Goal: Task Accomplishment & Management: Manage account settings

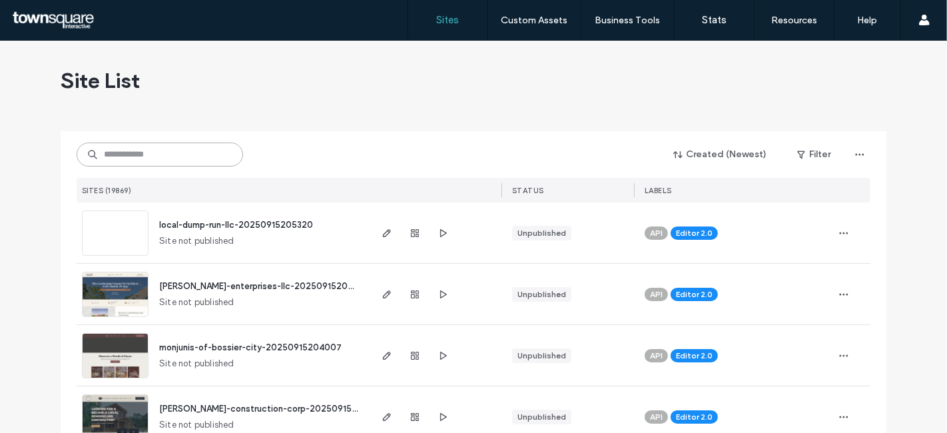
click at [194, 155] on input at bounding box center [160, 155] width 167 height 24
paste input "**********"
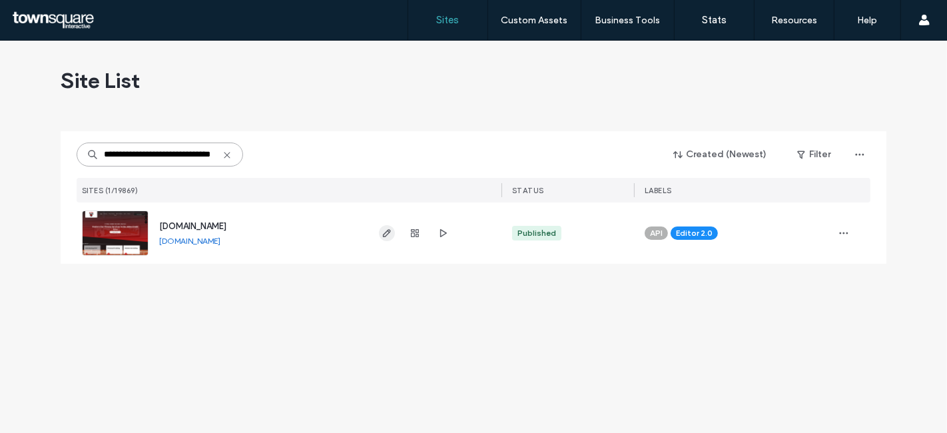
type input "**********"
click at [386, 232] on use "button" at bounding box center [387, 233] width 8 height 8
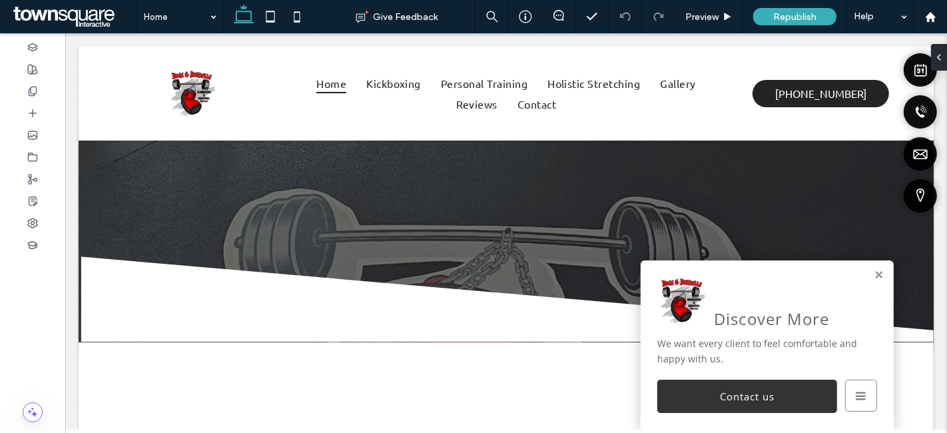
scroll to position [1628, 0]
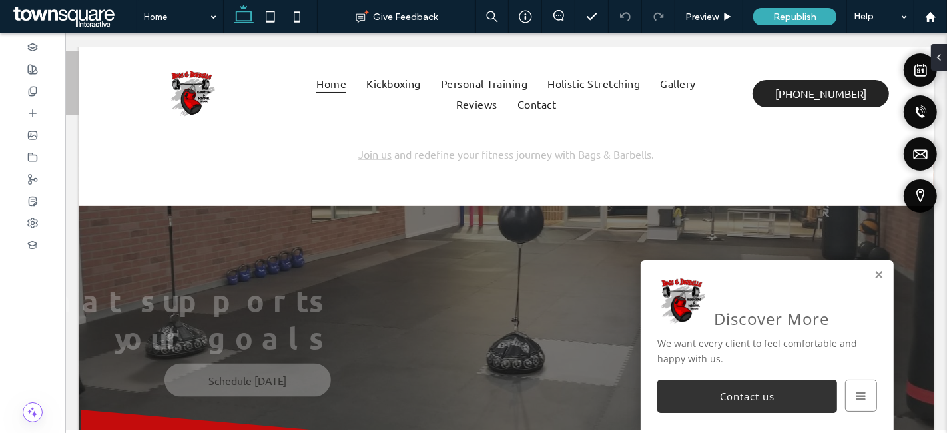
click at [863, 266] on div "Discover More We want every client to feel comfortable and happy with us. Book …" at bounding box center [766, 344] width 253 height 169
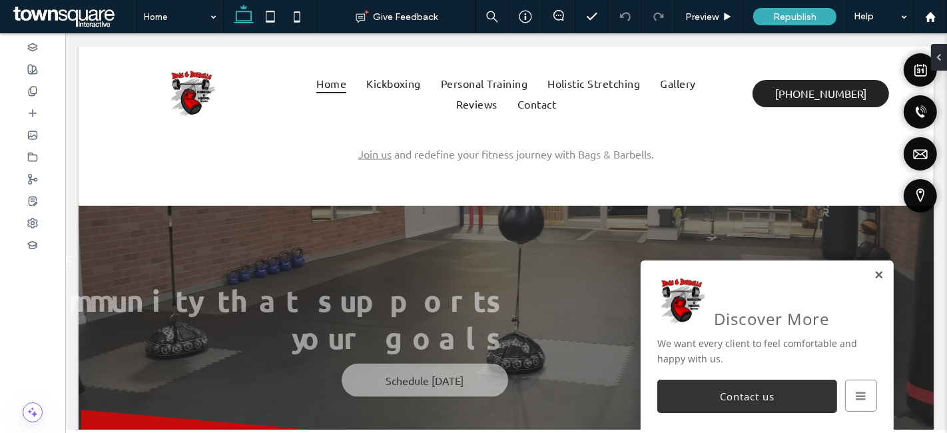
click at [873, 272] on link at bounding box center [878, 275] width 10 height 11
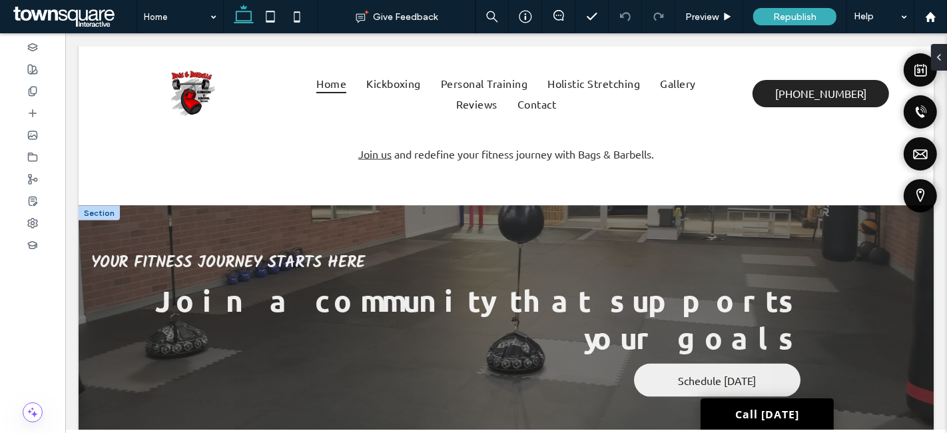
scroll to position [2510, 0]
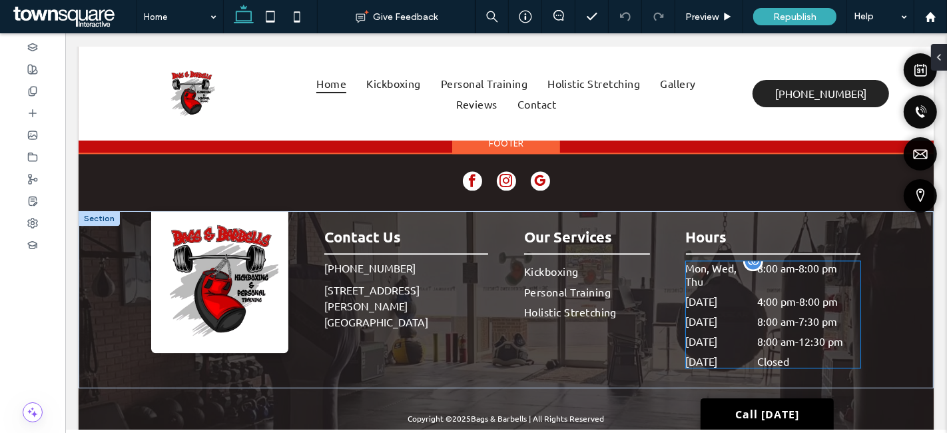
click at [728, 334] on dt "Saturday" at bounding box center [720, 340] width 70 height 13
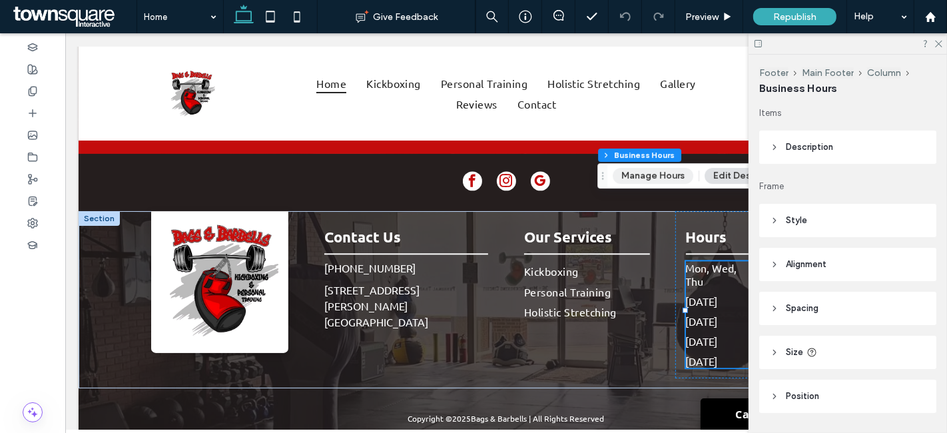
click at [665, 172] on button "Manage Hours" at bounding box center [653, 176] width 81 height 16
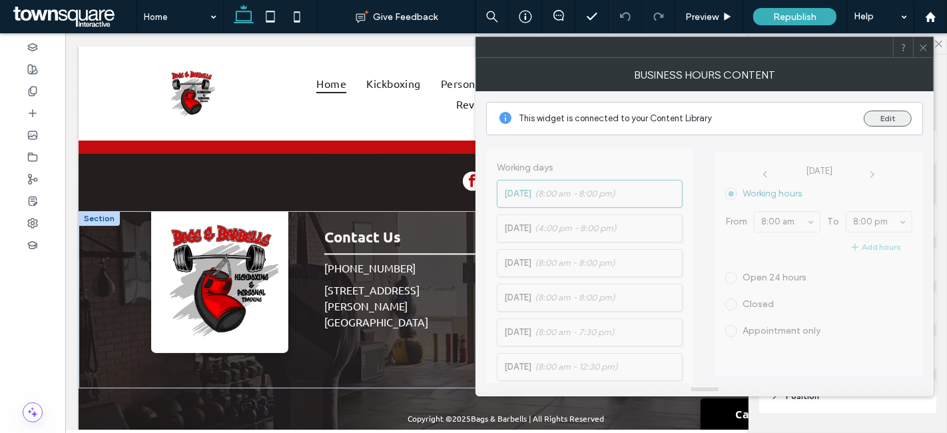
click at [871, 121] on button "Edit" at bounding box center [888, 119] width 48 height 16
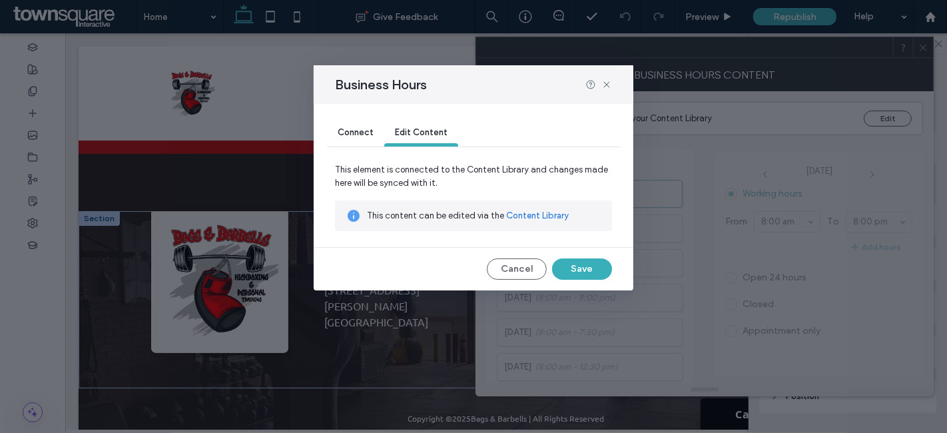
click at [520, 220] on link "Content Library" at bounding box center [537, 215] width 63 height 13
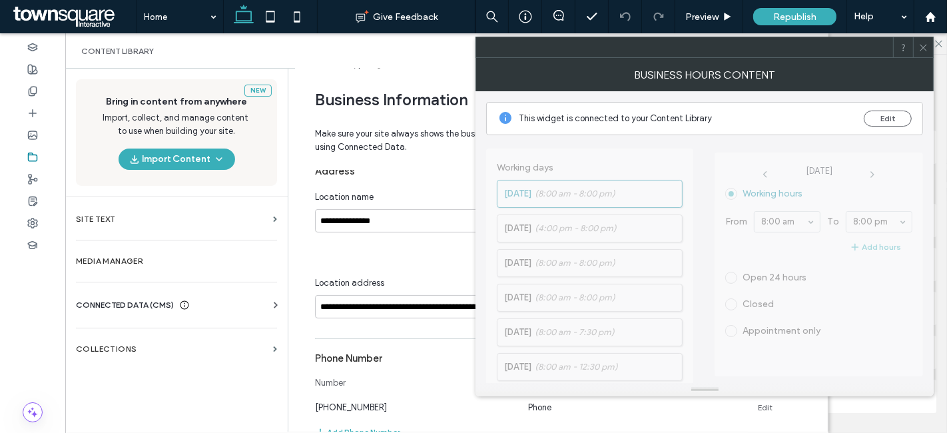
scroll to position [239, 0]
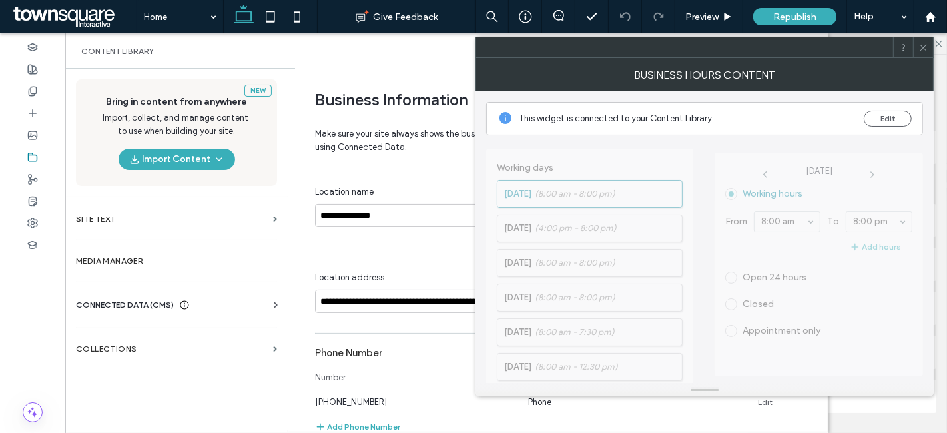
click at [926, 46] on icon at bounding box center [924, 48] width 10 height 10
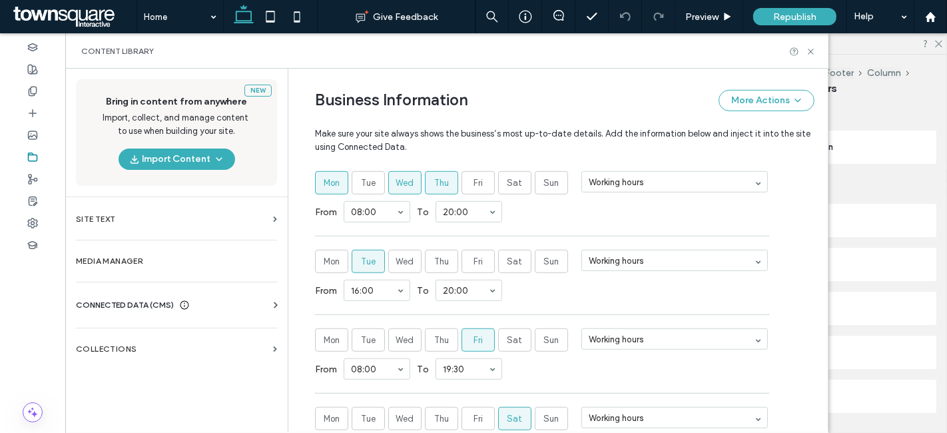
scroll to position [772, 0]
click at [563, 220] on div "From 08:00 To 20:00" at bounding box center [565, 212] width 500 height 35
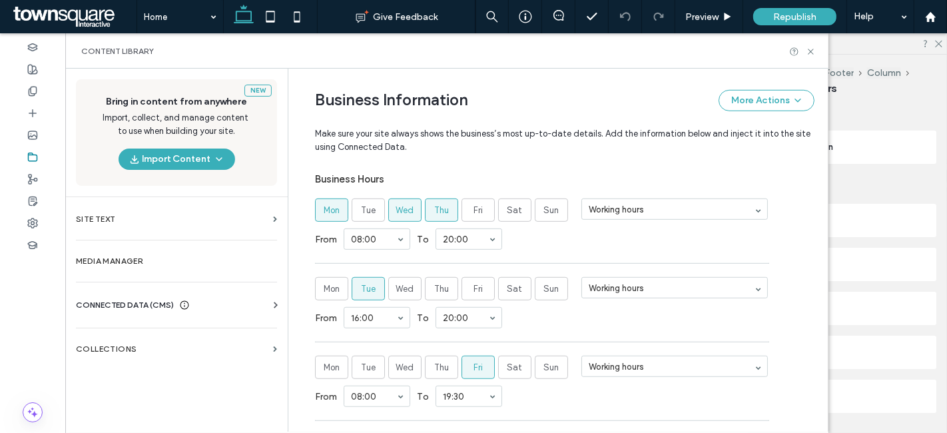
scroll to position [954, 0]
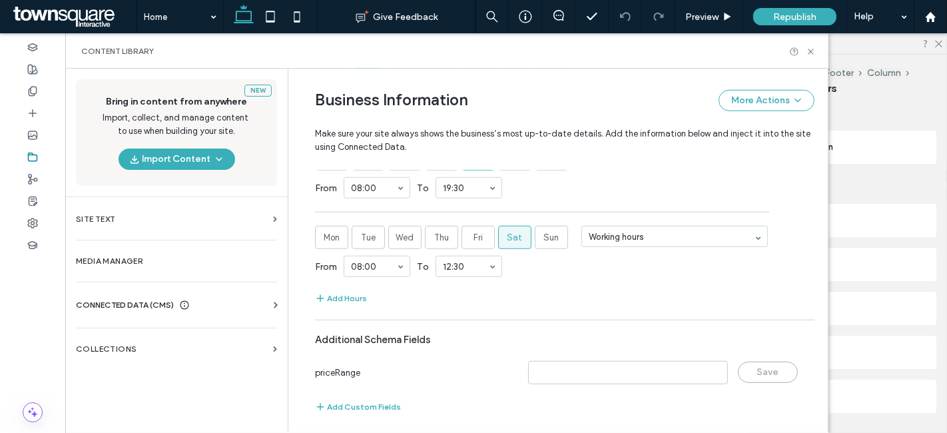
drag, startPoint x: 342, startPoint y: 290, endPoint x: 366, endPoint y: 291, distance: 24.7
click at [342, 292] on button "Add Hours" at bounding box center [341, 298] width 52 height 16
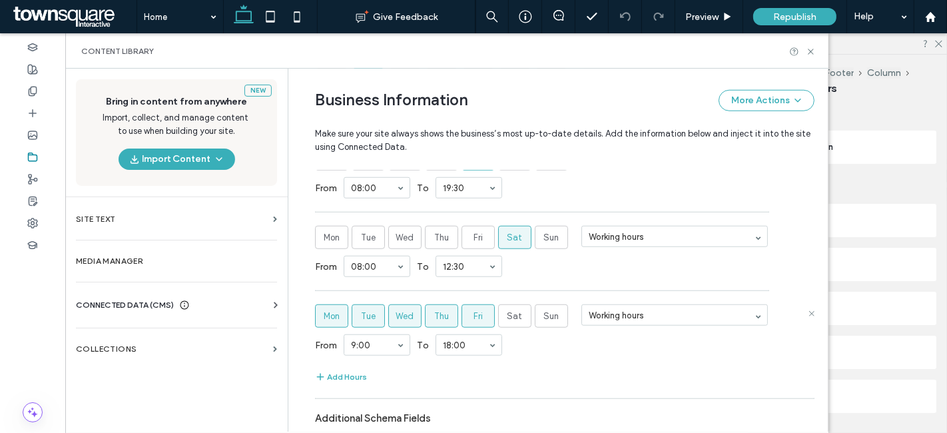
click at [362, 311] on span "Tue" at bounding box center [368, 316] width 15 height 13
click at [474, 310] on span "Fri" at bounding box center [478, 316] width 9 height 13
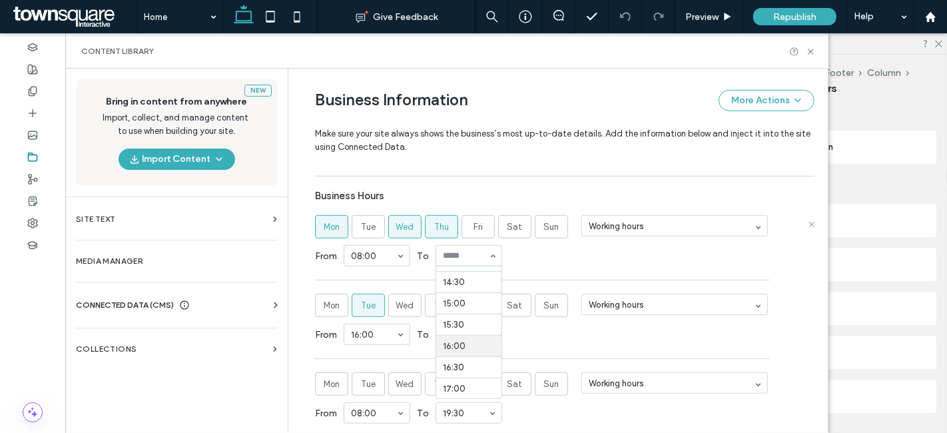
scroll to position [610, 0]
click at [548, 244] on div "From 08:00 To 15:00" at bounding box center [565, 255] width 500 height 35
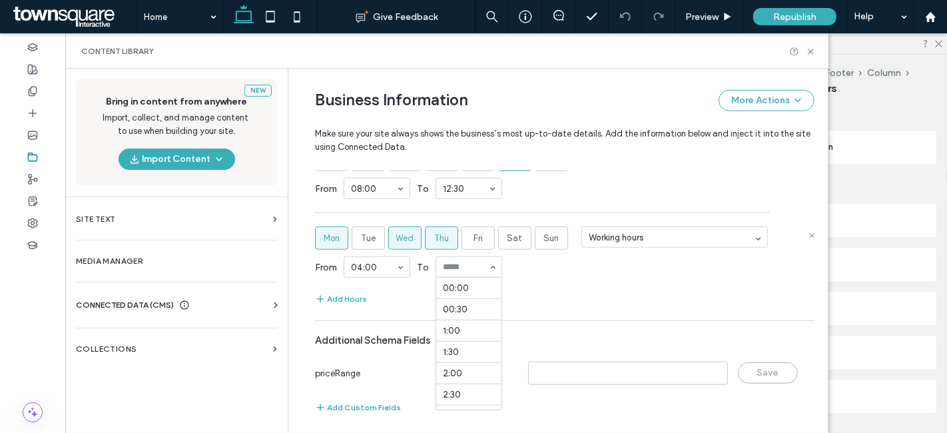
scroll to position [774, 0]
click at [563, 328] on div "Additional Schema Fields" at bounding box center [565, 340] width 500 height 25
click at [809, 51] on icon at bounding box center [811, 52] width 10 height 10
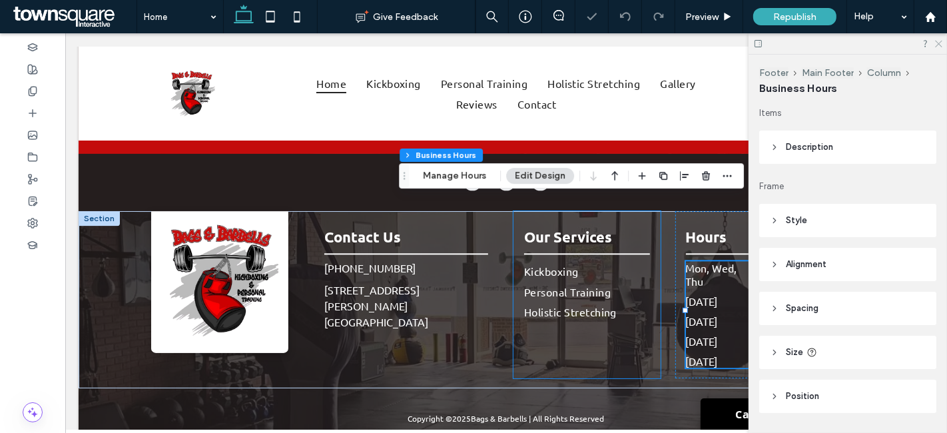
click at [936, 45] on icon at bounding box center [938, 43] width 9 height 9
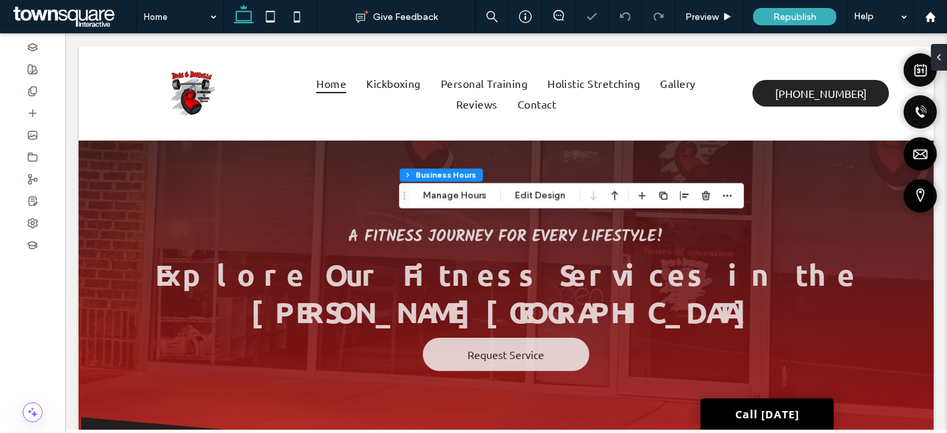
scroll to position [2499, 0]
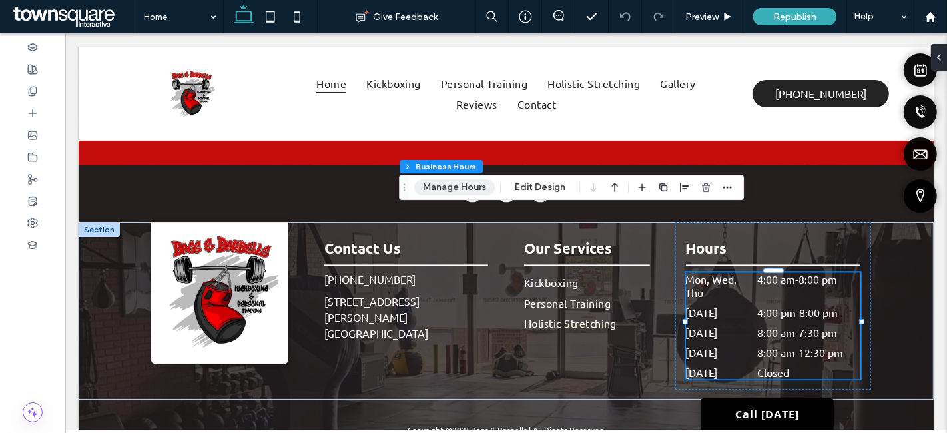
click at [456, 191] on button "Manage Hours" at bounding box center [454, 187] width 81 height 16
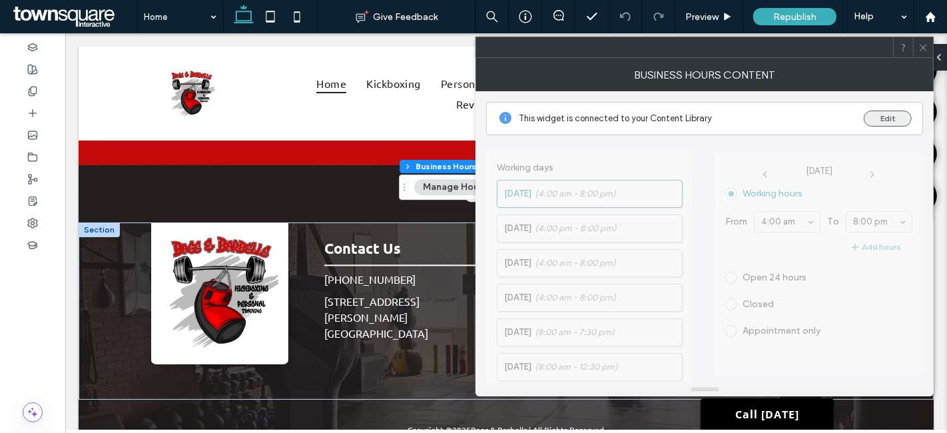
click at [881, 120] on button "Edit" at bounding box center [888, 119] width 48 height 16
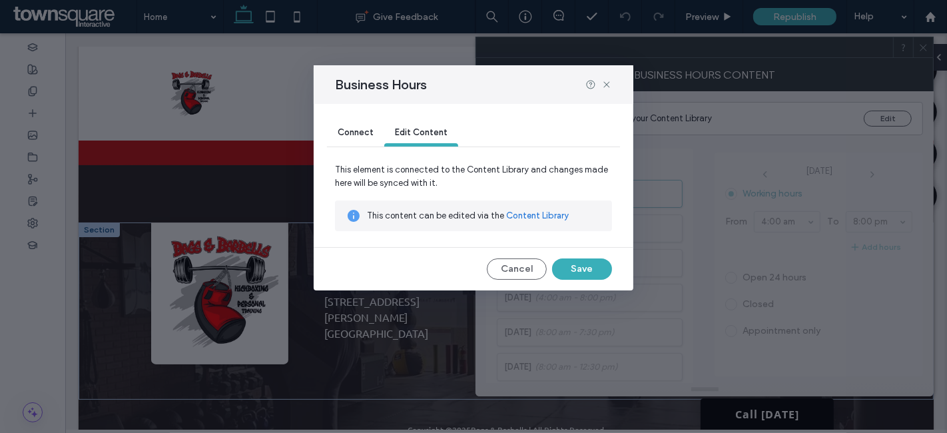
click at [529, 216] on link "Content Library" at bounding box center [537, 215] width 63 height 13
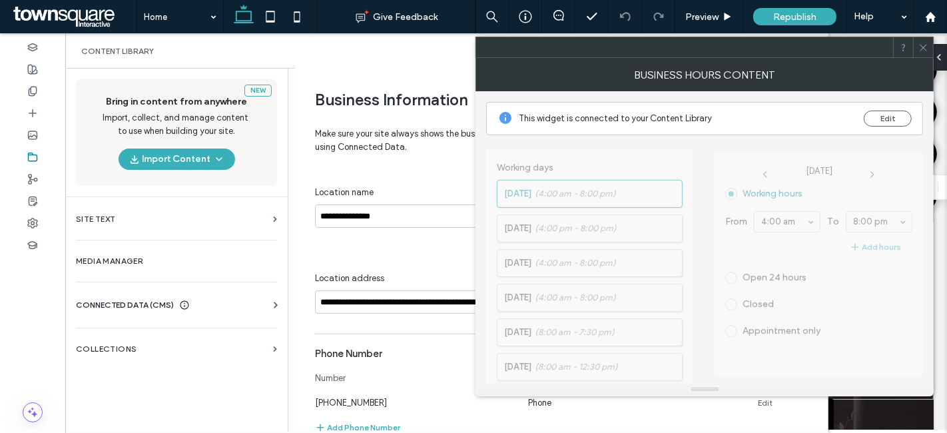
scroll to position [239, 0]
click at [925, 47] on use at bounding box center [924, 47] width 7 height 7
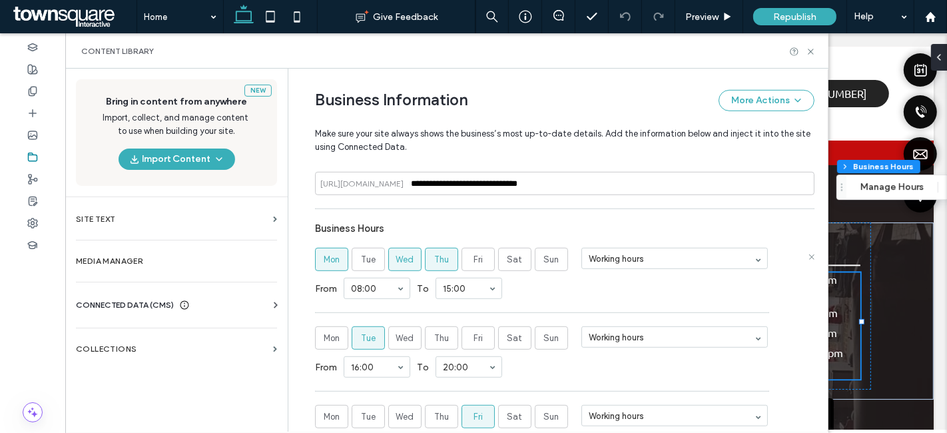
scroll to position [693, 0]
click at [811, 48] on icon at bounding box center [811, 52] width 10 height 10
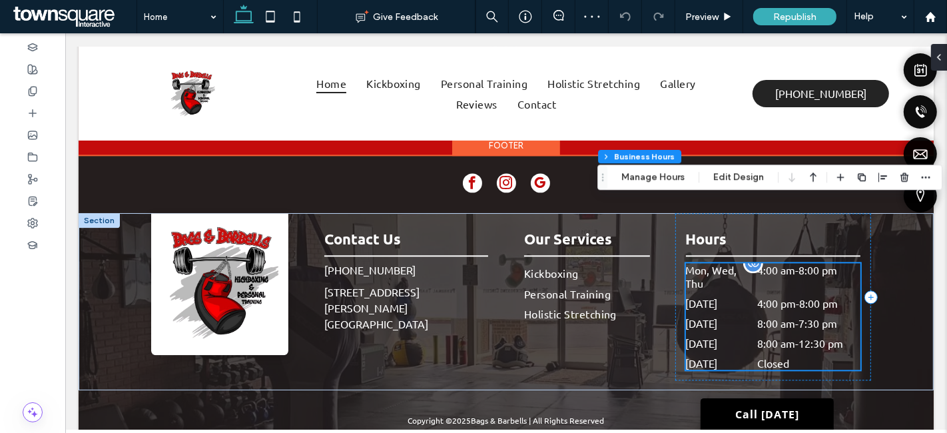
scroll to position [2499, 0]
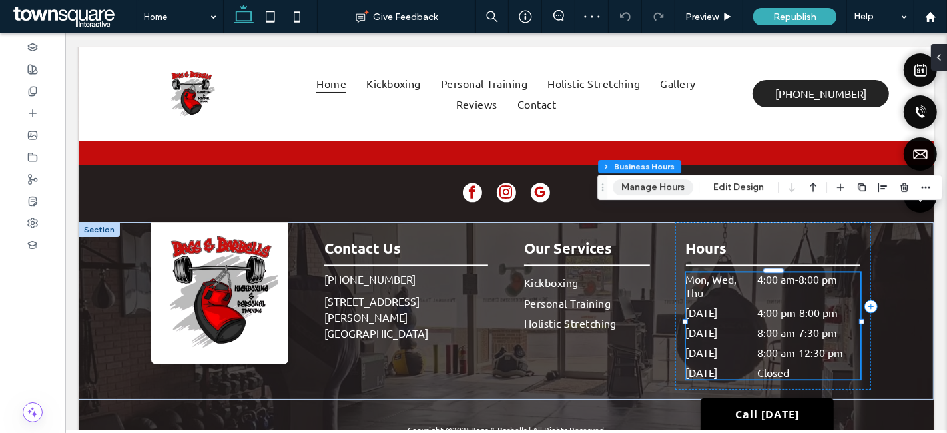
click at [679, 185] on button "Manage Hours" at bounding box center [653, 187] width 81 height 16
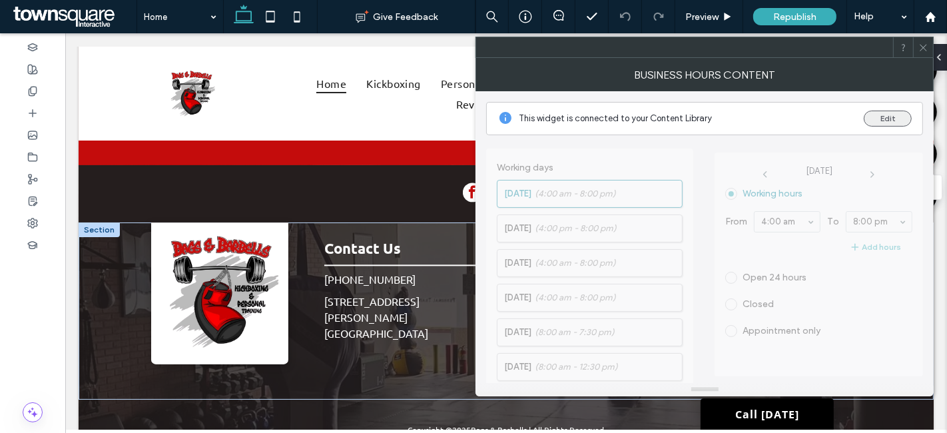
click at [875, 117] on button "Edit" at bounding box center [888, 119] width 48 height 16
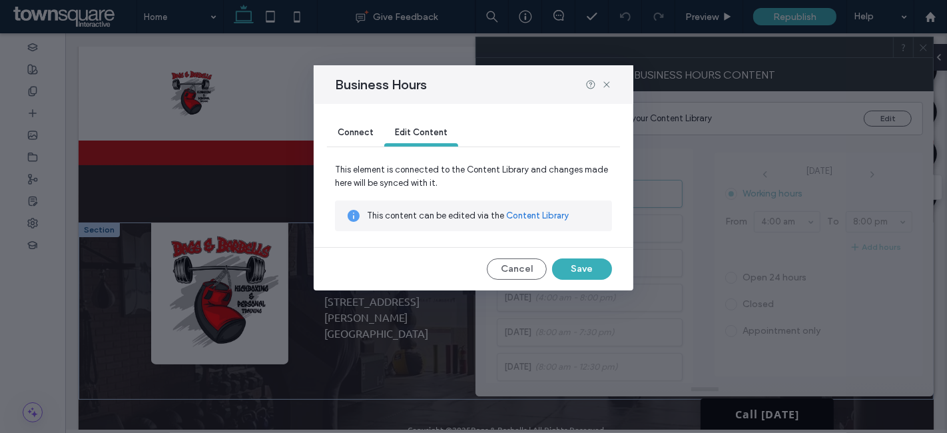
click at [548, 214] on link "Content Library" at bounding box center [537, 215] width 63 height 13
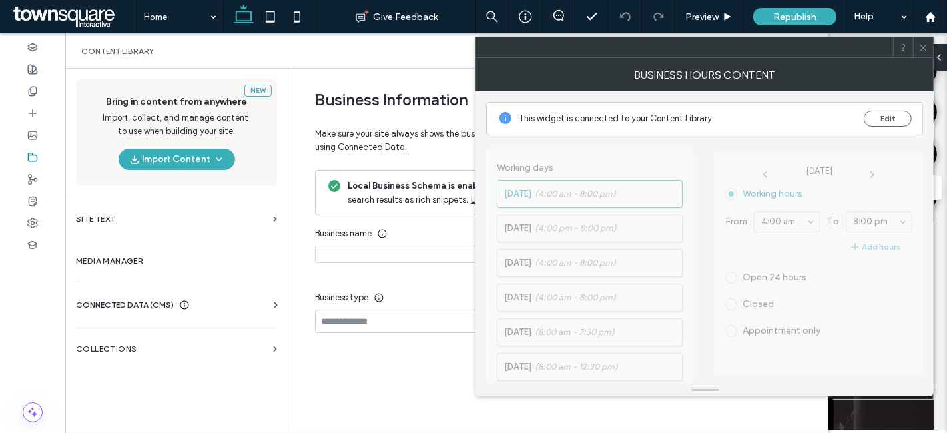
type input "**********"
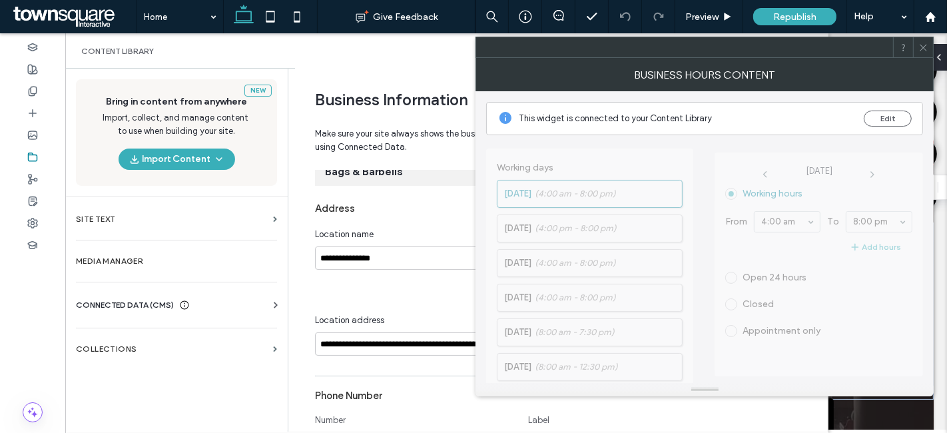
scroll to position [239, 0]
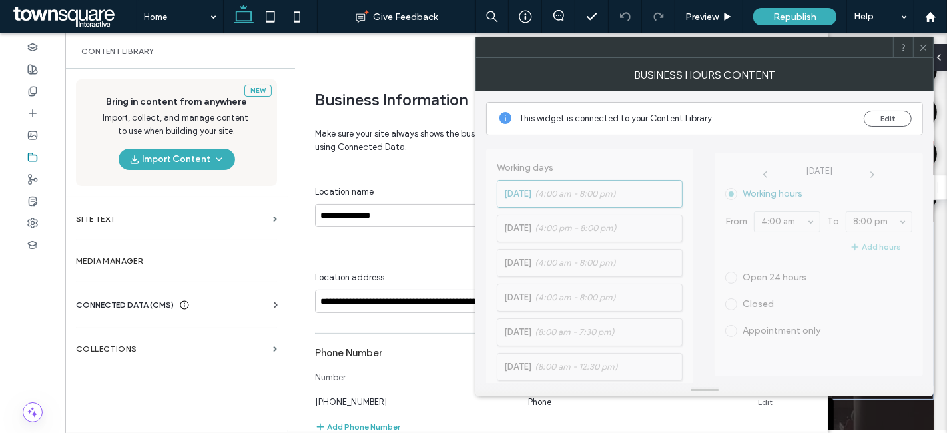
click at [919, 49] on icon at bounding box center [924, 48] width 10 height 10
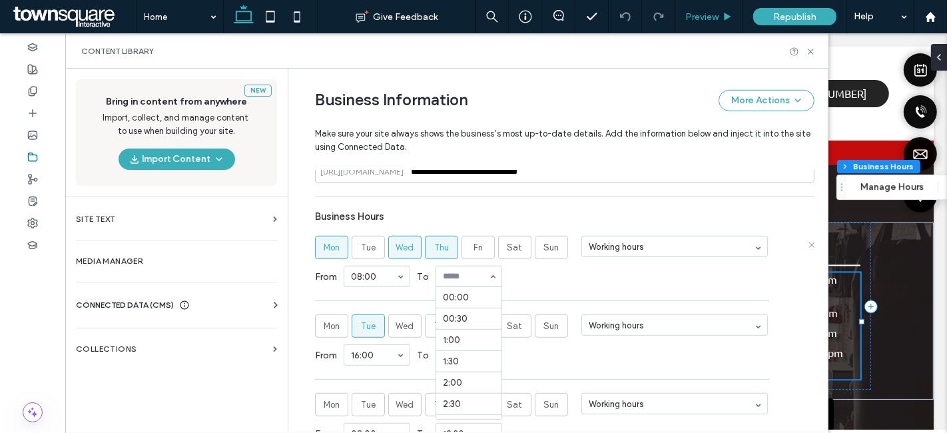
scroll to position [666, 0]
click at [470, 273] on input at bounding box center [465, 276] width 45 height 9
click at [811, 52] on icon at bounding box center [811, 52] width 10 height 10
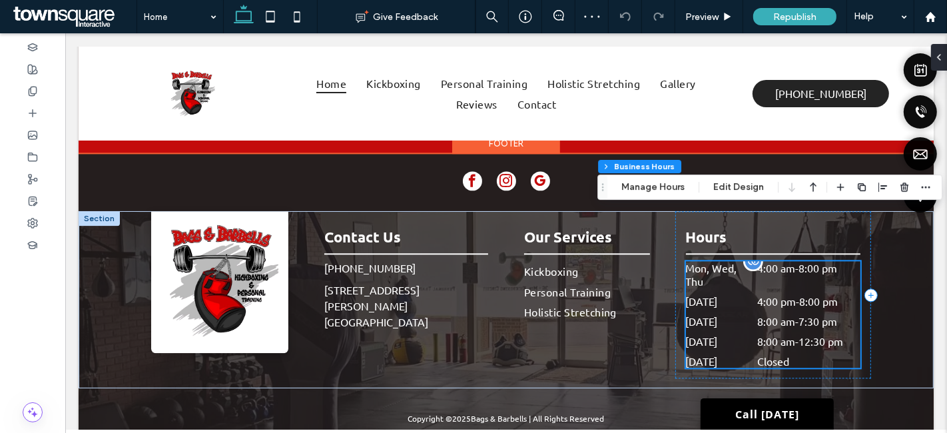
scroll to position [2499, 0]
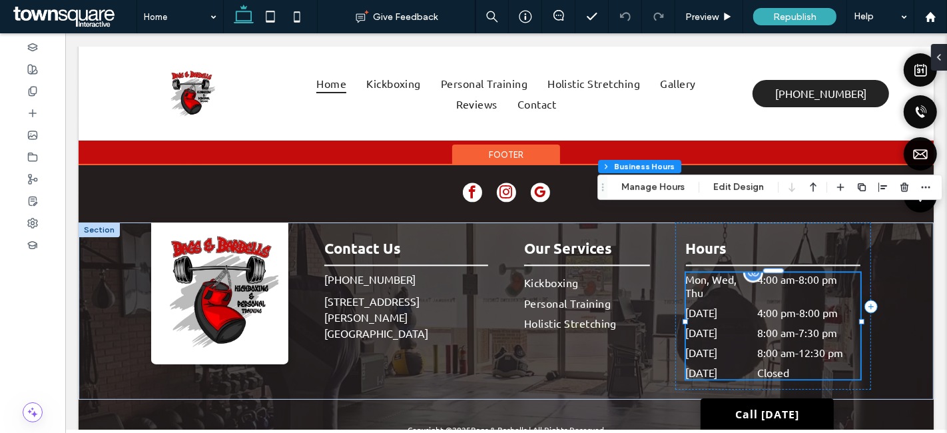
click at [729, 272] on div "Mon, Wed, Thu 4:00 am - 8:00 pm" at bounding box center [772, 288] width 175 height 33
click at [674, 191] on button "Manage Hours" at bounding box center [653, 187] width 81 height 16
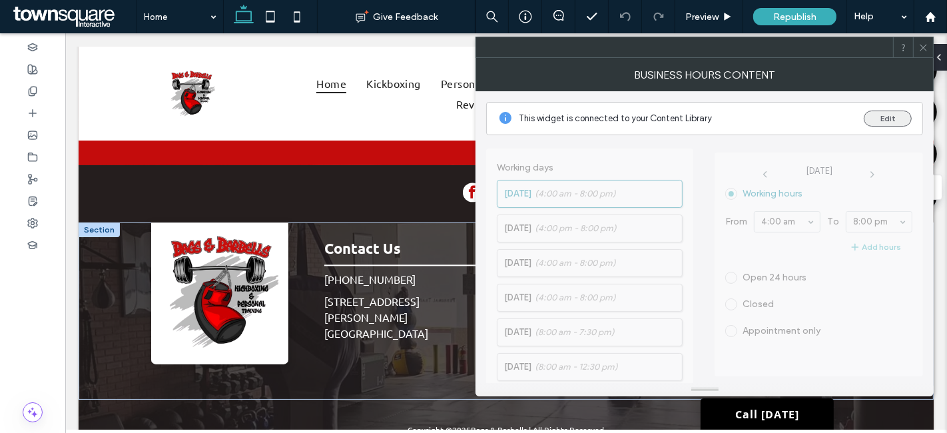
click at [876, 121] on button "Edit" at bounding box center [888, 119] width 48 height 16
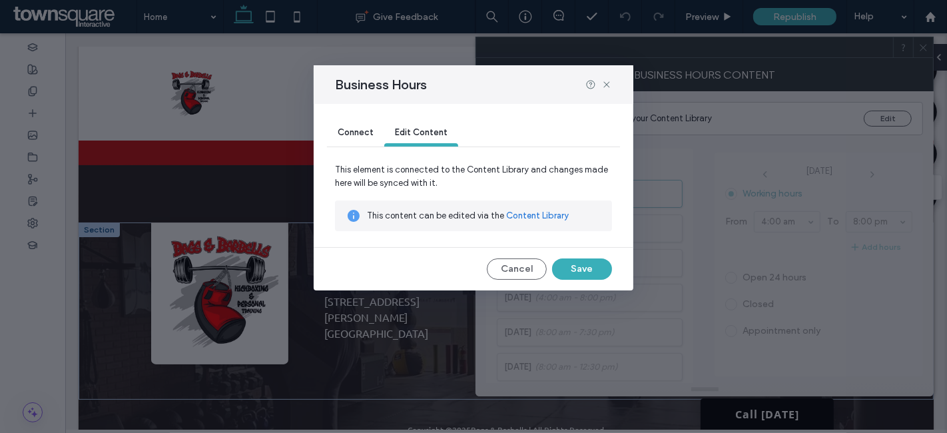
click at [536, 213] on link "Content Library" at bounding box center [537, 215] width 63 height 13
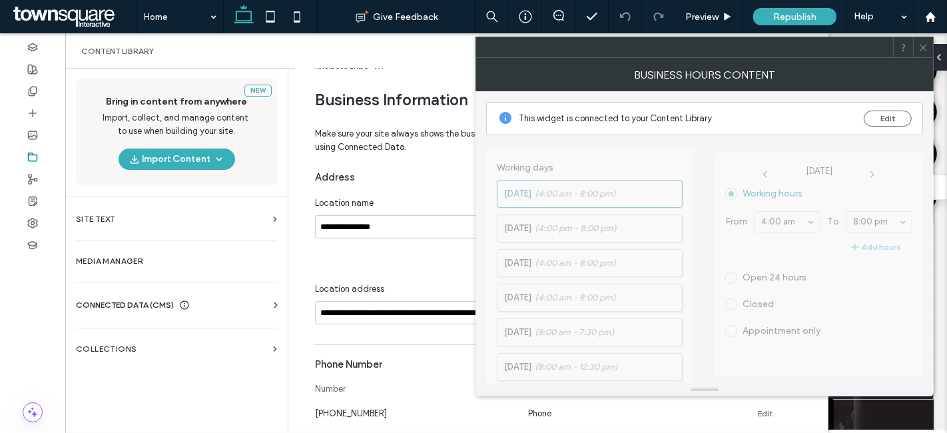
scroll to position [239, 0]
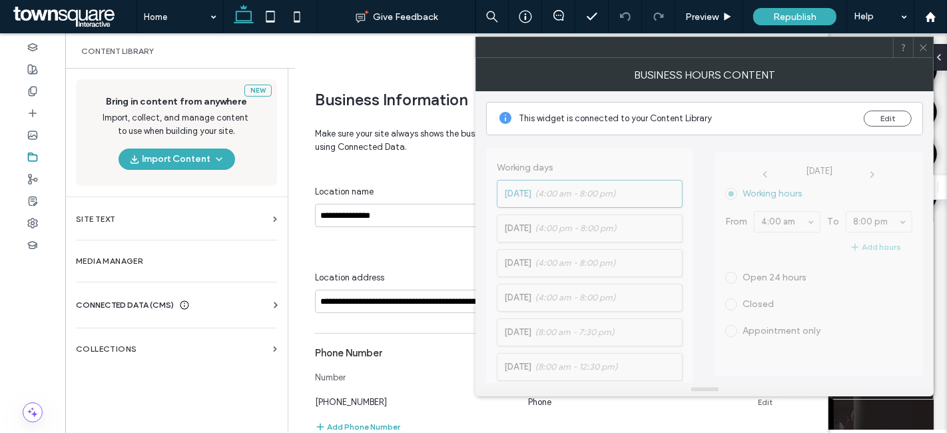
click at [923, 45] on icon at bounding box center [924, 48] width 10 height 10
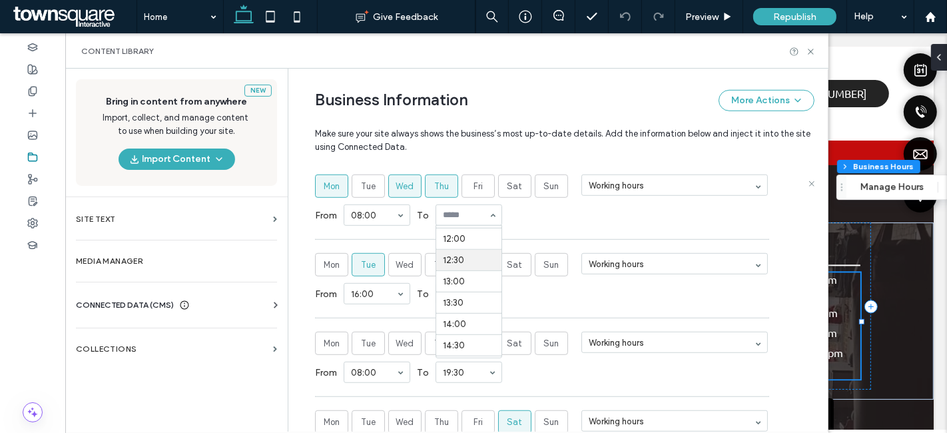
scroll to position [524, 0]
click at [558, 215] on div "From 08:00 To 13:00" at bounding box center [565, 215] width 500 height 35
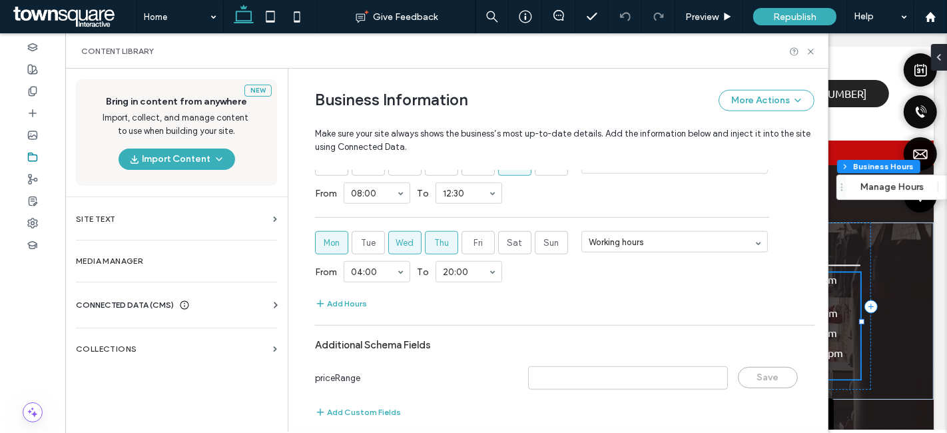
scroll to position [1028, 0]
click at [522, 187] on div "From 08:00 To 12:30" at bounding box center [565, 192] width 500 height 35
click at [531, 286] on section "Business Hours Mon Tue Wed Thu Fri Sat Sun Working hours From 08:00 To 13:00 Mo…" at bounding box center [565, 97] width 500 height 427
click at [811, 50] on icon at bounding box center [811, 52] width 10 height 10
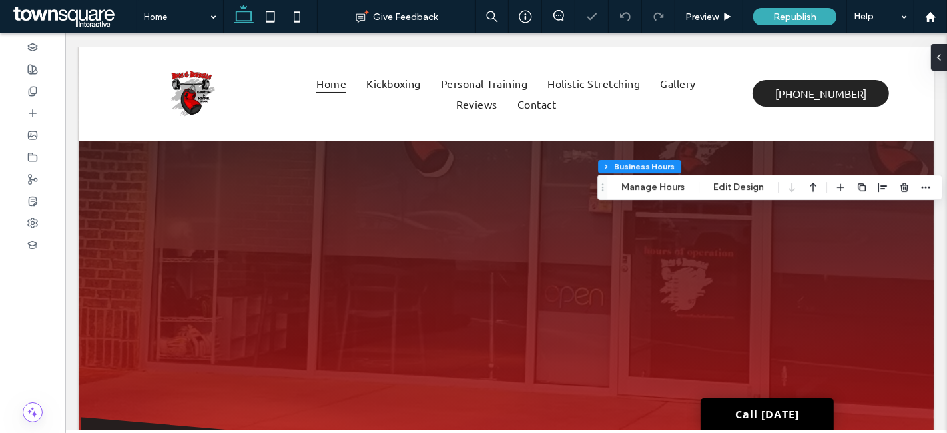
scroll to position [2499, 0]
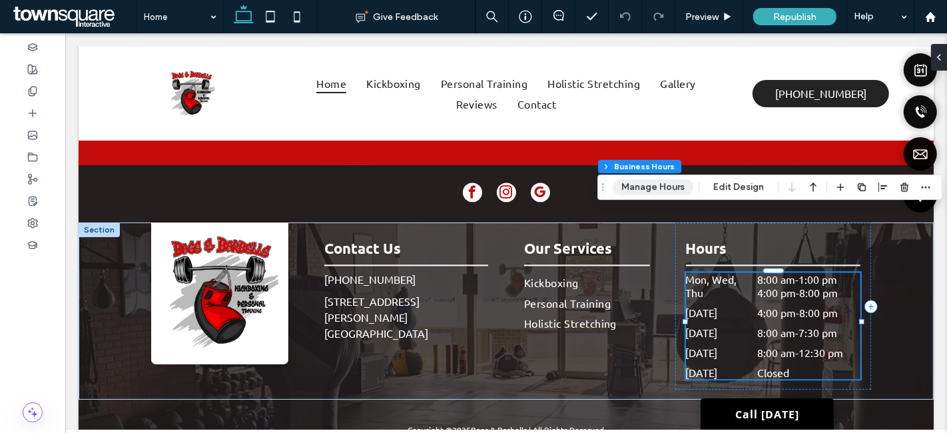
click at [650, 186] on button "Manage Hours" at bounding box center [653, 187] width 81 height 16
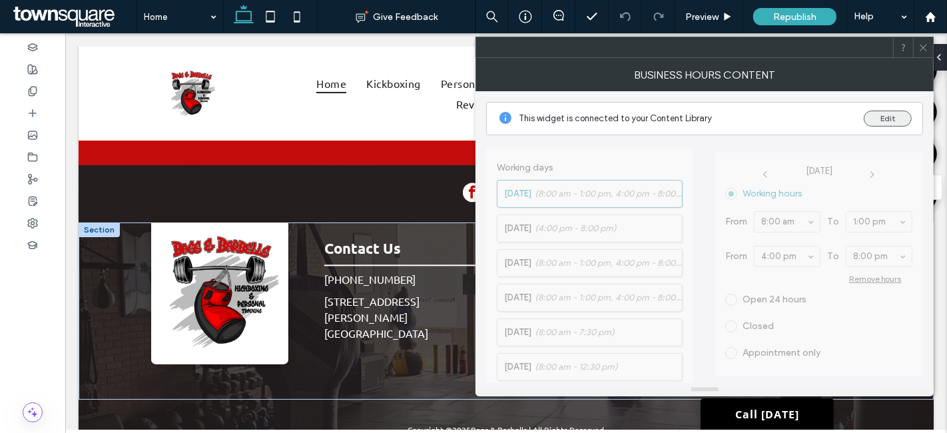
click at [879, 113] on button "Edit" at bounding box center [888, 119] width 48 height 16
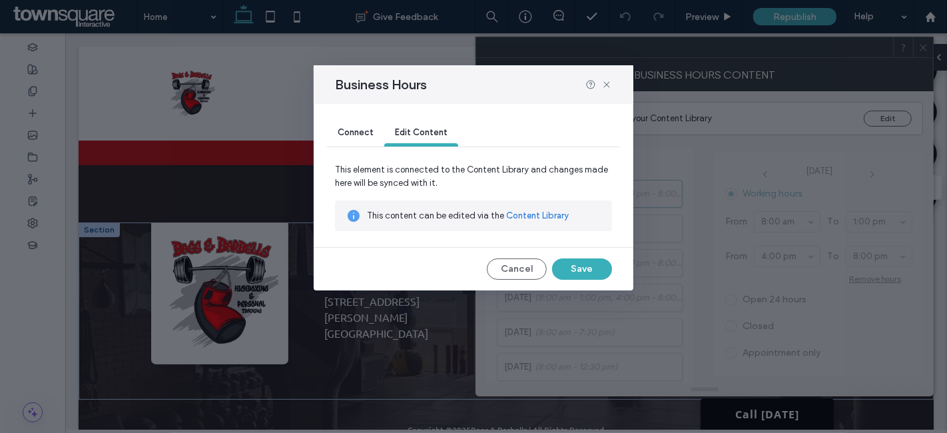
click at [516, 217] on link "Content Library" at bounding box center [537, 215] width 63 height 13
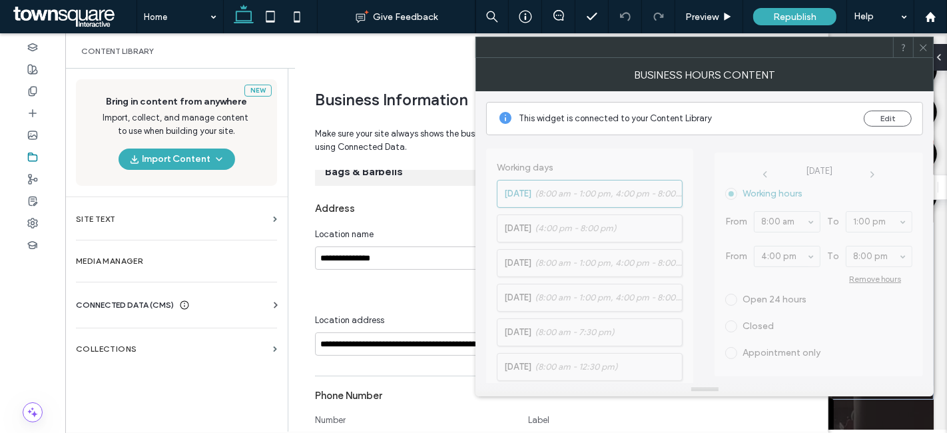
scroll to position [239, 0]
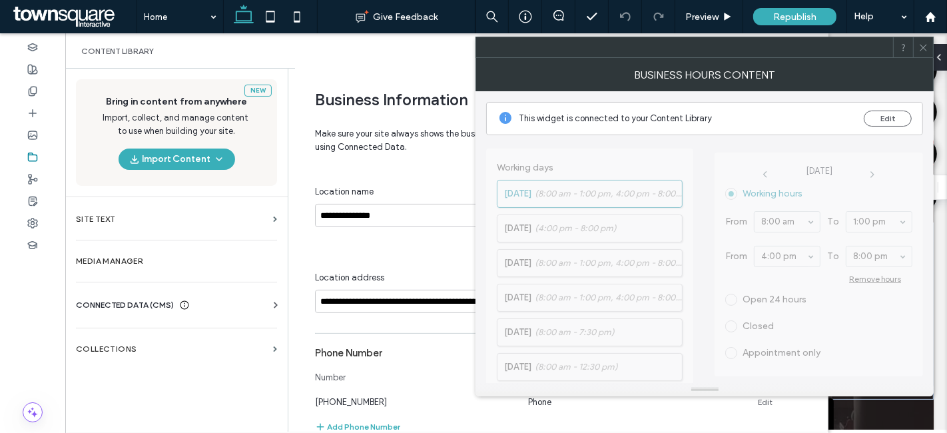
click at [932, 49] on div at bounding box center [923, 47] width 20 height 20
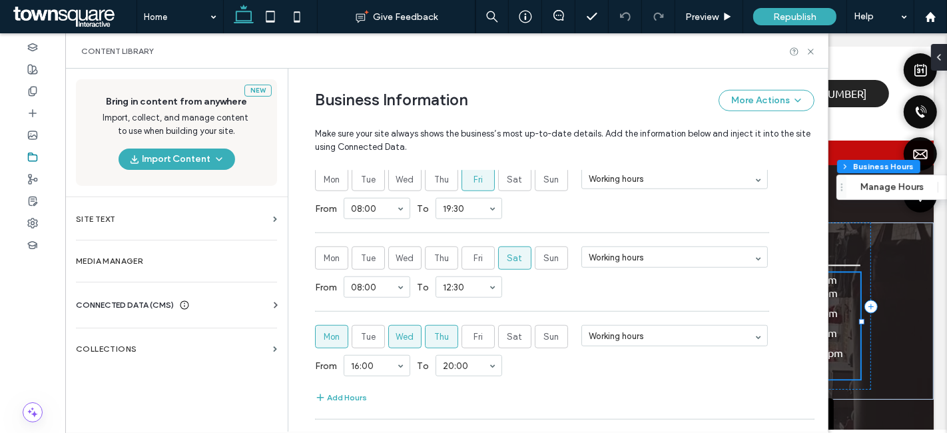
scroll to position [972, 0]
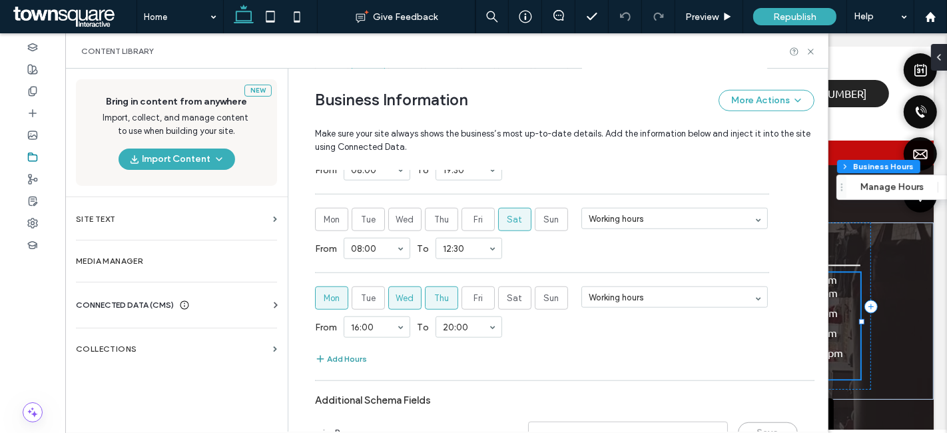
click at [343, 354] on button "Add Hours" at bounding box center [341, 359] width 52 height 16
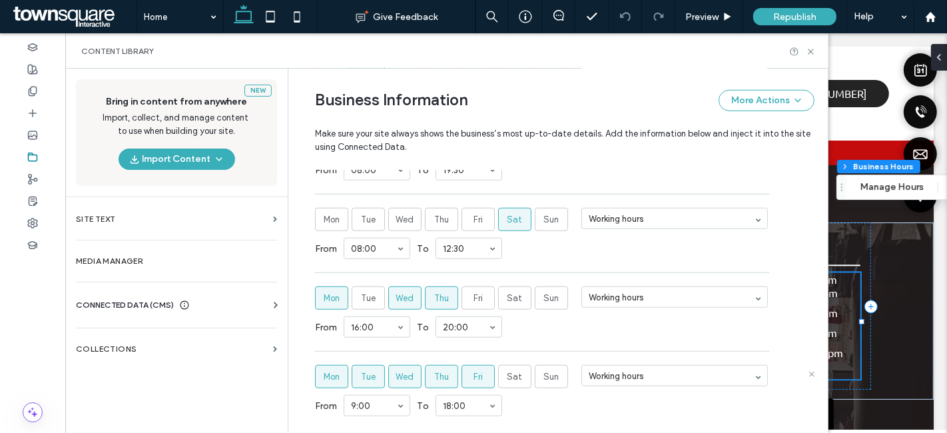
click at [425, 370] on label "Thu" at bounding box center [441, 376] width 33 height 23
click at [397, 370] on span "Wed" at bounding box center [405, 376] width 18 height 13
click at [361, 370] on span "Tue" at bounding box center [368, 376] width 15 height 13
click at [332, 370] on span "Mon" at bounding box center [332, 376] width 16 height 13
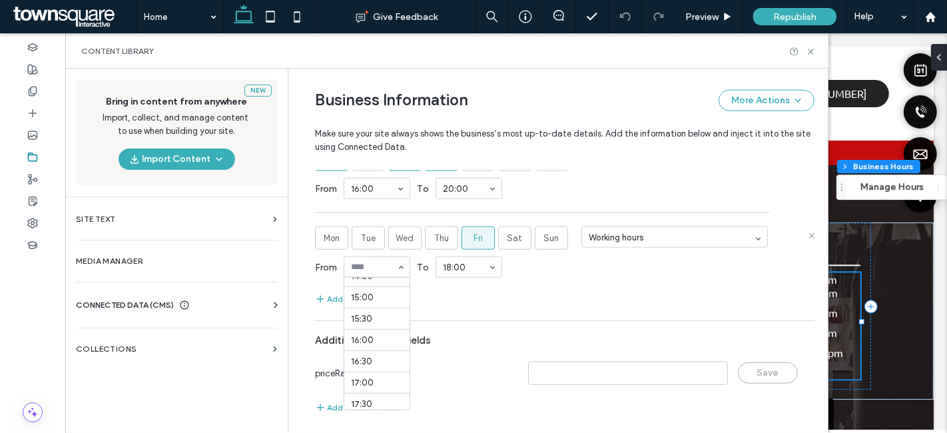
scroll to position [631, 0]
click at [657, 250] on div "From 16:00 To 18:00" at bounding box center [565, 267] width 500 height 35
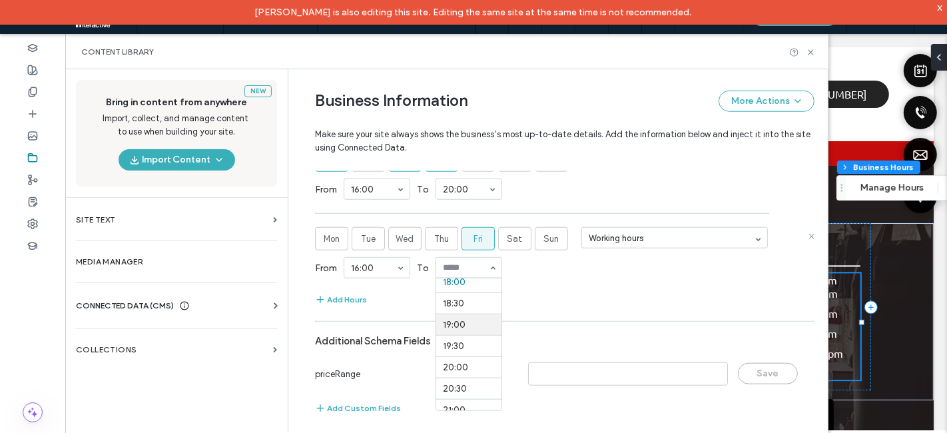
scroll to position [793, 0]
click at [580, 299] on div "Add Hours" at bounding box center [565, 300] width 500 height 16
click at [809, 50] on use at bounding box center [810, 51] width 5 height 5
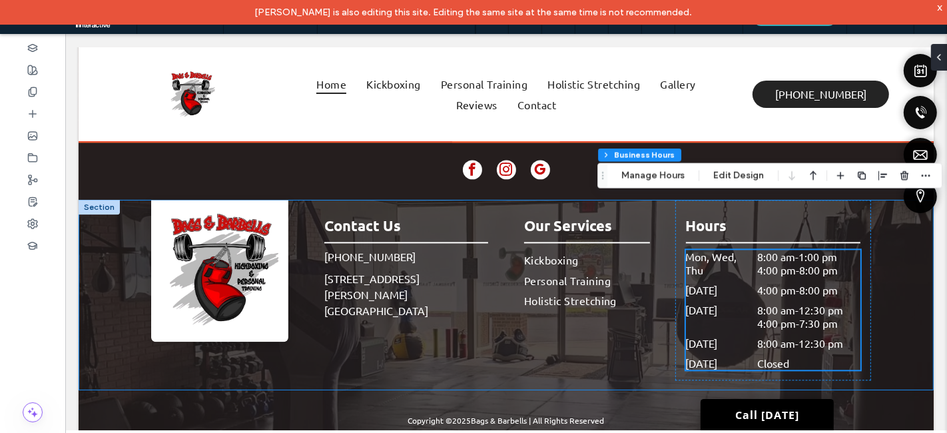
scroll to position [2511, 0]
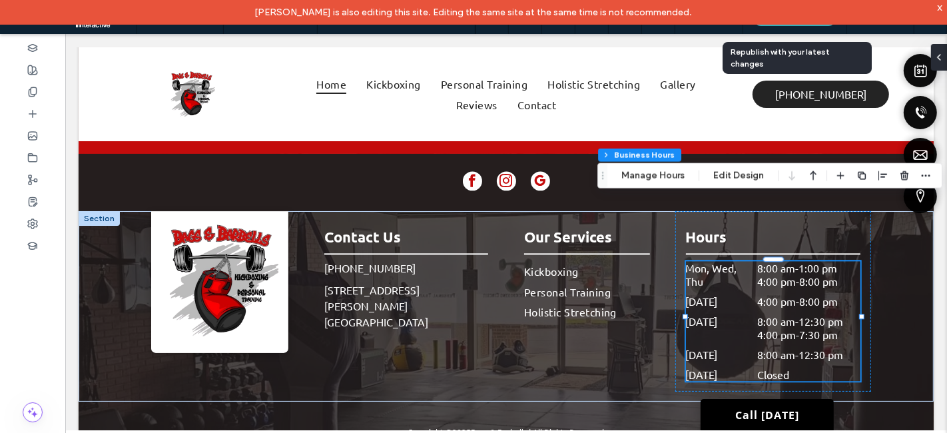
click at [771, 24] on div "Srikanth Rajkumar is also editing this site. Editing the same site at the same …" at bounding box center [473, 12] width 947 height 25
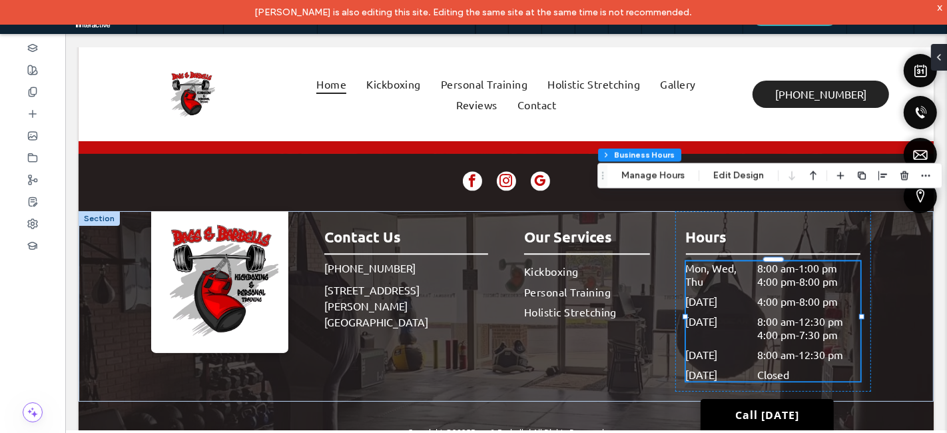
click at [938, 7] on div "x" at bounding box center [940, 6] width 6 height 11
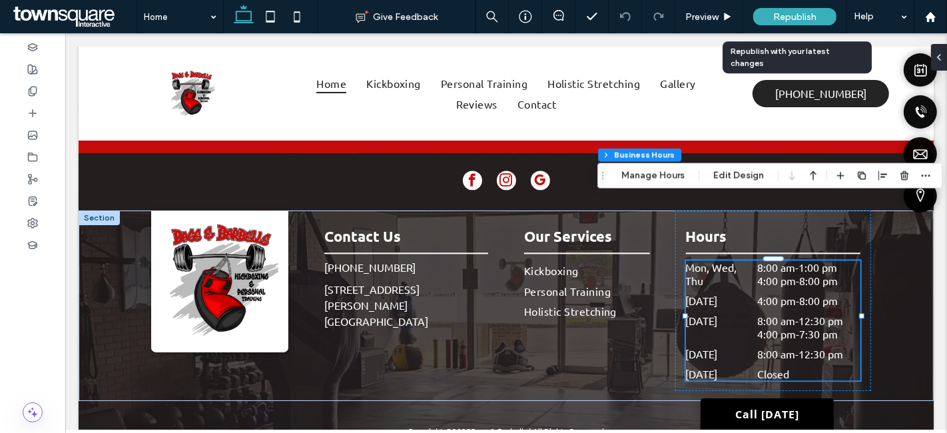
click at [796, 13] on span "Republish" at bounding box center [794, 16] width 43 height 11
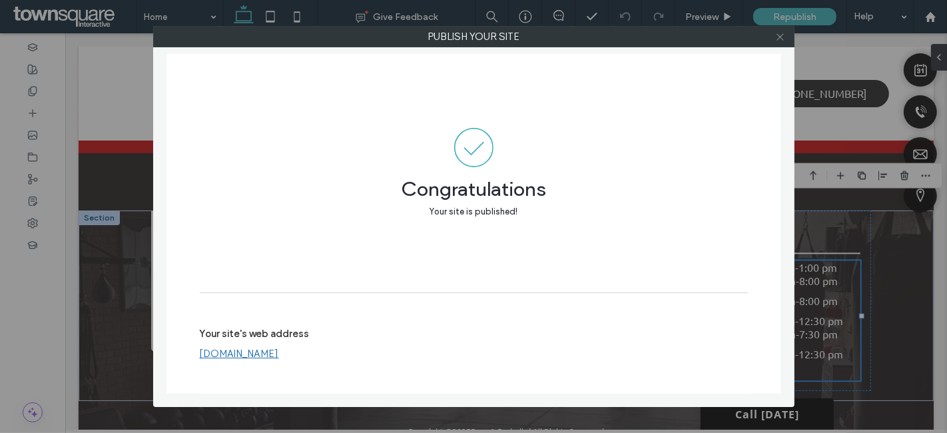
click at [776, 35] on div at bounding box center [781, 37] width 20 height 20
click at [780, 35] on icon at bounding box center [780, 37] width 10 height 10
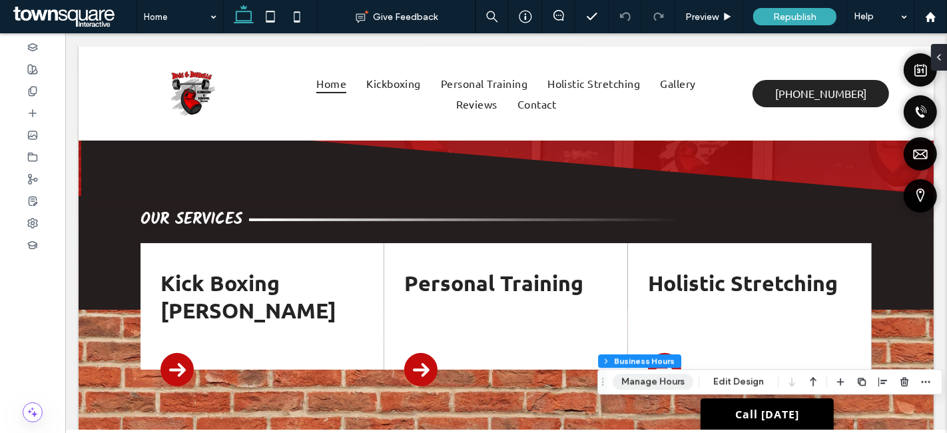
scroll to position [0, 0]
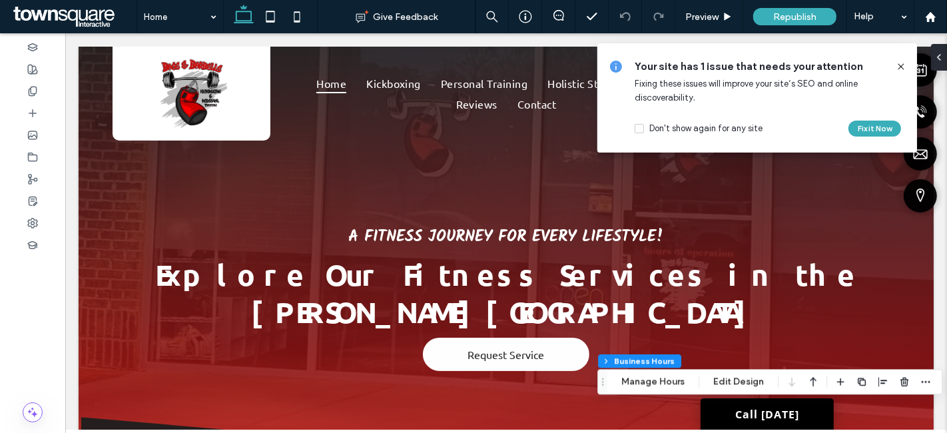
click at [904, 65] on icon at bounding box center [901, 66] width 11 height 11
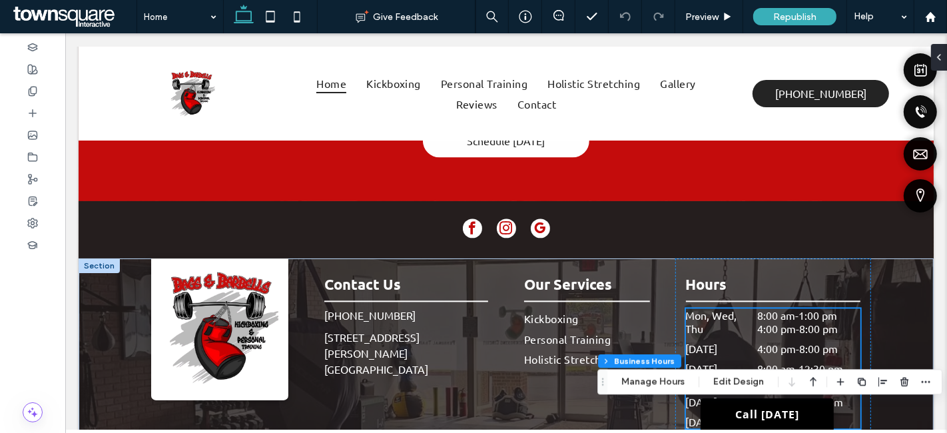
scroll to position [2511, 0]
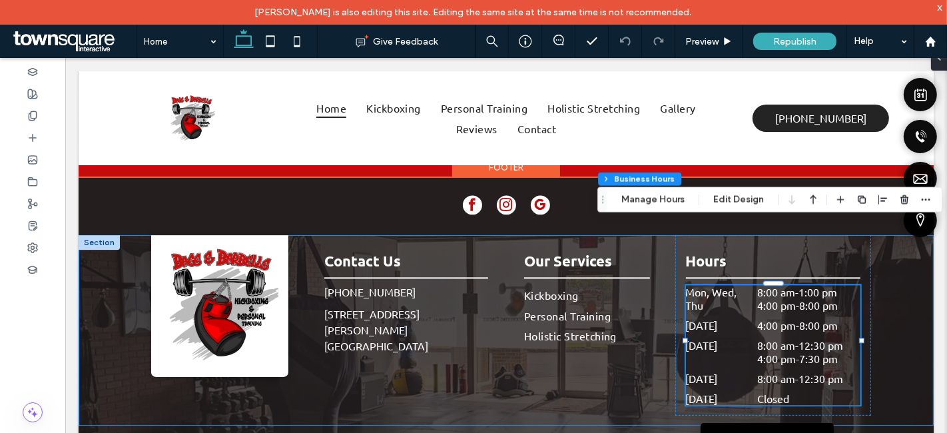
click at [879, 316] on div "Contact Us (510) 410-0406 11130 State Bridge Rd Ste E101 Johns Creek, GA 30022 …" at bounding box center [505, 329] width 799 height 191
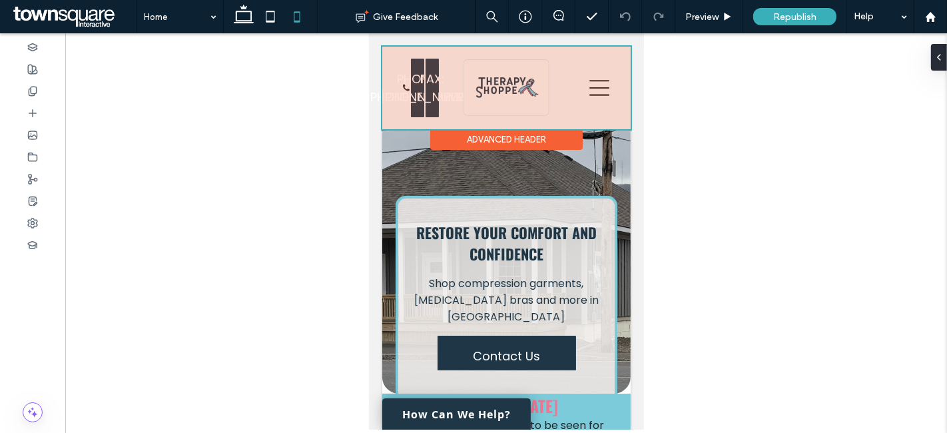
click at [420, 116] on div at bounding box center [506, 88] width 248 height 83
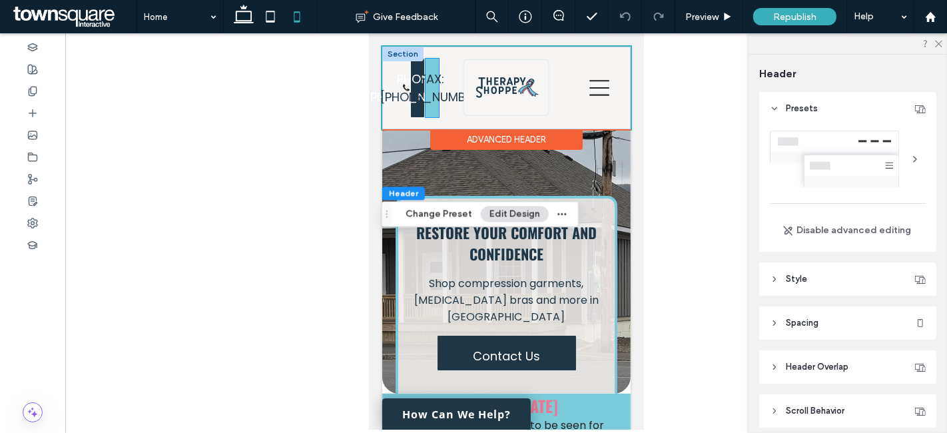
click at [430, 117] on link "FAX: 207-425-1036" at bounding box center [431, 88] width 13 height 59
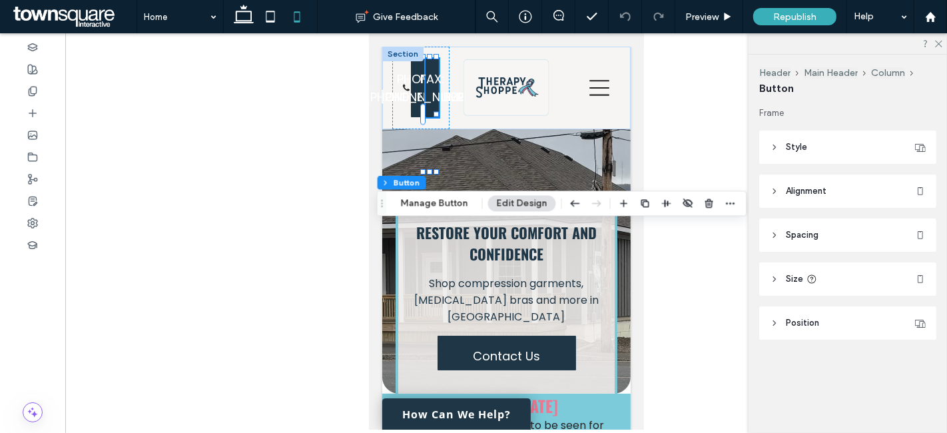
click at [829, 143] on header "Style" at bounding box center [847, 147] width 177 height 33
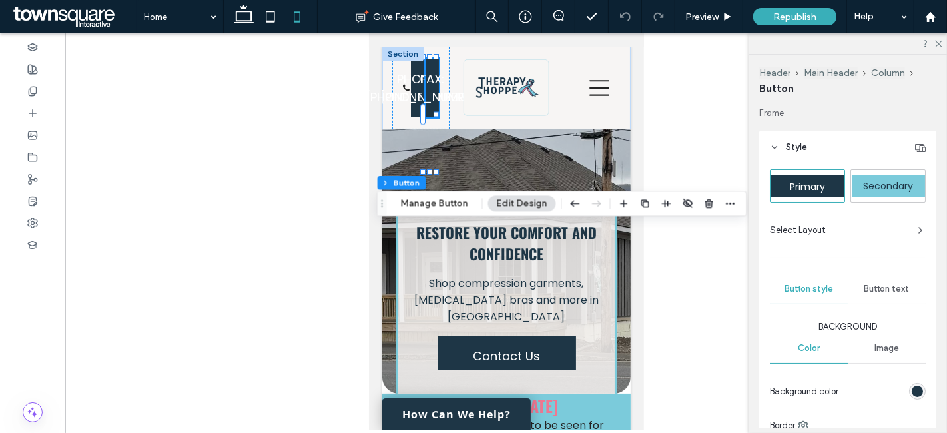
click at [832, 229] on div "Select Layout" at bounding box center [848, 230] width 156 height 13
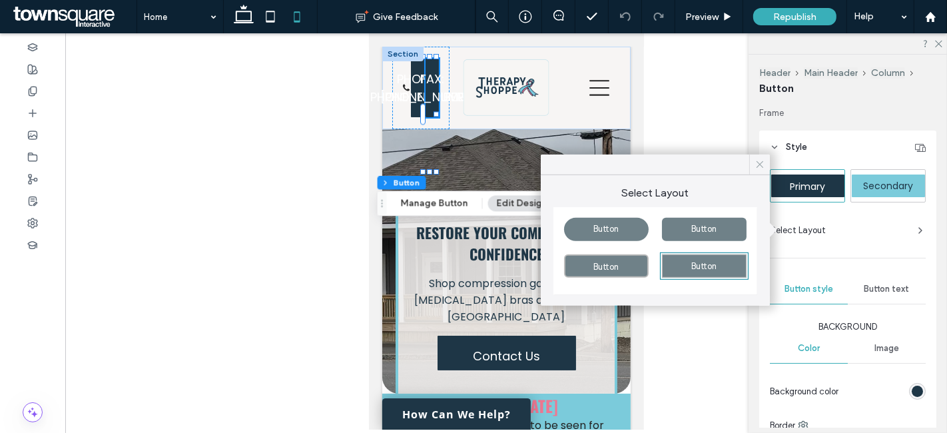
click at [759, 160] on icon at bounding box center [760, 165] width 12 height 12
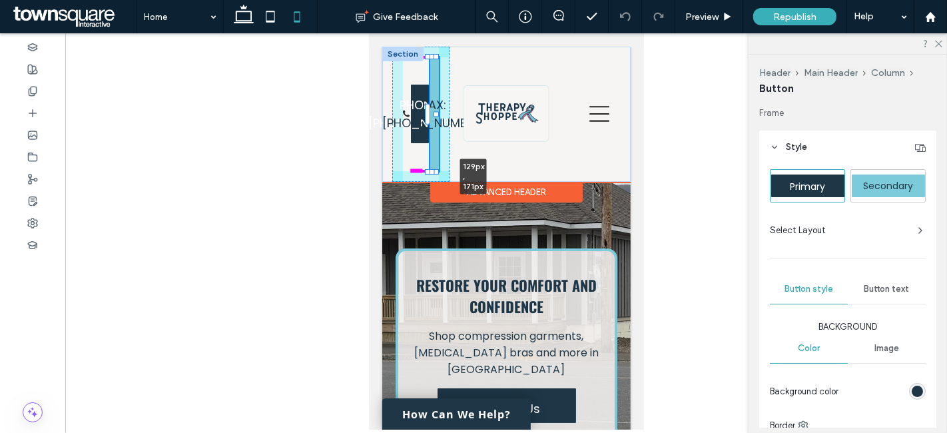
drag, startPoint x: 438, startPoint y: 172, endPoint x: 438, endPoint y: 151, distance: 20.6
click at [438, 151] on div "Home About Shop Referral Mars Hill, ME Contact (207) 810-4579 PHONE: 207-810-45…" at bounding box center [506, 114] width 248 height 135
type input "**"
type input "***"
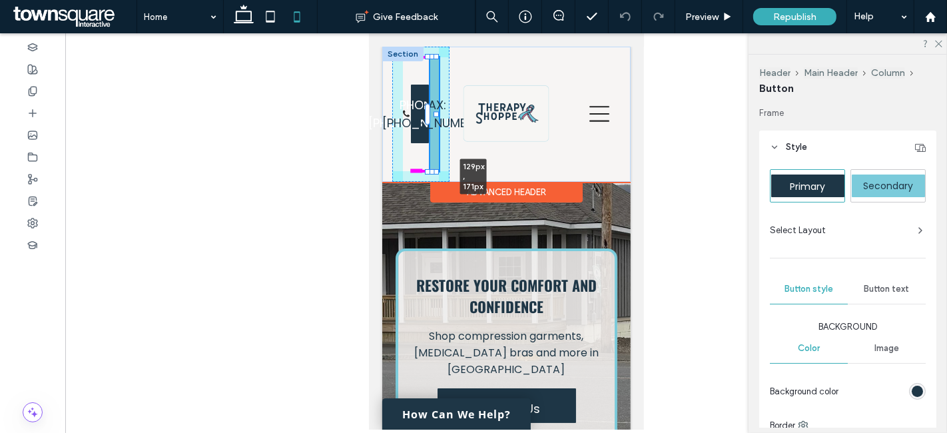
type input "***"
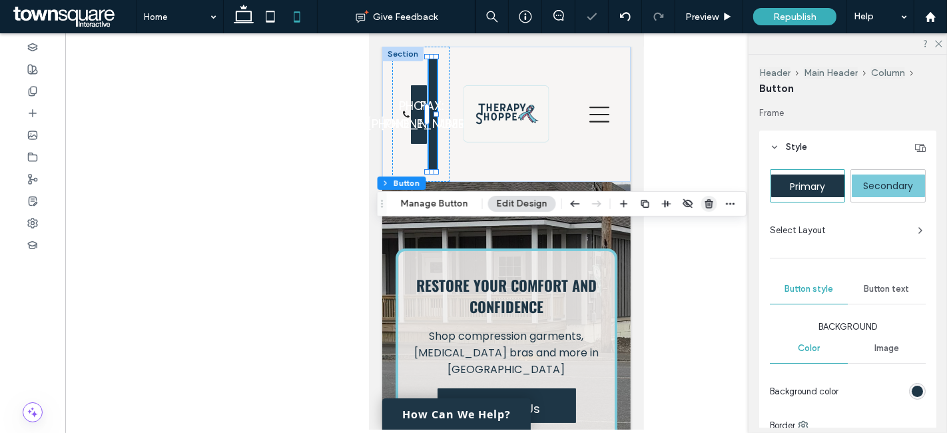
click at [705, 203] on use "button" at bounding box center [709, 203] width 8 height 9
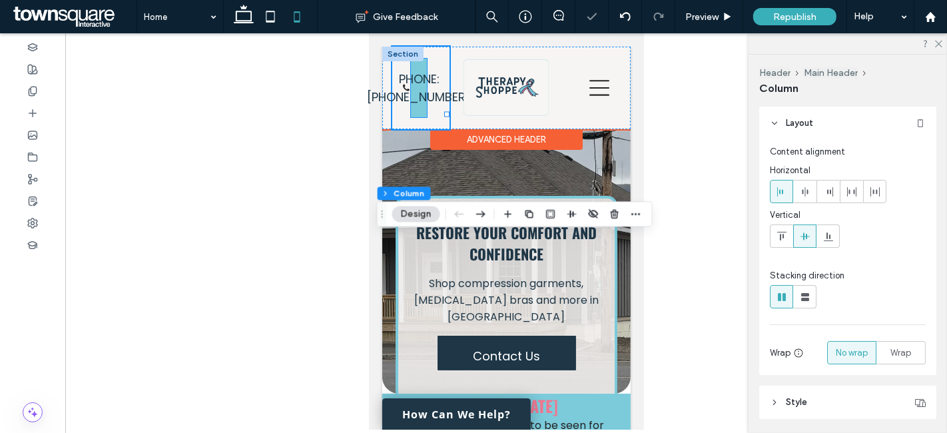
click at [416, 117] on link "PHONE: 207-810-4579" at bounding box center [418, 88] width 16 height 59
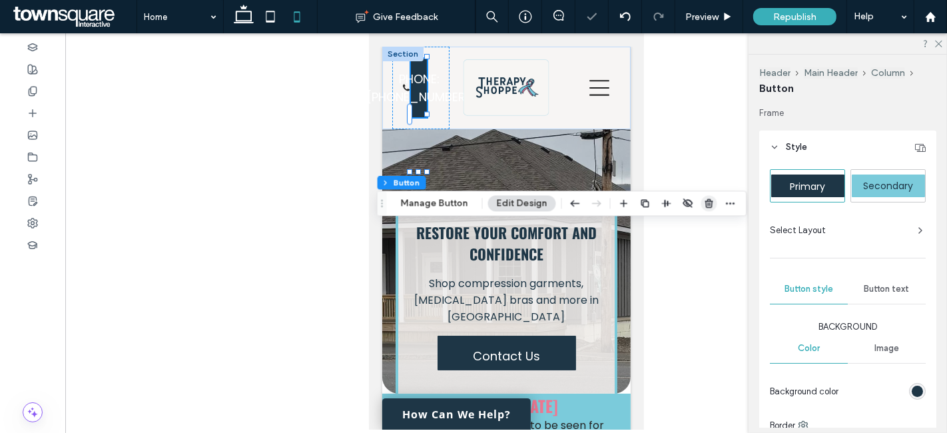
drag, startPoint x: 702, startPoint y: 205, endPoint x: 253, endPoint y: 165, distance: 450.7
click at [704, 205] on icon "button" at bounding box center [709, 203] width 11 height 11
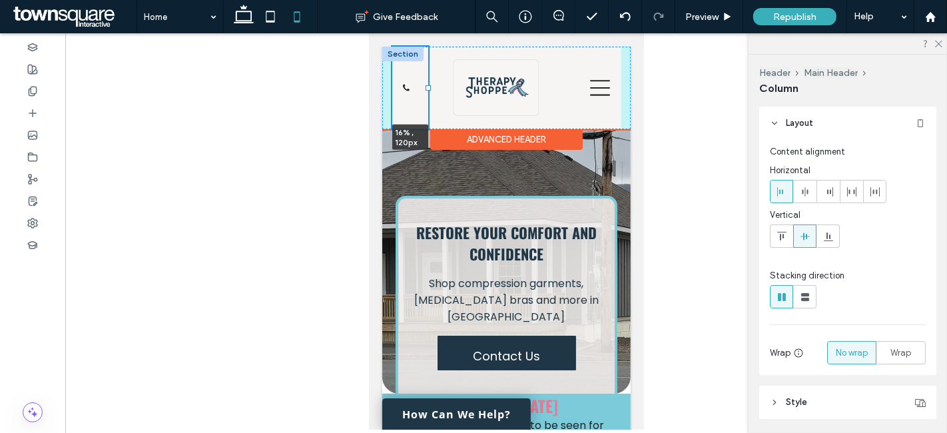
drag, startPoint x: 446, startPoint y: 85, endPoint x: 427, endPoint y: 82, distance: 18.8
click at [427, 82] on div "Home About Shop Referral Mars Hill, ME Contact (207) 810-4579 16% , 120px" at bounding box center [506, 88] width 248 height 83
type input "**"
type input "*****"
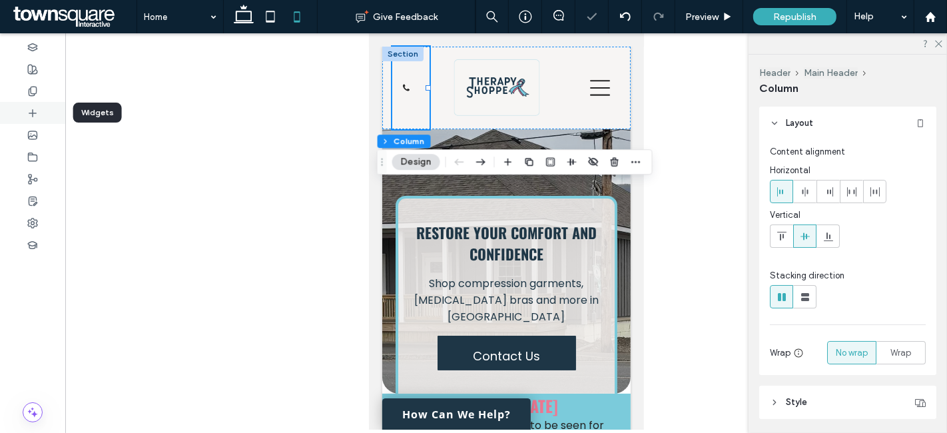
click at [21, 117] on div at bounding box center [32, 113] width 65 height 22
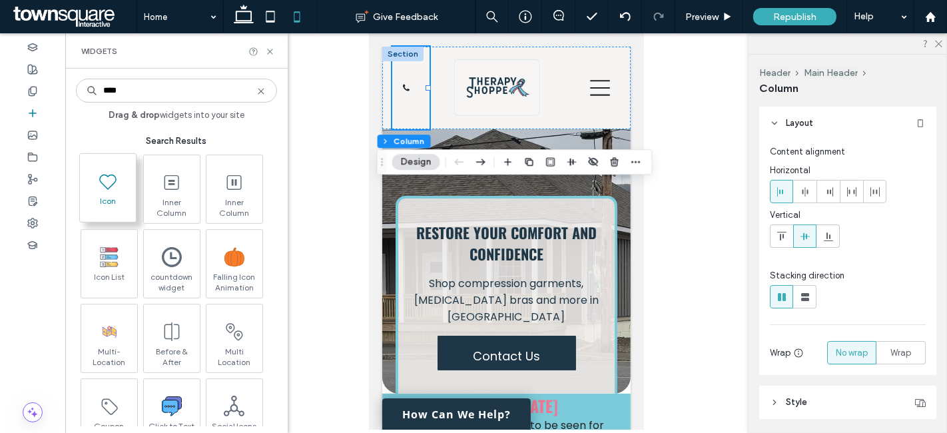
type input "****"
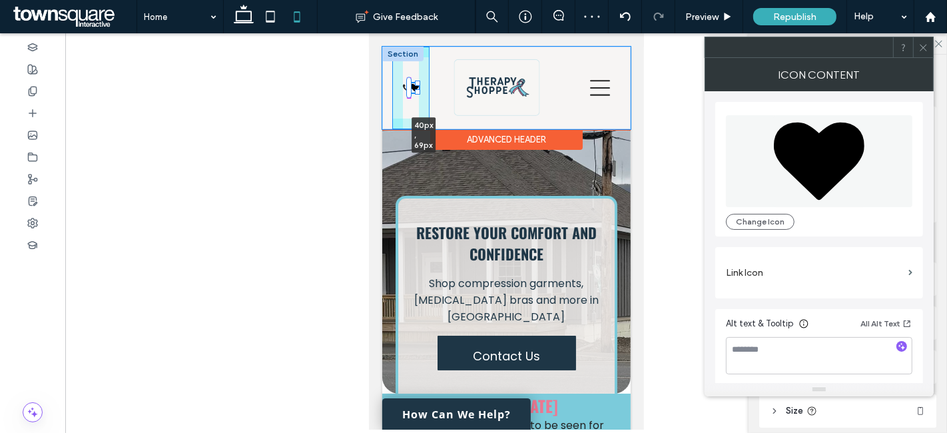
drag, startPoint x: 417, startPoint y: 91, endPoint x: 431, endPoint y: 101, distance: 17.2
click at [431, 101] on div "Home About Shop Referral Mars Hill, ME Contact (207) 810-4579 40px , 69px" at bounding box center [506, 88] width 248 height 83
type input "**"
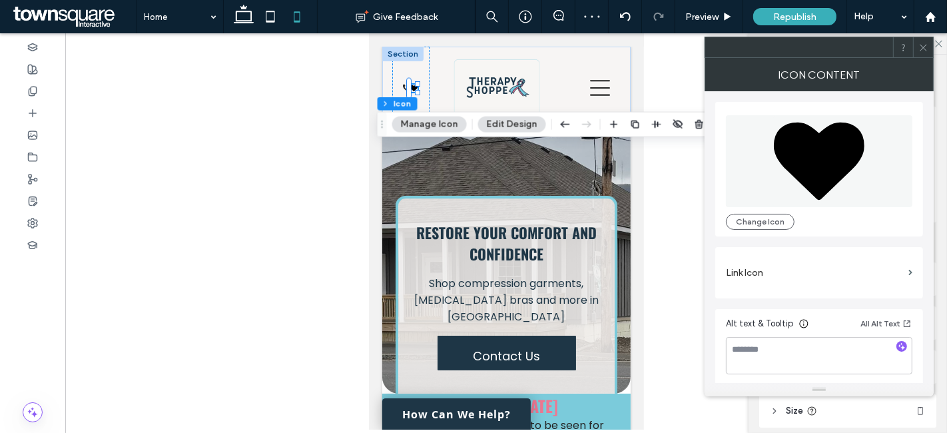
drag, startPoint x: 153, startPoint y: 77, endPoint x: 683, endPoint y: 123, distance: 531.6
click at [696, 124] on use "button" at bounding box center [699, 124] width 8 height 9
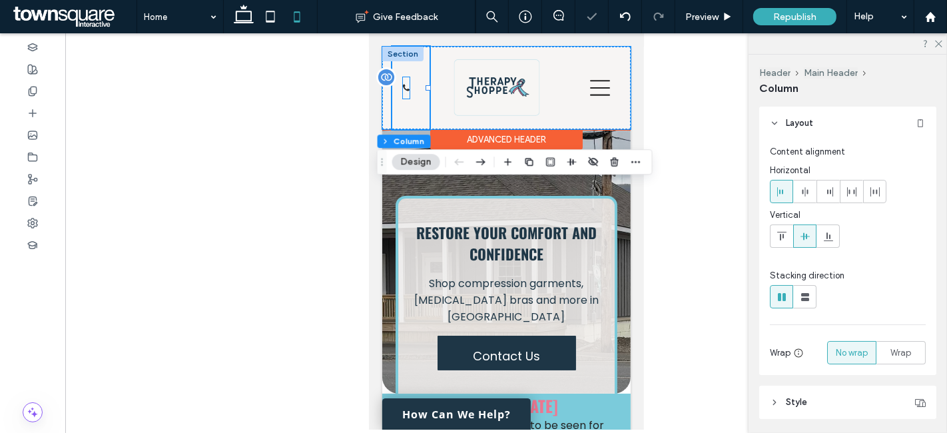
click at [407, 87] on div at bounding box center [405, 87] width 7 height 21
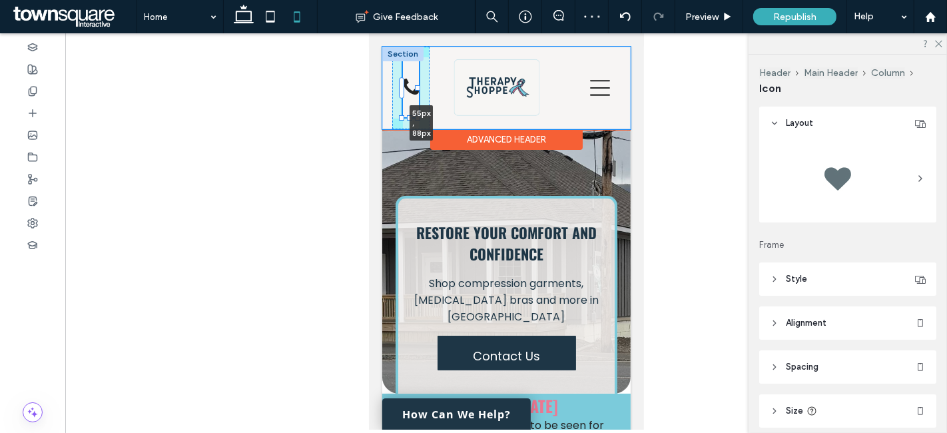
drag, startPoint x: 409, startPoint y: 98, endPoint x: 439, endPoint y: 117, distance: 35.3
click at [439, 117] on div "Home About Shop Referral Mars Hill, ME Contact (207) 810-4579 55px , 88px" at bounding box center [506, 88] width 248 height 83
type input "**"
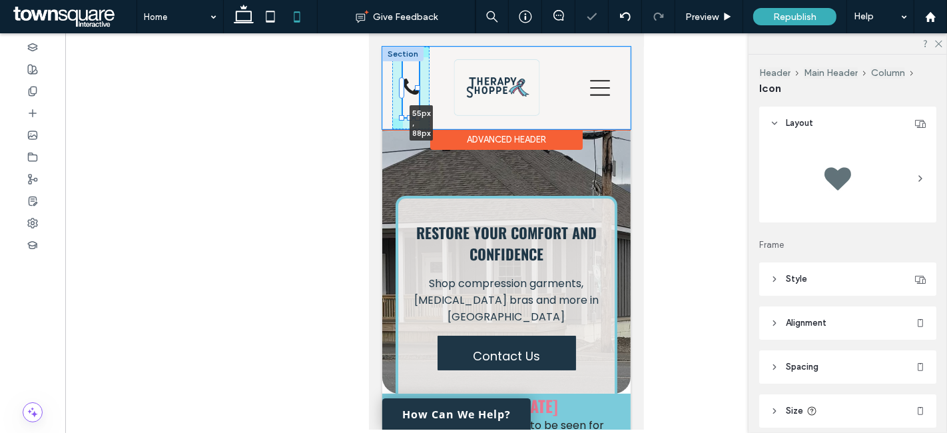
type input "**"
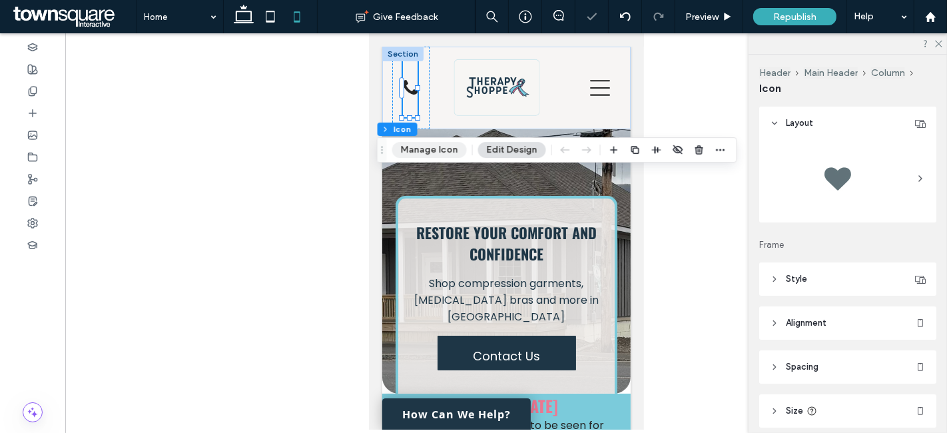
click at [447, 147] on button "Manage Icon" at bounding box center [429, 150] width 75 height 16
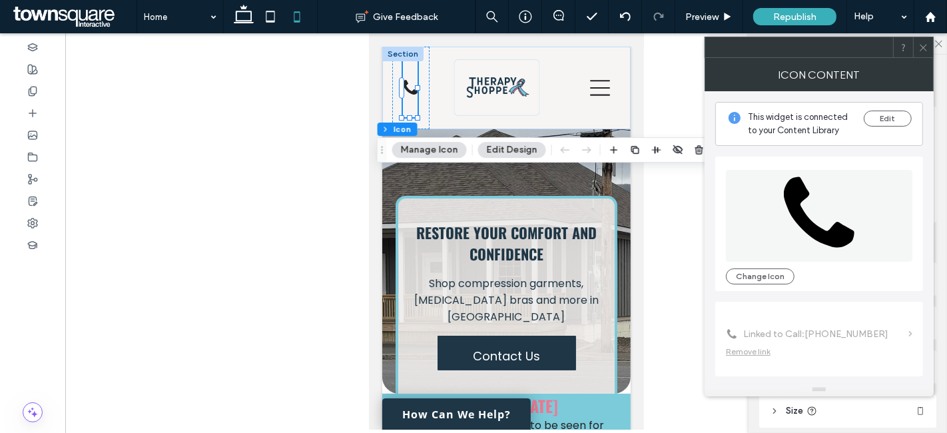
click at [923, 47] on use at bounding box center [923, 47] width 7 height 7
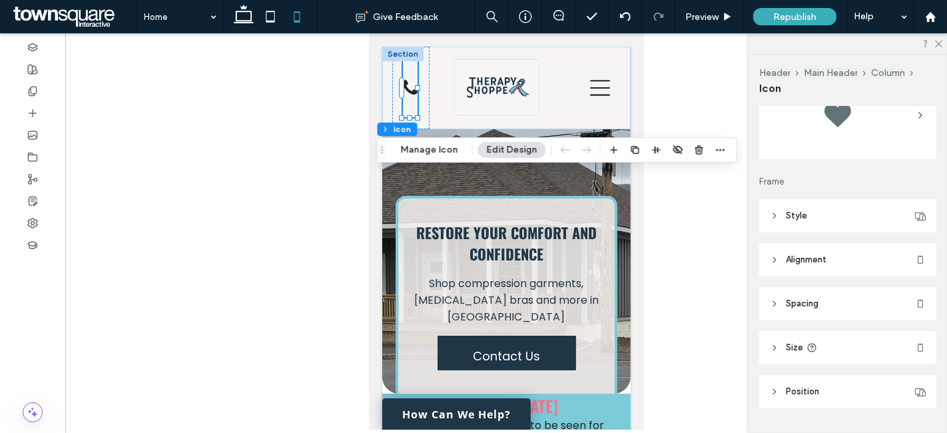
scroll to position [97, 0]
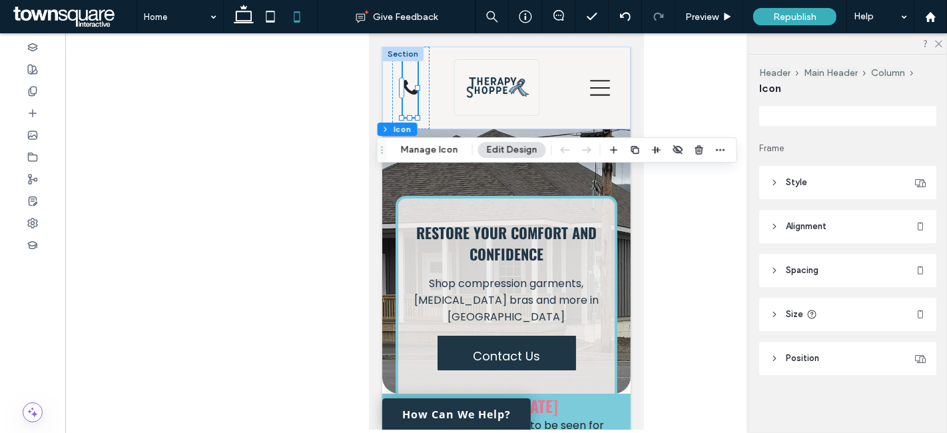
click at [823, 173] on header "Style" at bounding box center [847, 182] width 177 height 33
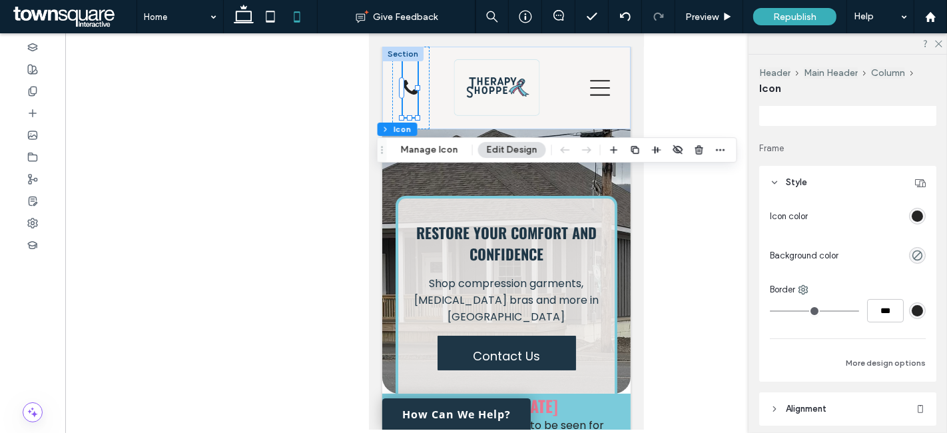
click at [912, 210] on div "rgb(36, 36, 36)" at bounding box center [917, 215] width 11 height 11
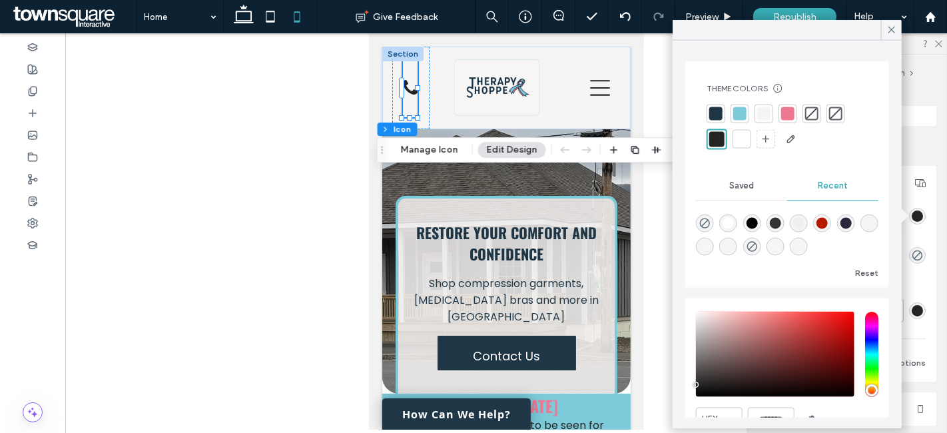
click at [742, 107] on div at bounding box center [739, 113] width 13 height 13
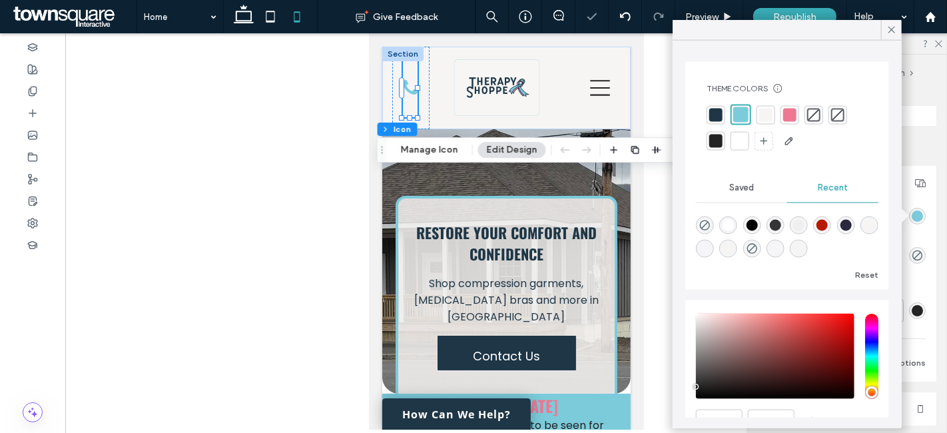
click at [787, 119] on div at bounding box center [789, 114] width 13 height 13
click at [895, 31] on icon at bounding box center [892, 30] width 12 height 12
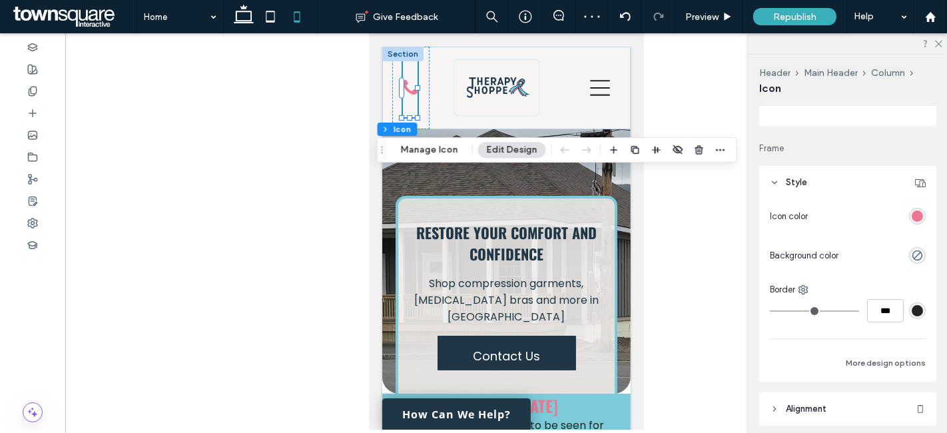
scroll to position [0, 0]
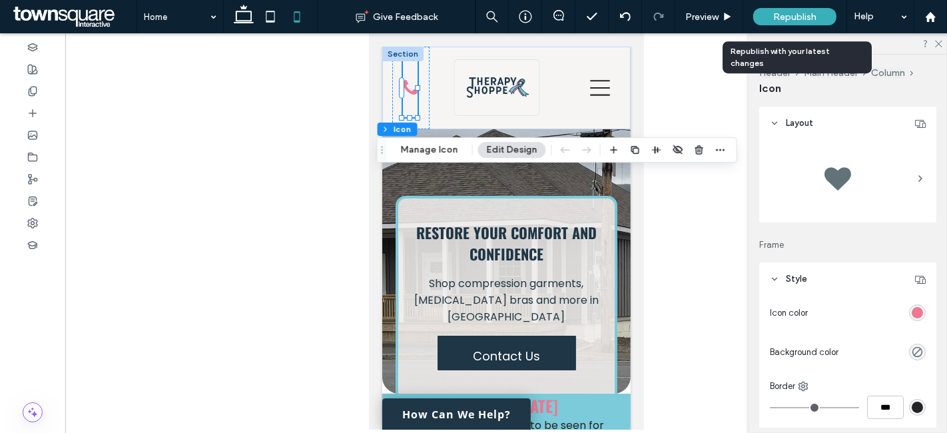
click at [766, 13] on div "Republish" at bounding box center [794, 16] width 83 height 17
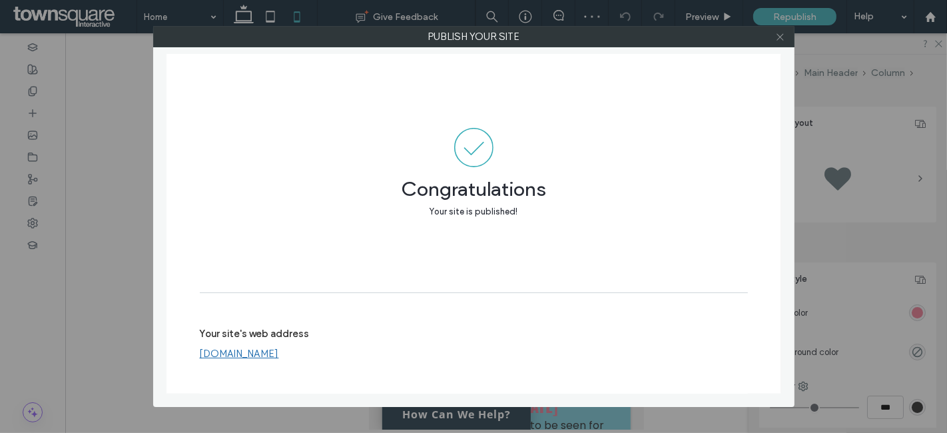
click at [778, 35] on icon at bounding box center [780, 37] width 10 height 10
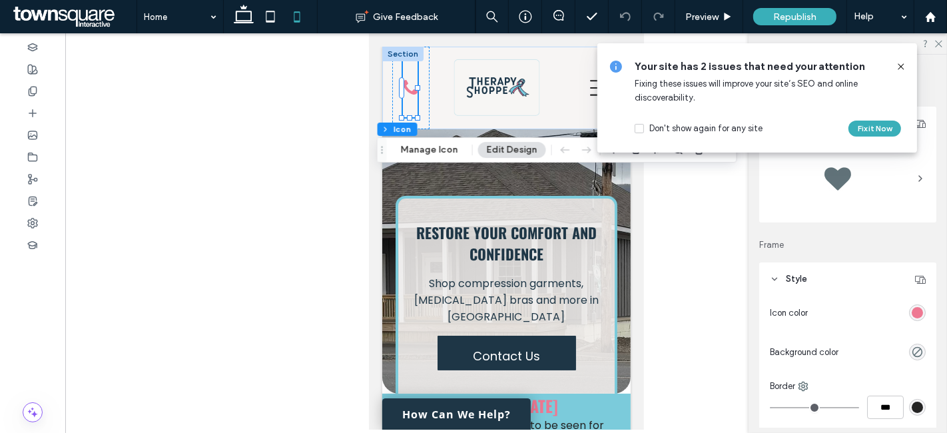
click at [896, 66] on div at bounding box center [895, 66] width 21 height 15
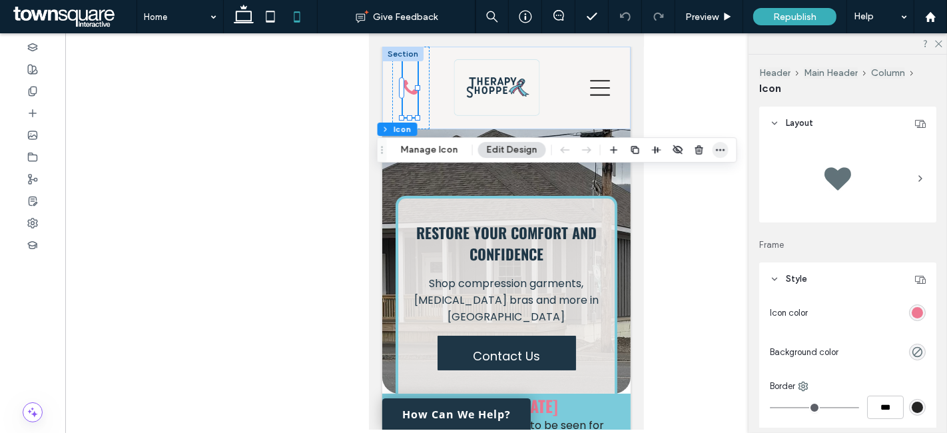
click at [715, 147] on icon "button" at bounding box center [720, 150] width 11 height 11
click at [278, 16] on icon at bounding box center [270, 16] width 27 height 27
type input "**"
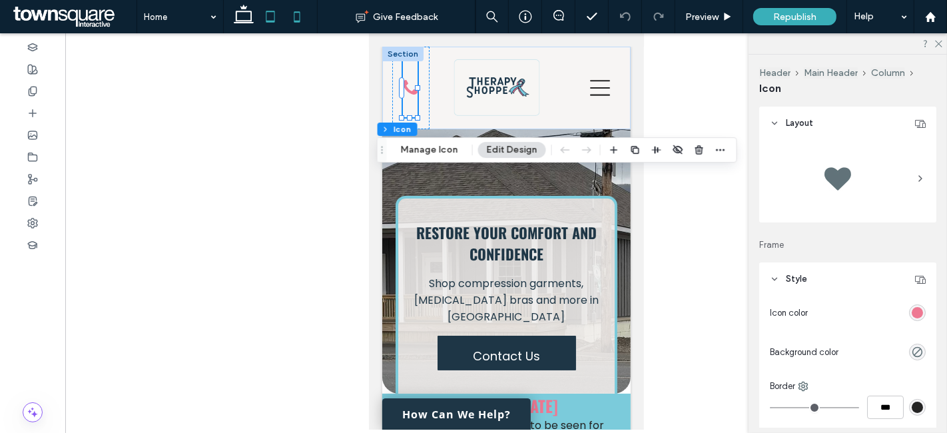
type input "**"
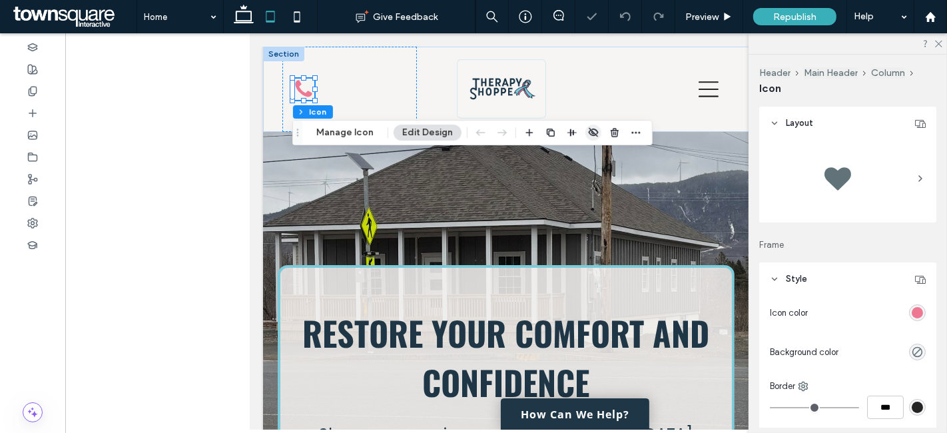
click at [588, 132] on icon "button" at bounding box center [593, 132] width 11 height 11
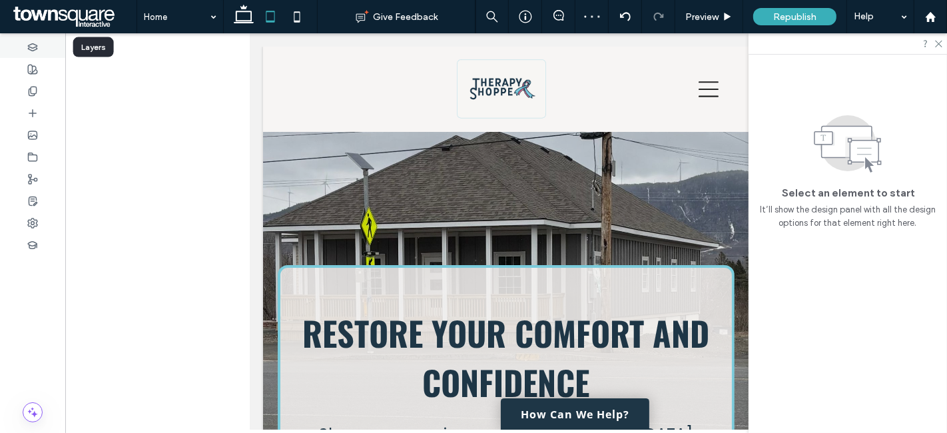
click at [38, 53] on div at bounding box center [32, 47] width 65 height 22
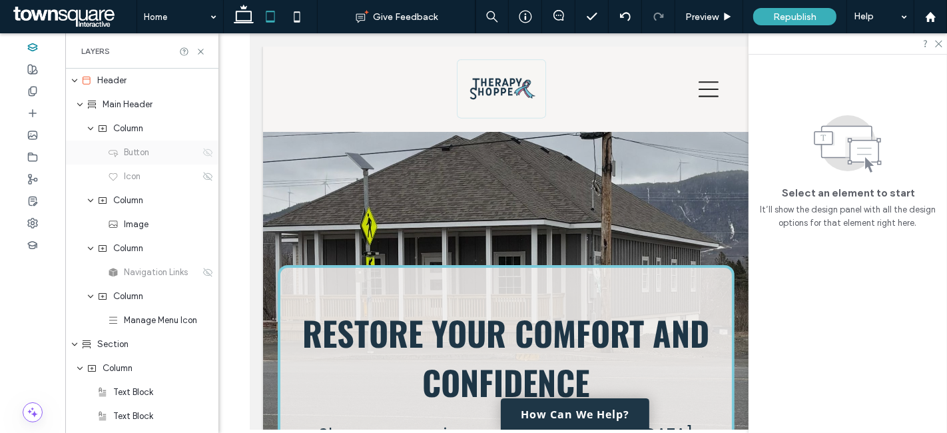
click at [203, 155] on use at bounding box center [207, 152] width 9 height 9
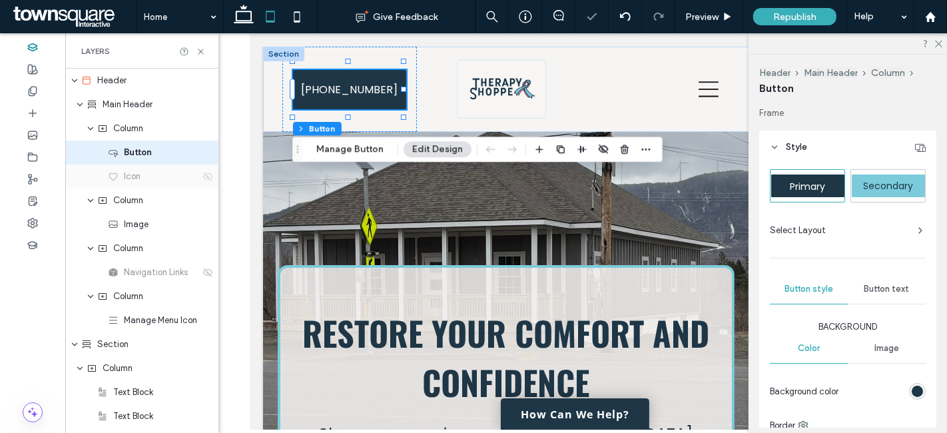
click at [198, 169] on div "Icon" at bounding box center [141, 177] width 153 height 24
click at [203, 171] on icon at bounding box center [208, 176] width 11 height 11
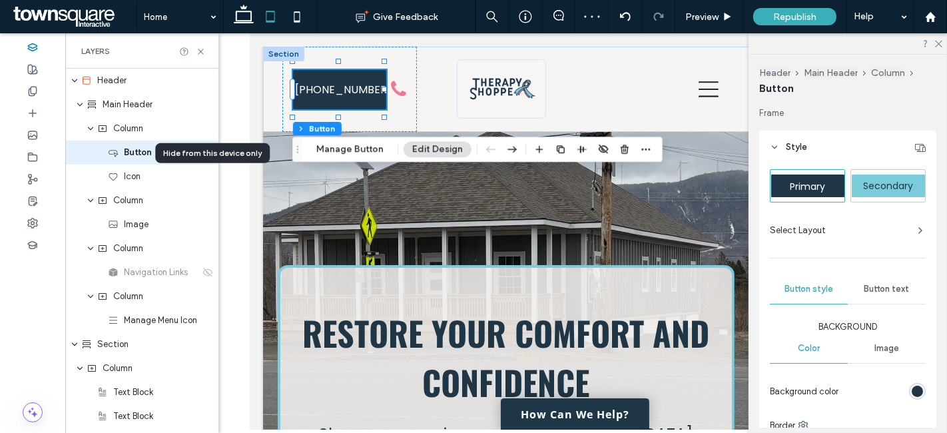
click at [200, 151] on div "Hide from this device only" at bounding box center [212, 153] width 115 height 20
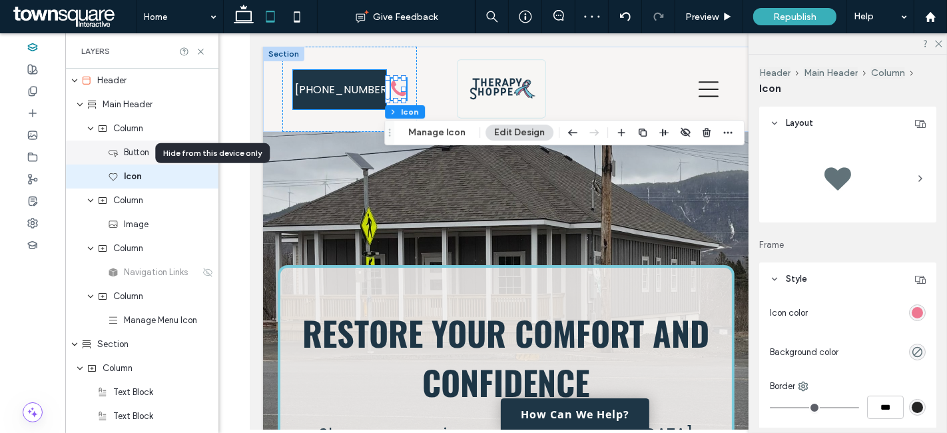
click at [131, 146] on span "Button" at bounding box center [136, 152] width 25 height 13
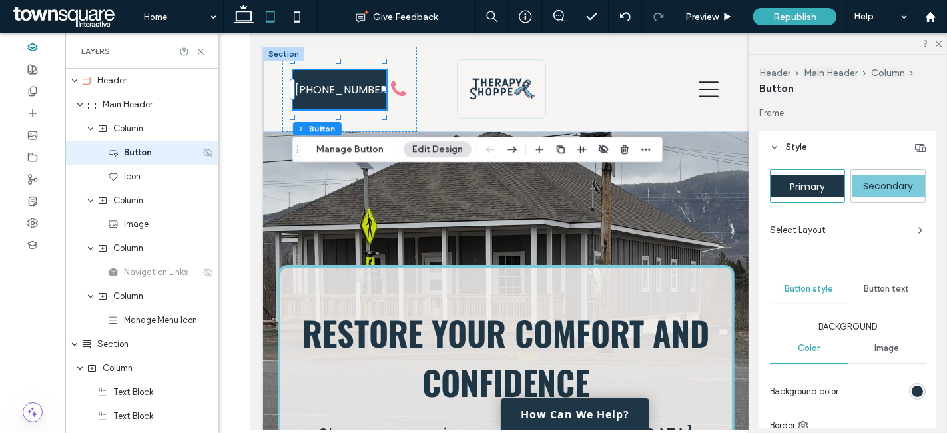
click at [203, 151] on icon at bounding box center [208, 152] width 11 height 11
type input "*"
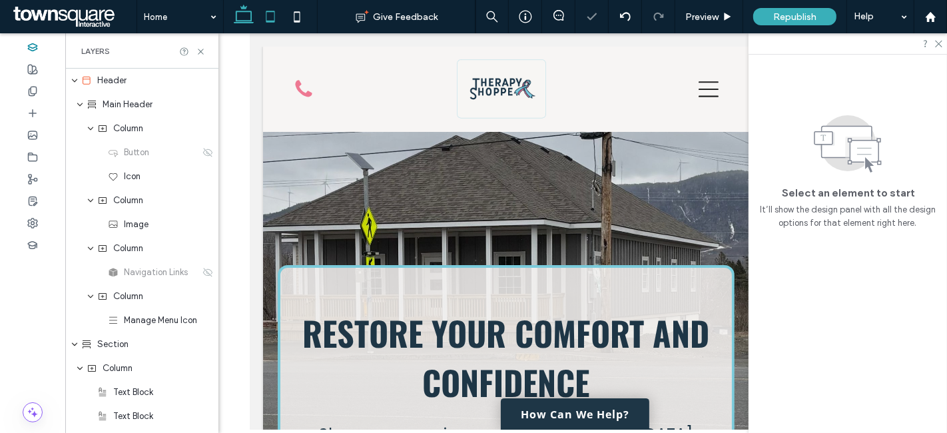
click at [232, 13] on icon at bounding box center [243, 16] width 27 height 27
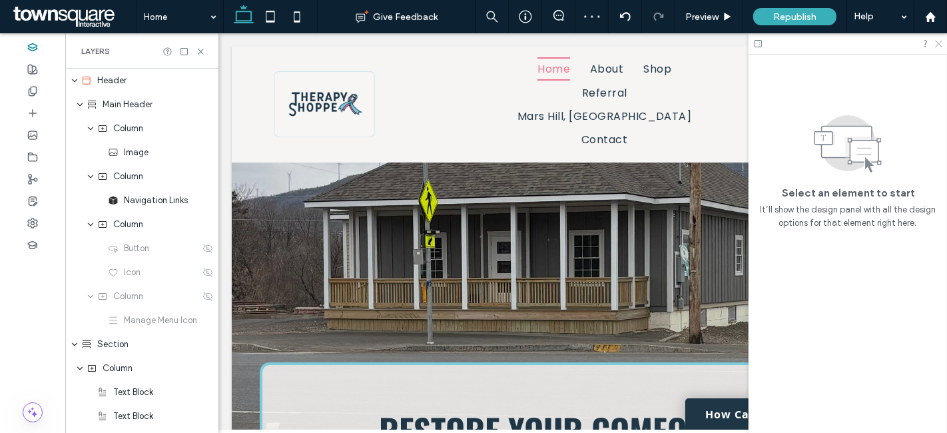
drag, startPoint x: 939, startPoint y: 42, endPoint x: 687, endPoint y: 23, distance: 251.9
click at [939, 42] on icon at bounding box center [938, 43] width 9 height 9
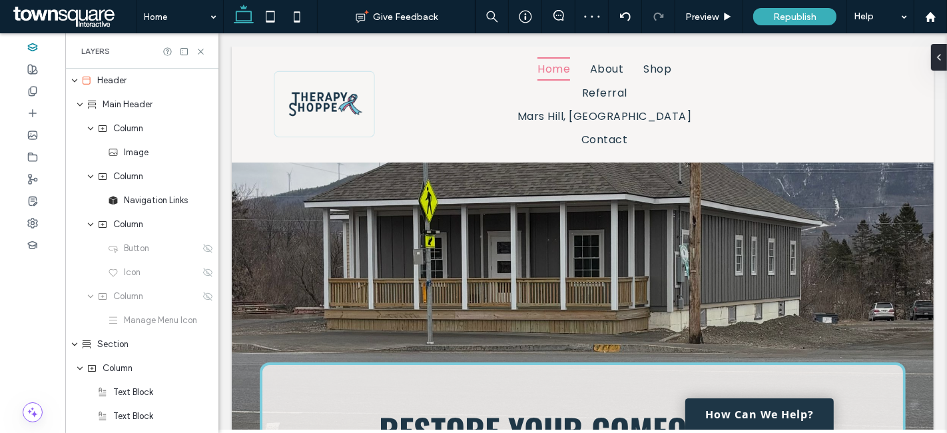
click at [201, 48] on icon at bounding box center [201, 52] width 10 height 10
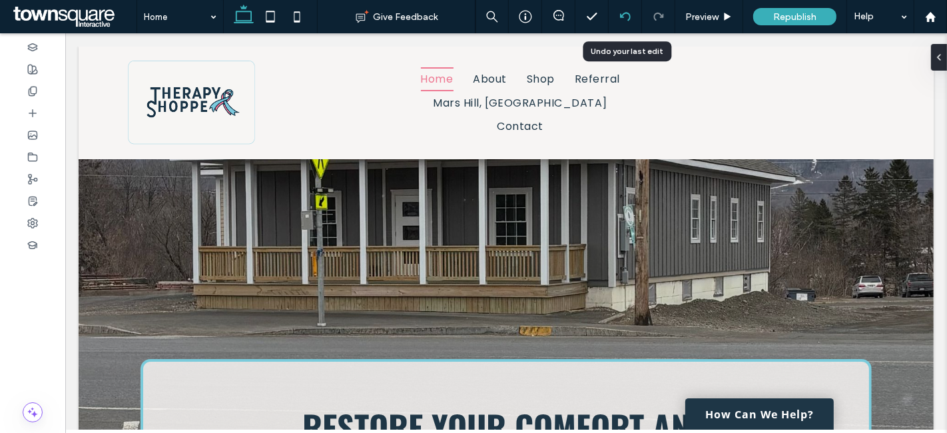
click at [618, 17] on div at bounding box center [625, 16] width 33 height 11
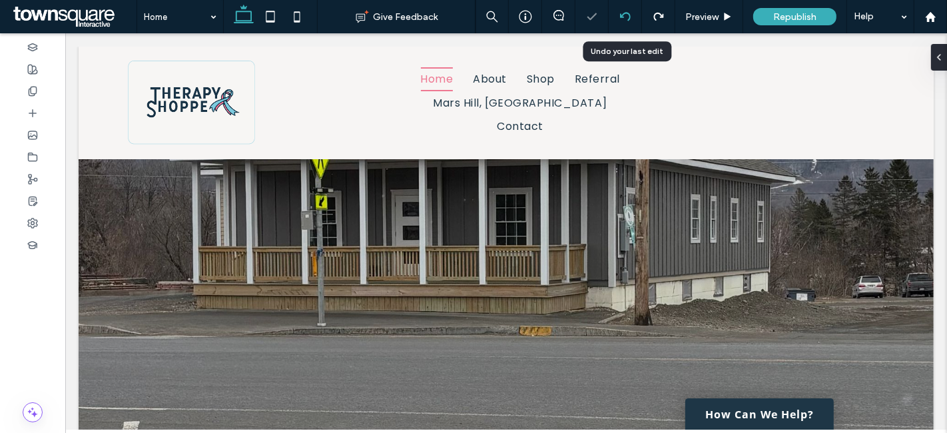
click at [618, 17] on div at bounding box center [625, 16] width 33 height 11
click at [289, 11] on icon at bounding box center [297, 16] width 27 height 27
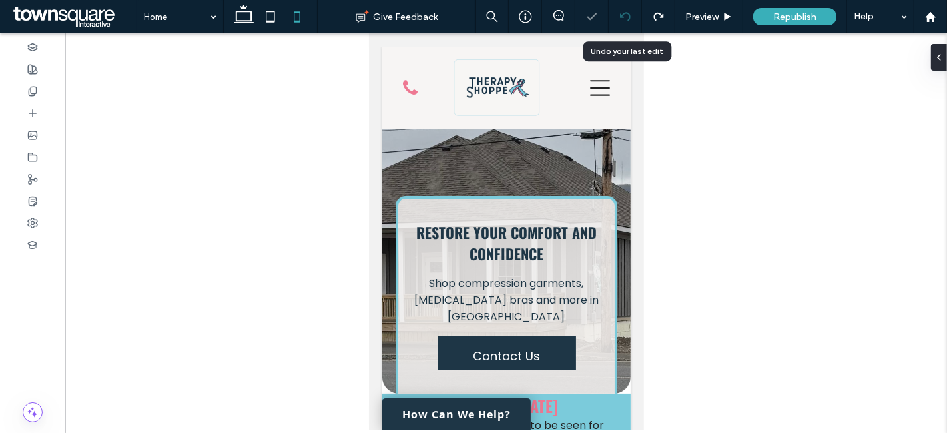
click at [627, 21] on icon at bounding box center [625, 16] width 11 height 11
click at [274, 21] on use at bounding box center [270, 16] width 9 height 11
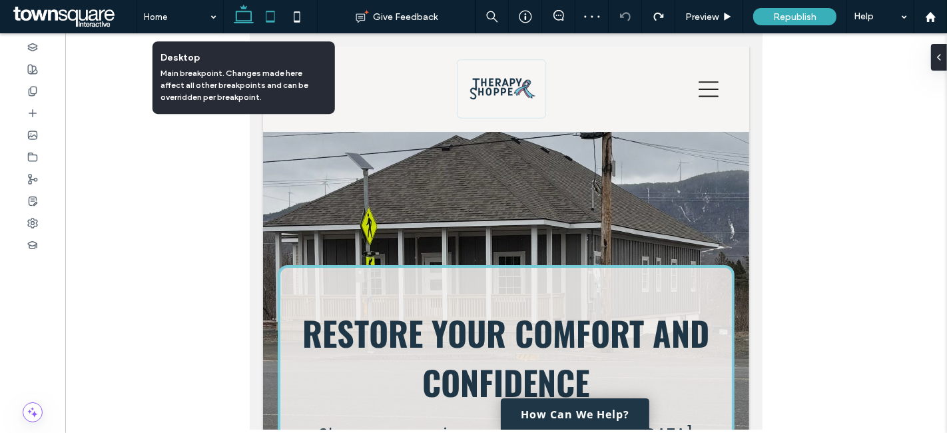
click at [243, 15] on icon at bounding box center [243, 16] width 27 height 27
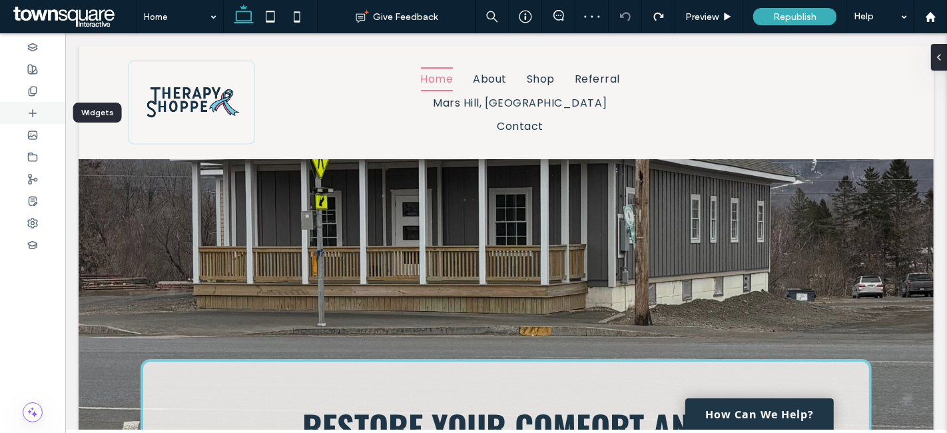
click at [23, 115] on div at bounding box center [32, 113] width 65 height 22
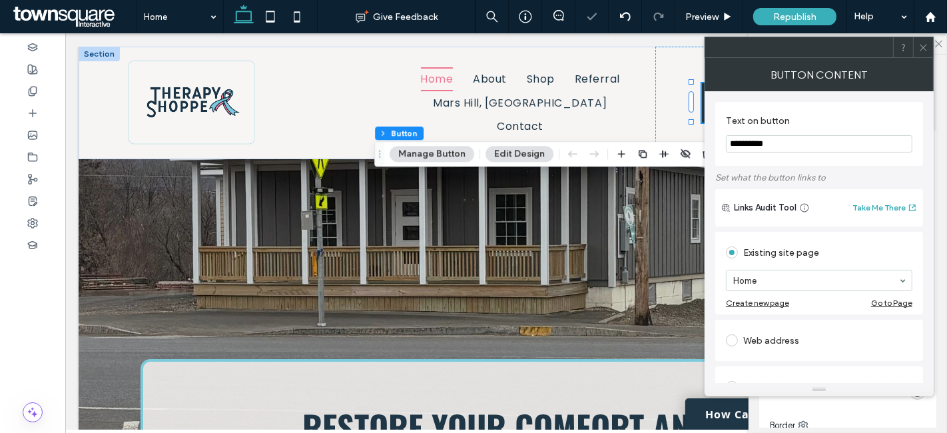
click at [925, 43] on icon at bounding box center [924, 48] width 10 height 10
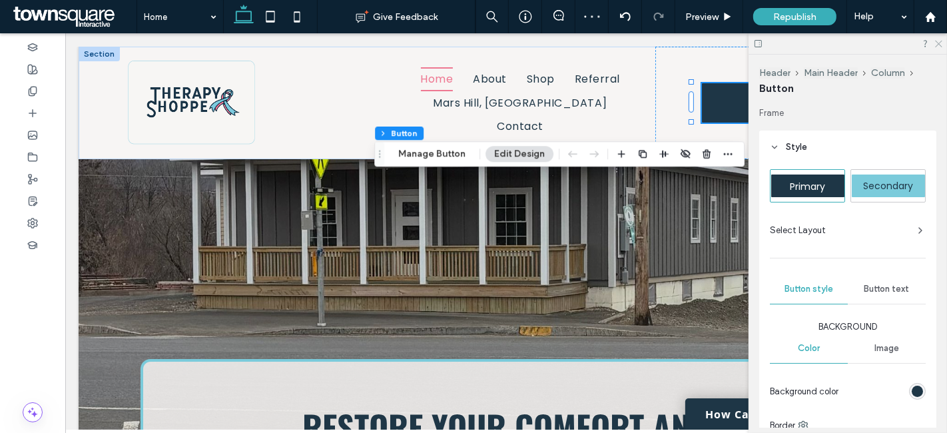
click at [939, 43] on icon at bounding box center [938, 43] width 9 height 9
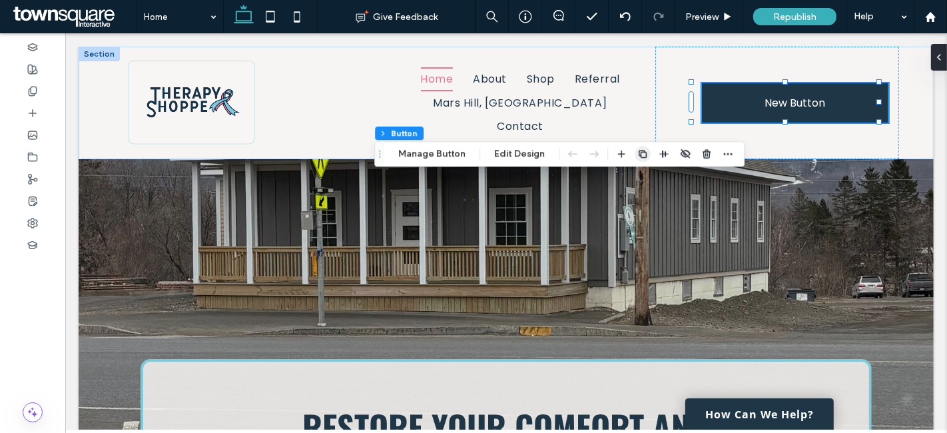
click at [644, 153] on icon "button" at bounding box center [642, 154] width 11 height 11
type input "*"
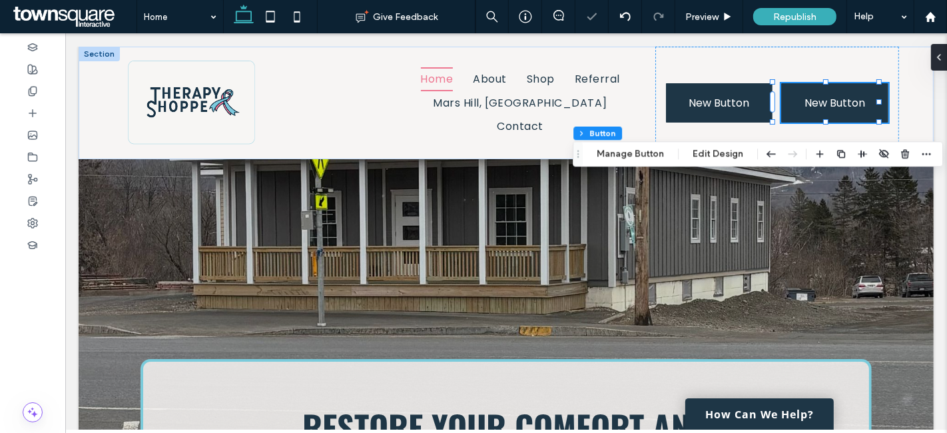
type input "**"
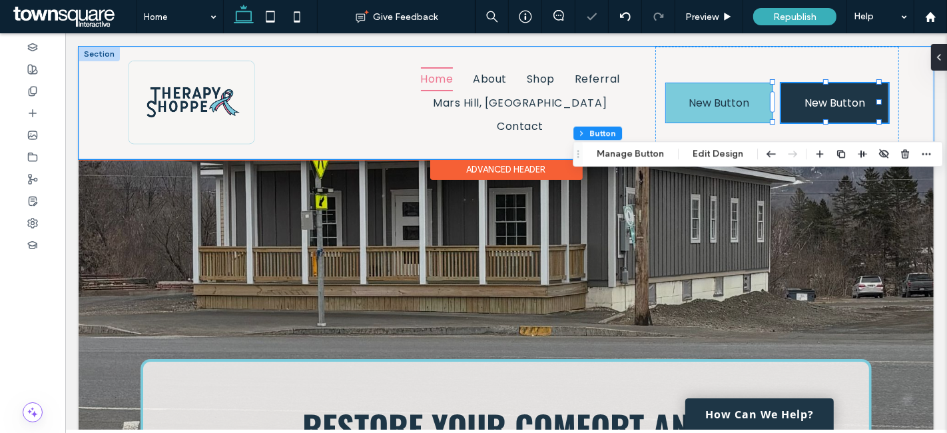
click at [688, 100] on span "New Button" at bounding box center [718, 103] width 61 height 17
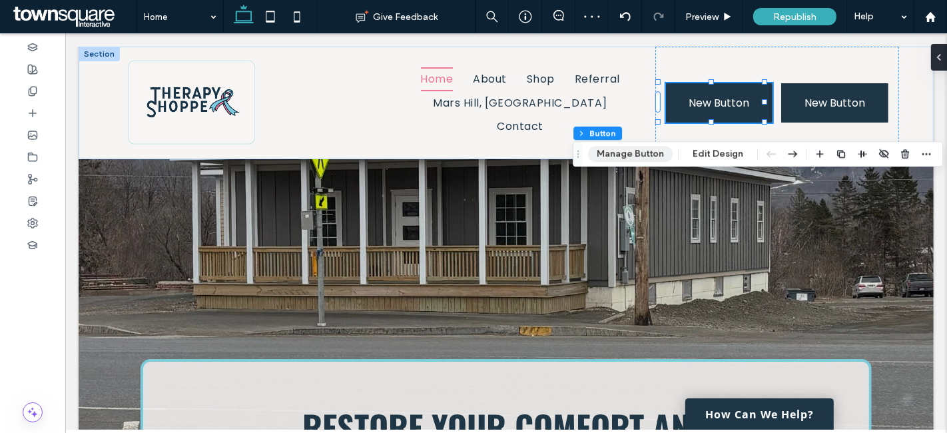
click at [627, 154] on button "Manage Button" at bounding box center [630, 154] width 85 height 16
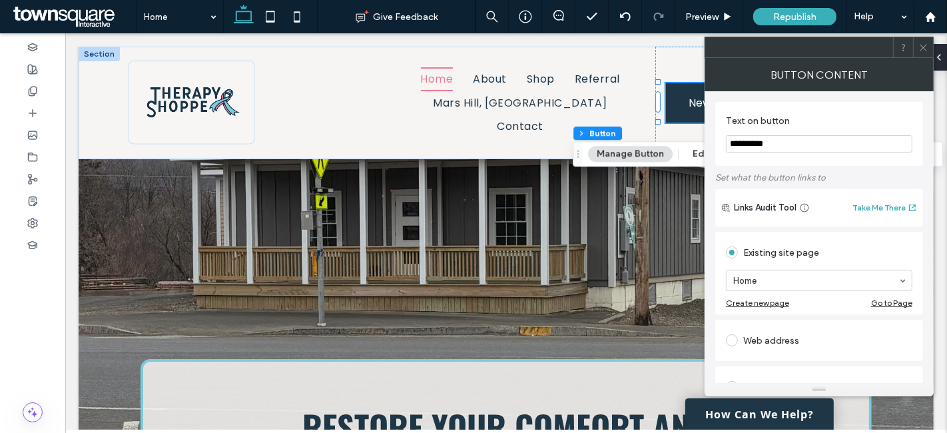
click at [797, 143] on input "**********" at bounding box center [819, 143] width 187 height 17
click at [804, 143] on input "******" at bounding box center [819, 143] width 187 height 17
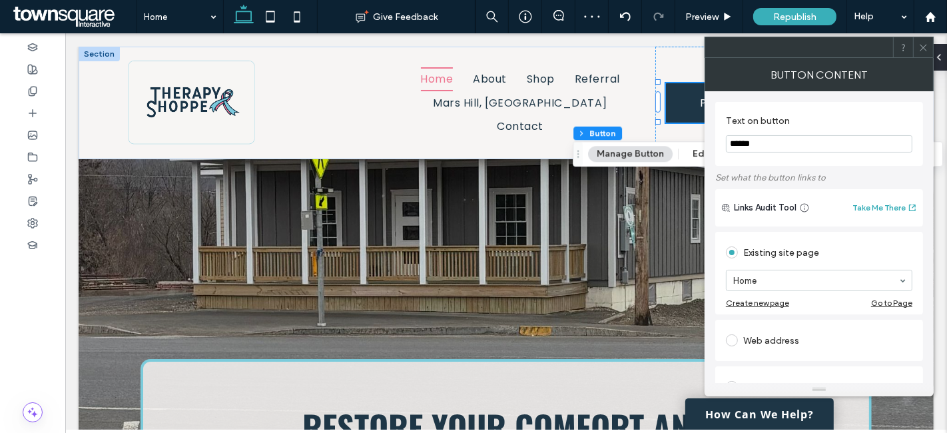
click at [804, 143] on input "******" at bounding box center [819, 143] width 187 height 17
paste input "**********"
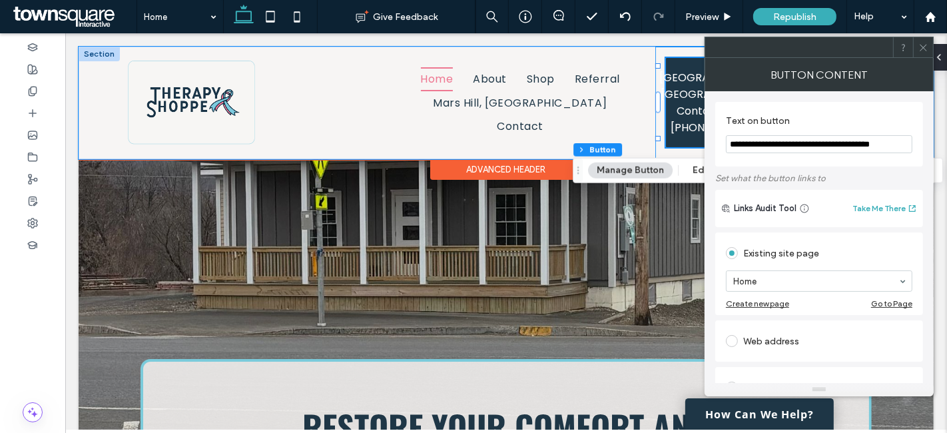
drag, startPoint x: 883, startPoint y: 177, endPoint x: 656, endPoint y: 144, distance: 229.5
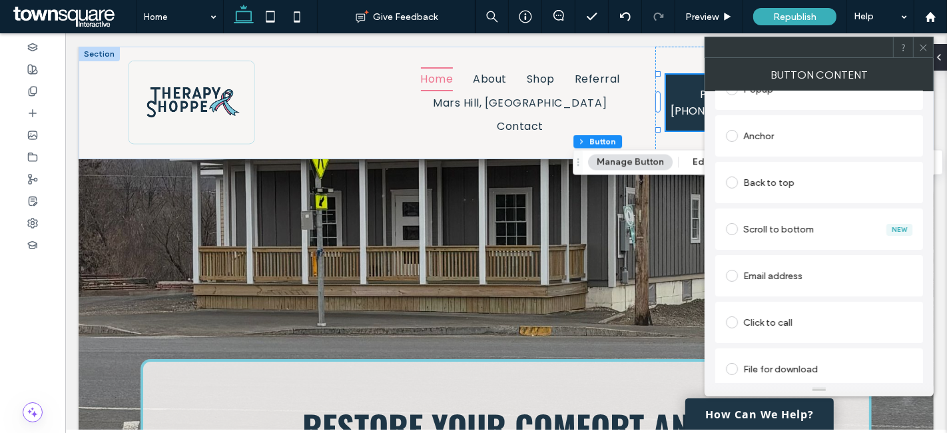
scroll to position [298, 0]
type input "**********"
click at [794, 308] on div "Click to call" at bounding box center [819, 322] width 187 height 28
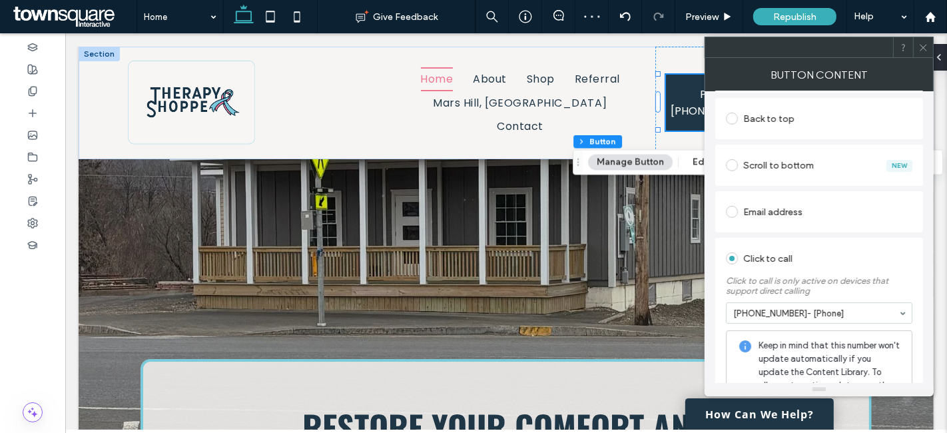
click at [923, 45] on icon at bounding box center [924, 48] width 10 height 10
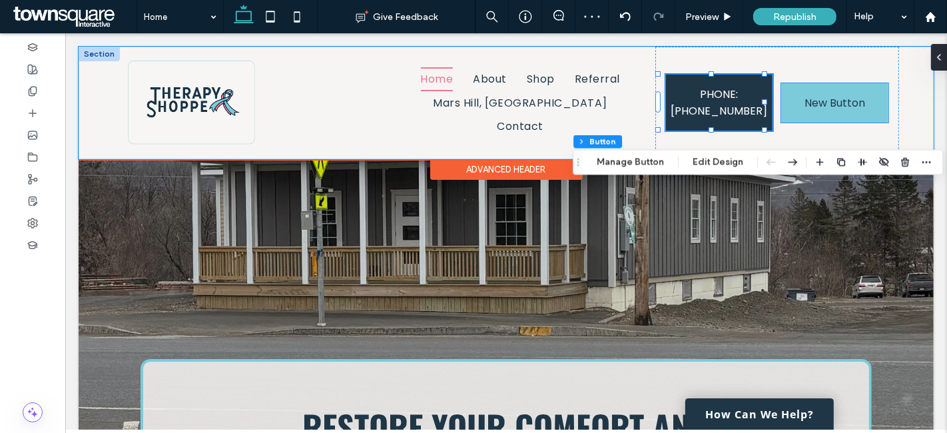
click at [781, 105] on link "New Button" at bounding box center [834, 102] width 107 height 39
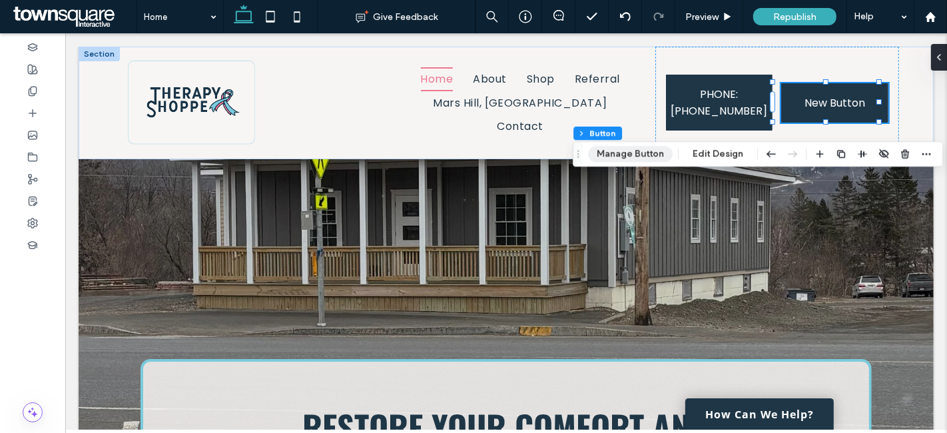
click at [637, 147] on button "Manage Button" at bounding box center [630, 154] width 85 height 16
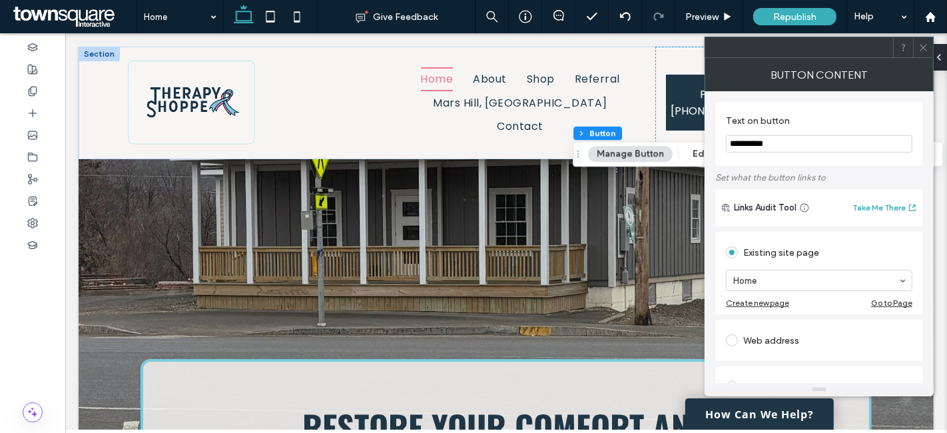
click at [813, 143] on input "**********" at bounding box center [819, 143] width 187 height 17
paste input "**********"
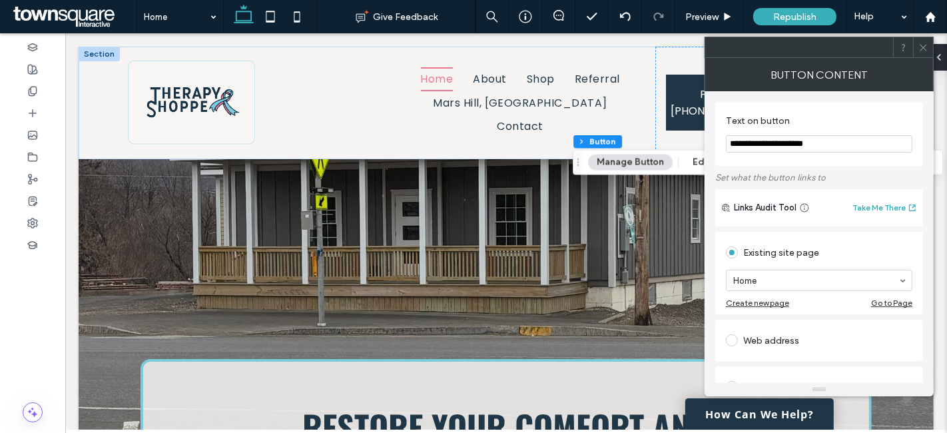
click at [750, 141] on input "**********" at bounding box center [819, 143] width 187 height 17
type input "**********"
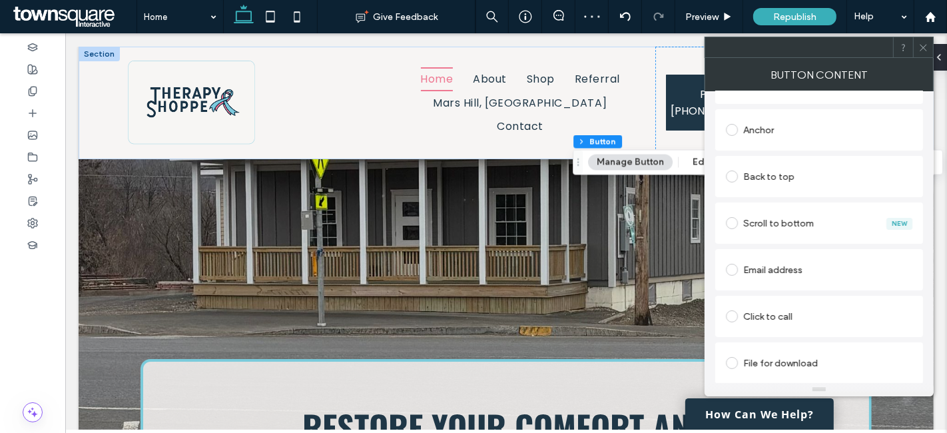
click at [829, 307] on div "Click to call" at bounding box center [819, 316] width 187 height 21
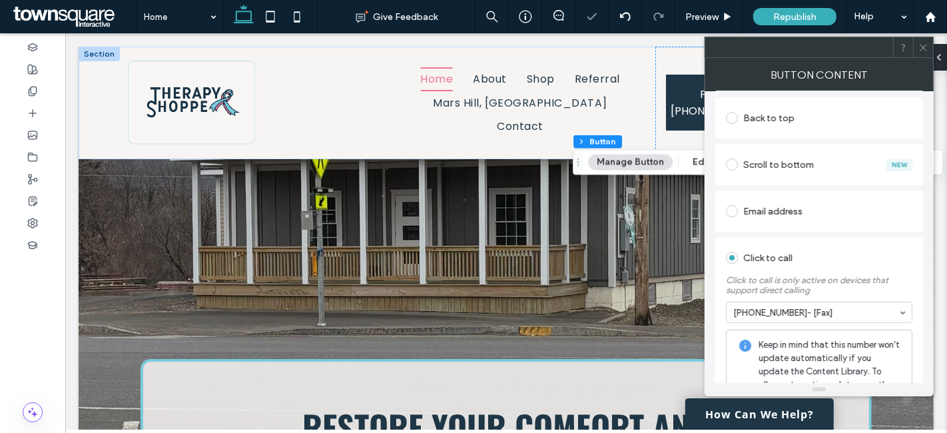
click at [707, 239] on div "**********" at bounding box center [819, 237] width 229 height 292
click at [917, 45] on div at bounding box center [923, 47] width 20 height 20
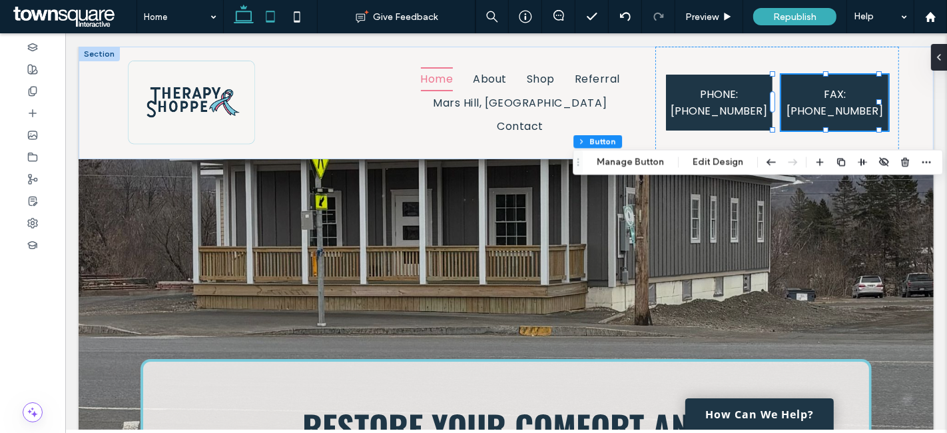
click at [274, 13] on use at bounding box center [270, 16] width 9 height 11
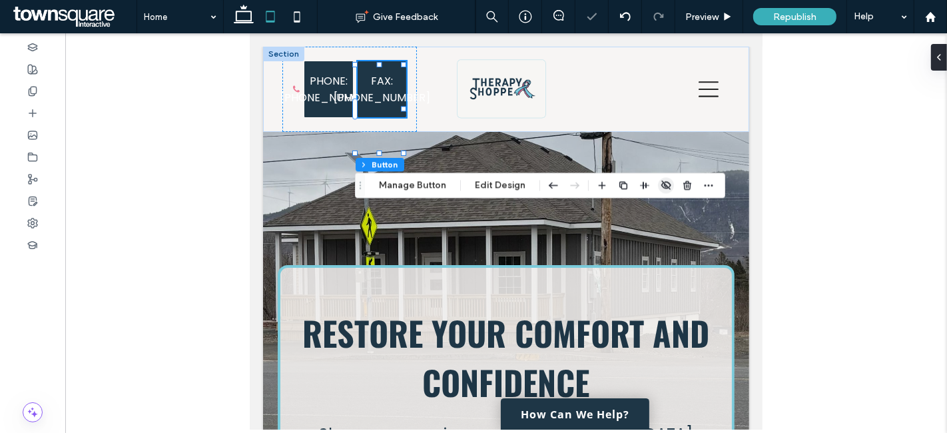
click at [663, 185] on use "button" at bounding box center [665, 185] width 9 height 9
type input "*"
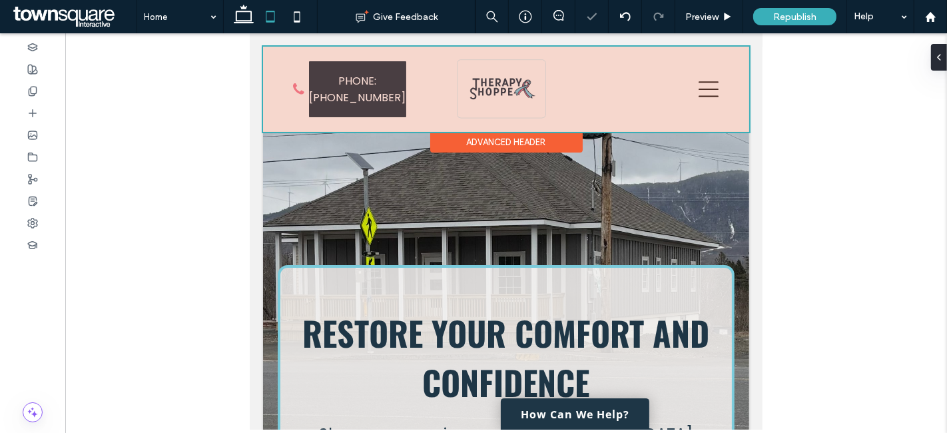
click at [387, 103] on div at bounding box center [505, 89] width 486 height 85
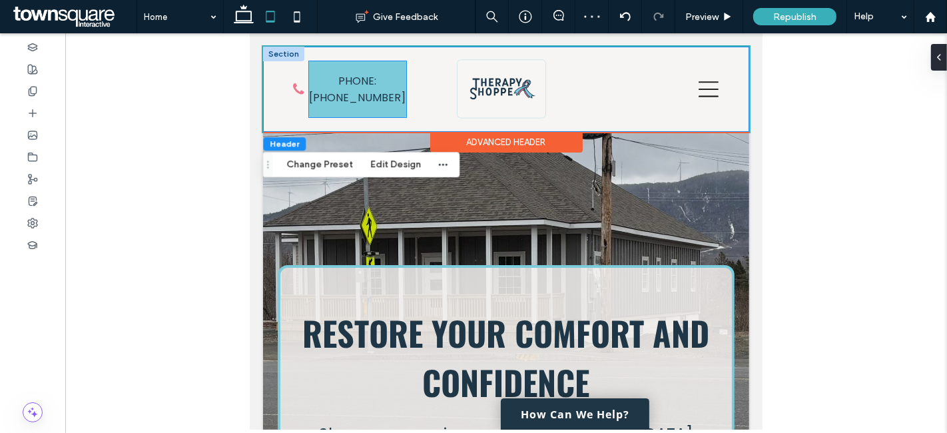
click at [395, 113] on link "PHONE: 207-810-4579" at bounding box center [356, 89] width 97 height 56
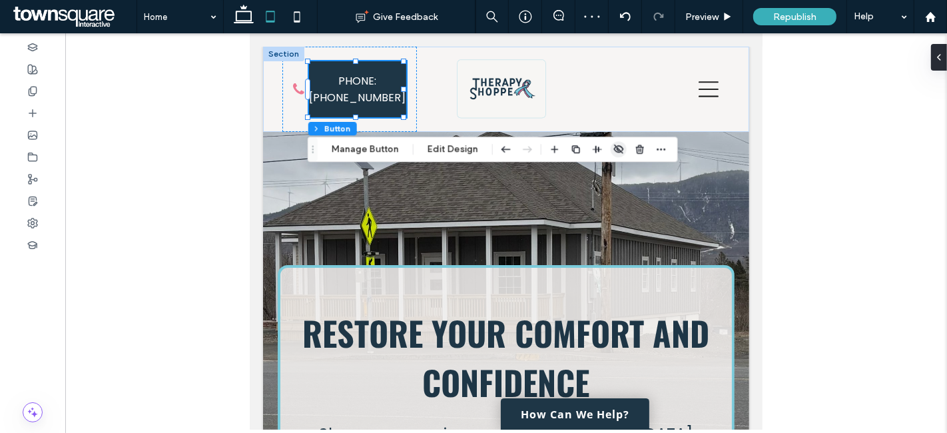
click at [617, 148] on icon "button" at bounding box center [619, 149] width 11 height 11
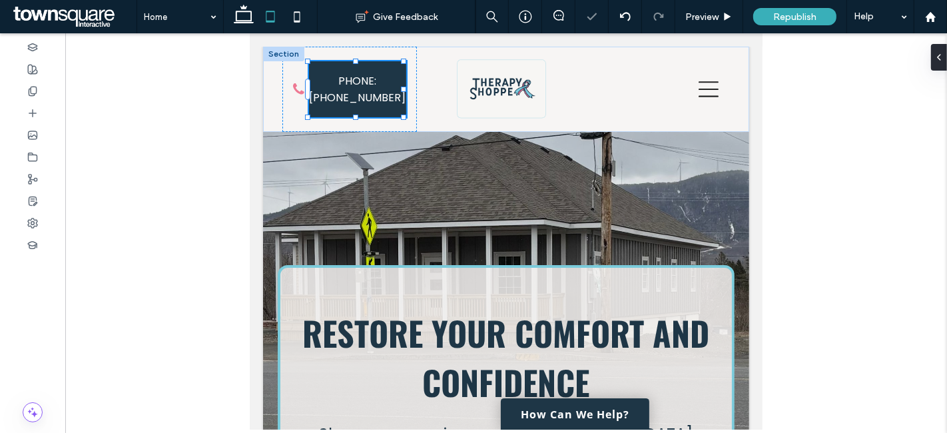
type input "*"
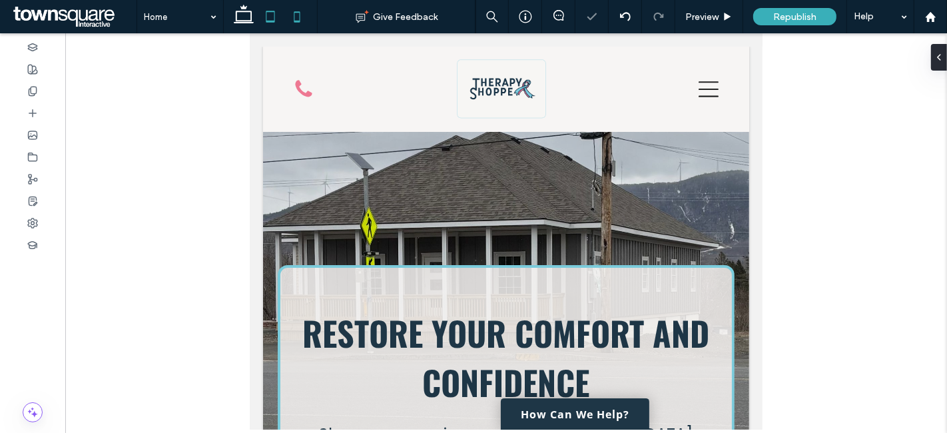
click at [298, 13] on icon at bounding box center [297, 16] width 27 height 27
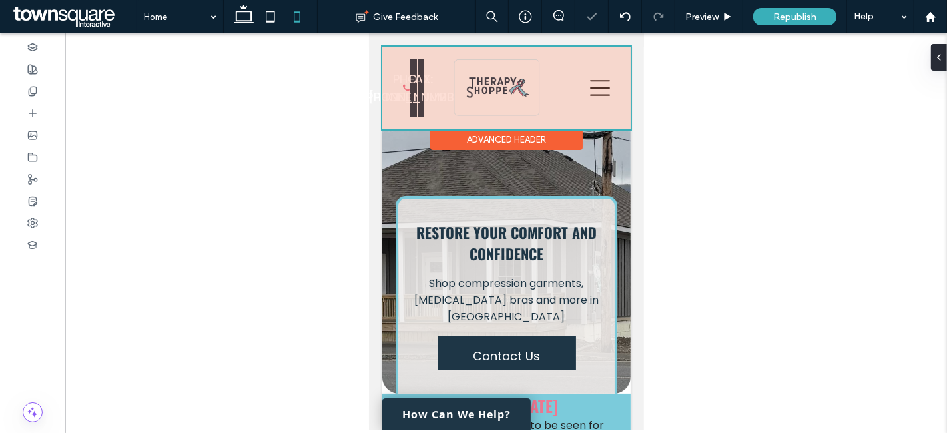
click at [411, 129] on div at bounding box center [506, 88] width 248 height 83
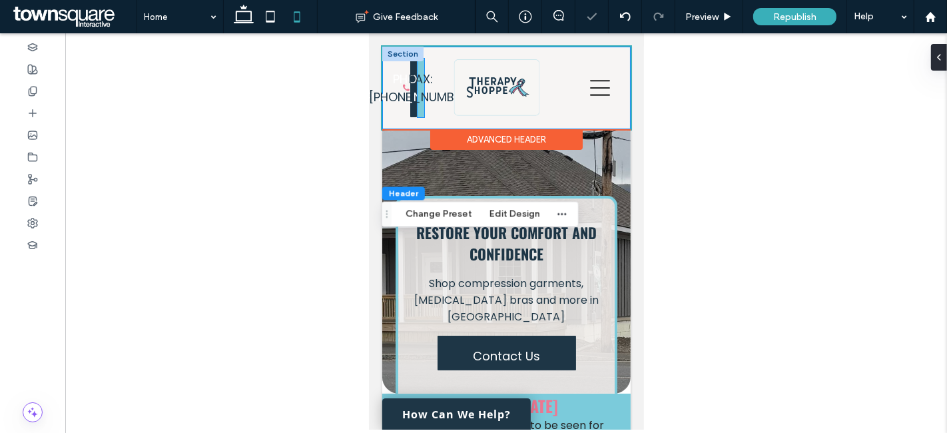
click at [417, 117] on link "FAX: 207-425-1036" at bounding box center [420, 88] width 7 height 59
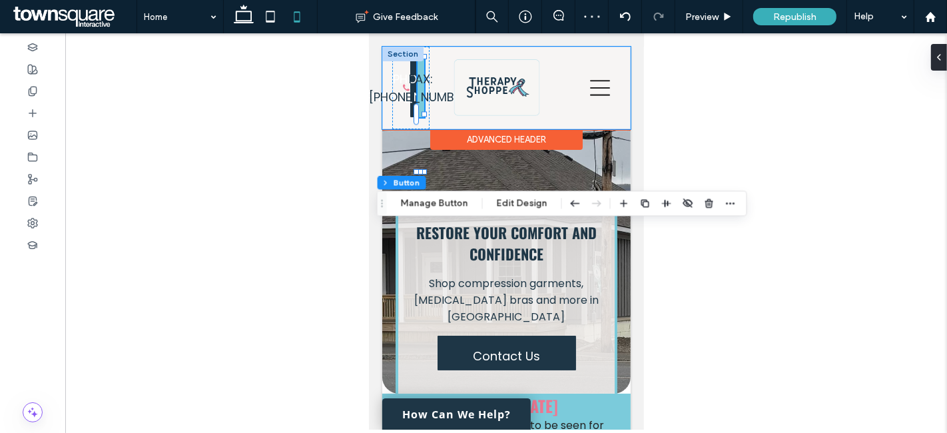
type input "**"
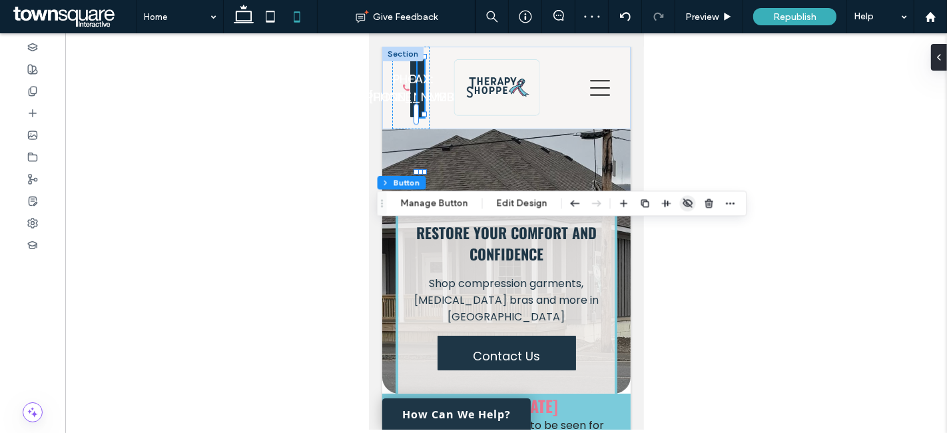
click at [685, 198] on icon "button" at bounding box center [688, 203] width 11 height 11
type input "*"
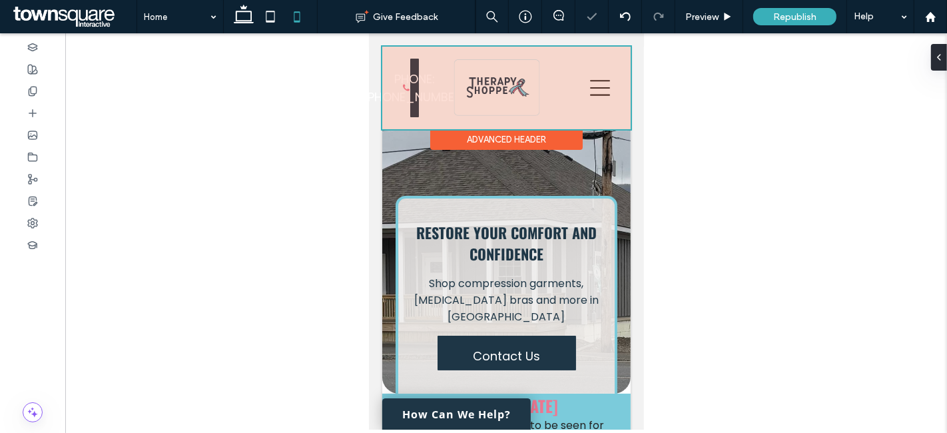
click at [411, 129] on div at bounding box center [506, 88] width 248 height 83
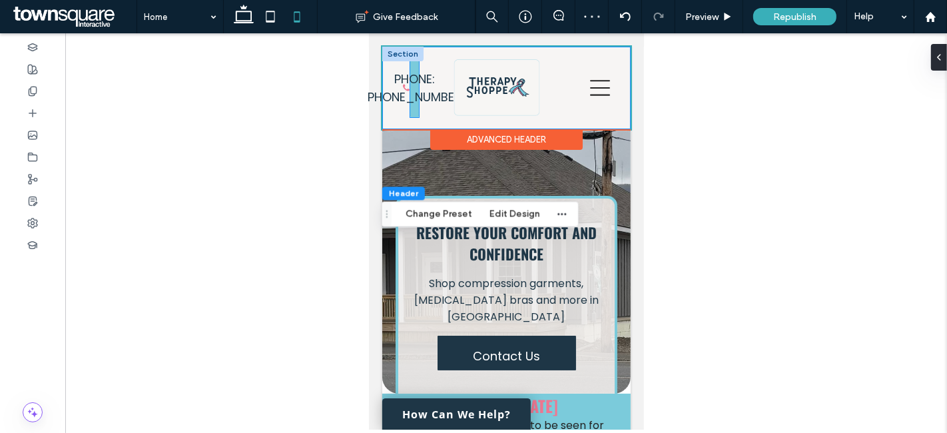
click at [413, 117] on link "PHONE: 207-810-4579" at bounding box center [414, 88] width 9 height 59
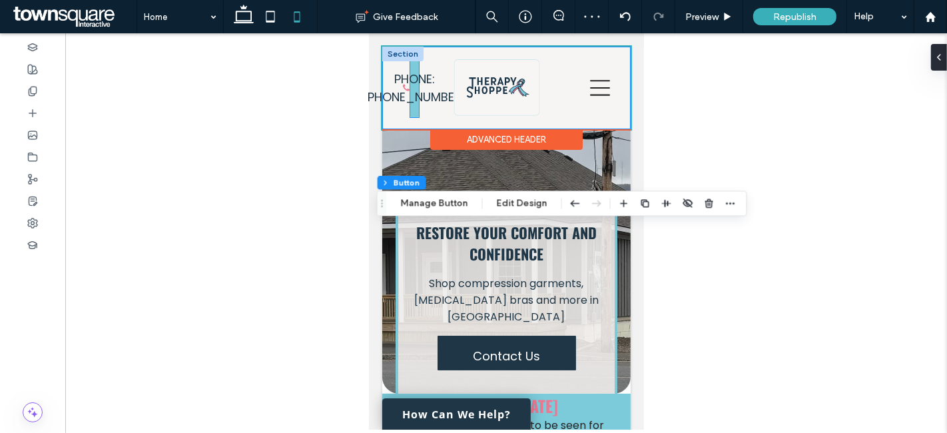
type input "**"
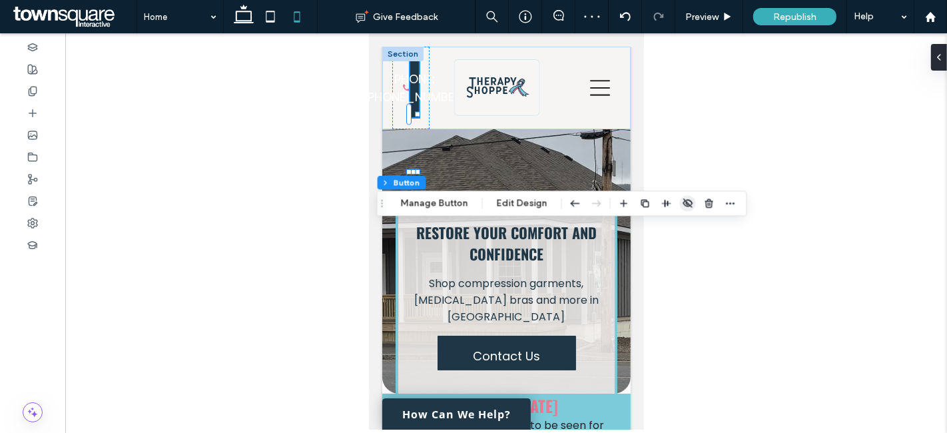
click at [685, 203] on icon "button" at bounding box center [688, 203] width 11 height 11
type input "*"
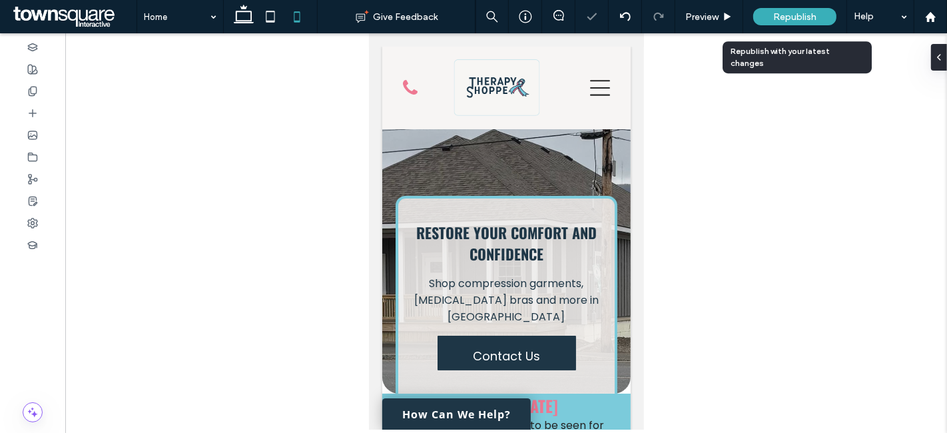
click at [801, 5] on div "Republish" at bounding box center [794, 16] width 83 height 33
click at [801, 11] on span "Republish" at bounding box center [794, 16] width 43 height 11
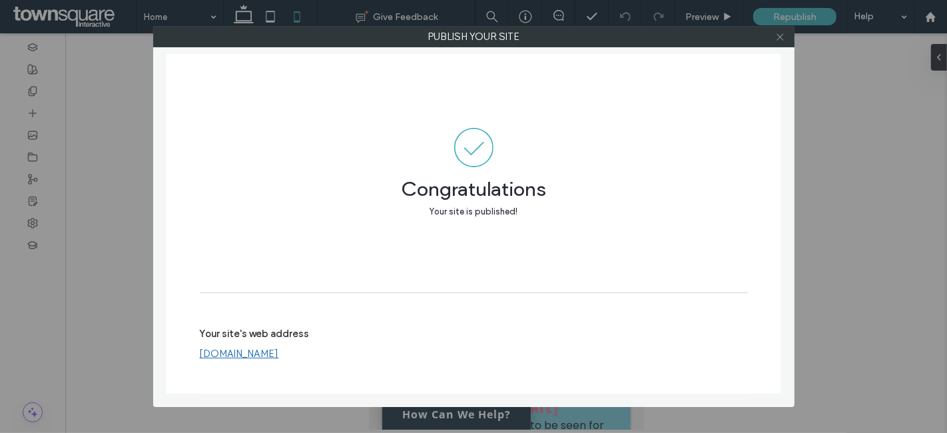
click at [781, 41] on icon at bounding box center [780, 37] width 10 height 10
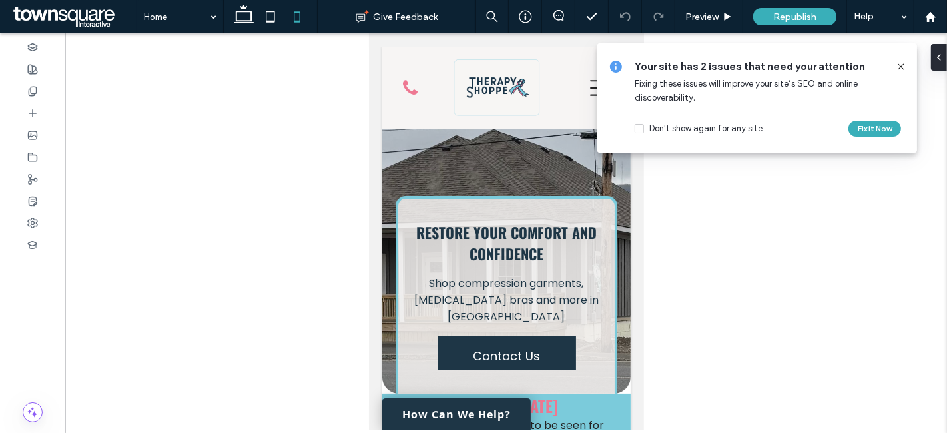
click at [901, 68] on icon at bounding box center [901, 66] width 11 height 11
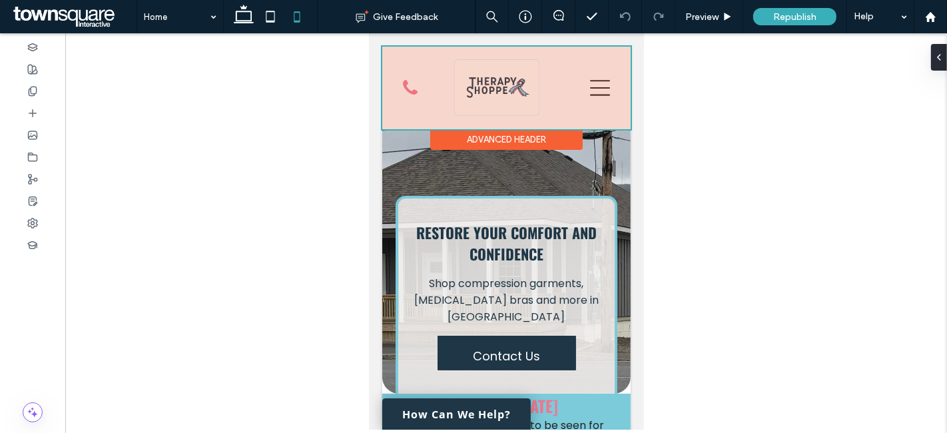
click at [598, 101] on div at bounding box center [506, 88] width 248 height 83
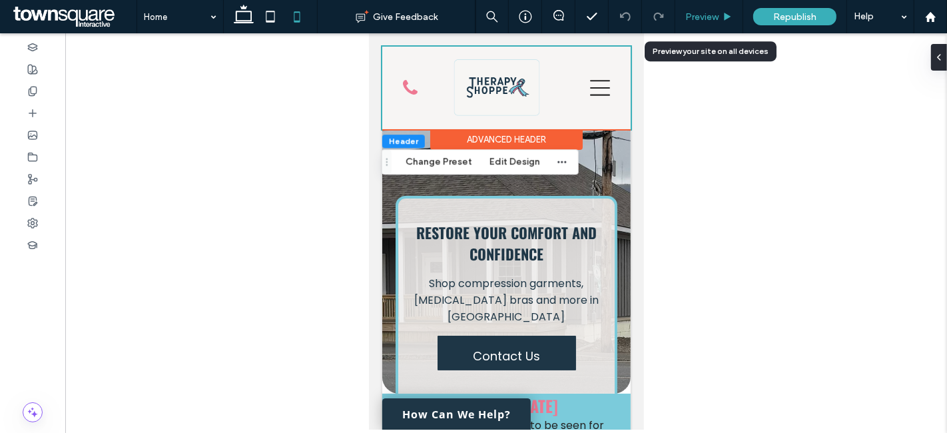
click at [704, 16] on span "Preview" at bounding box center [701, 16] width 33 height 11
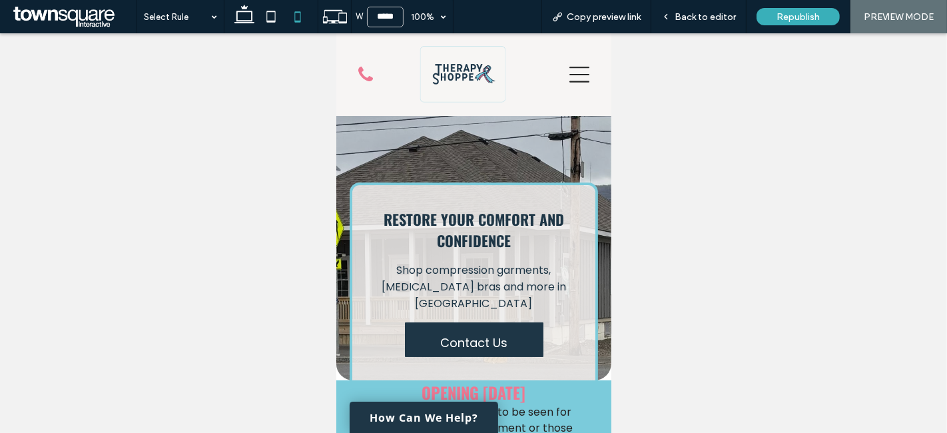
click at [570, 75] on icon at bounding box center [579, 75] width 20 height 16
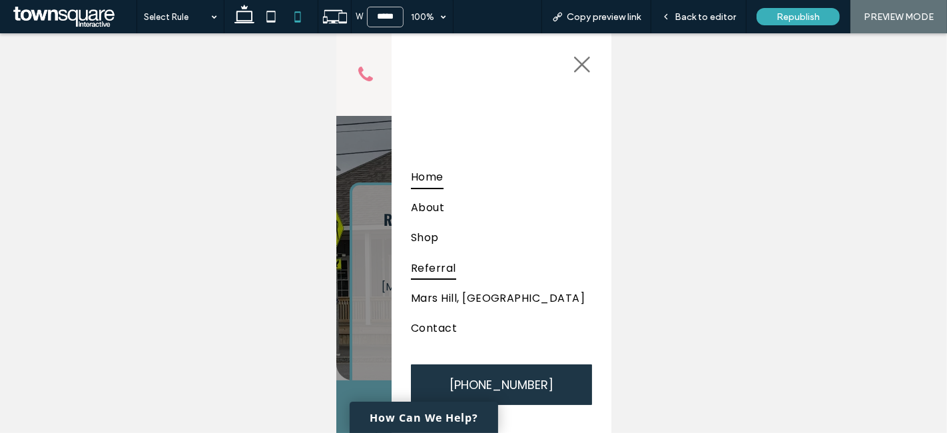
scroll to position [114, 0]
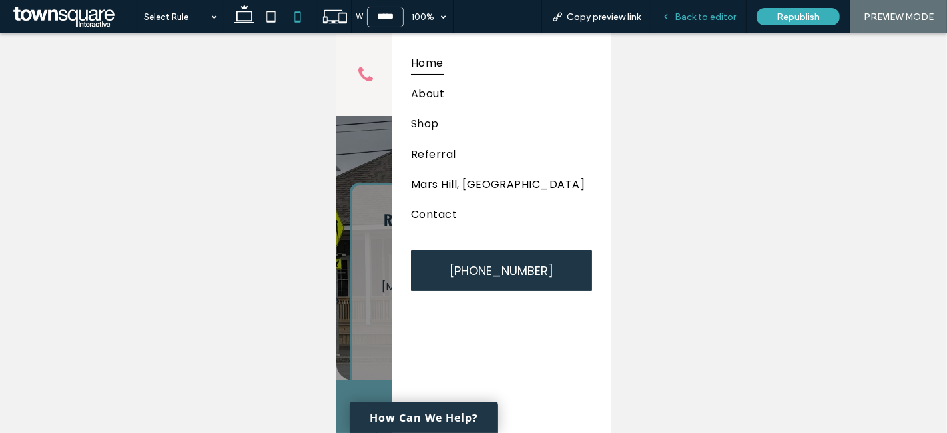
click at [700, 21] on span "Back to editor" at bounding box center [705, 16] width 61 height 11
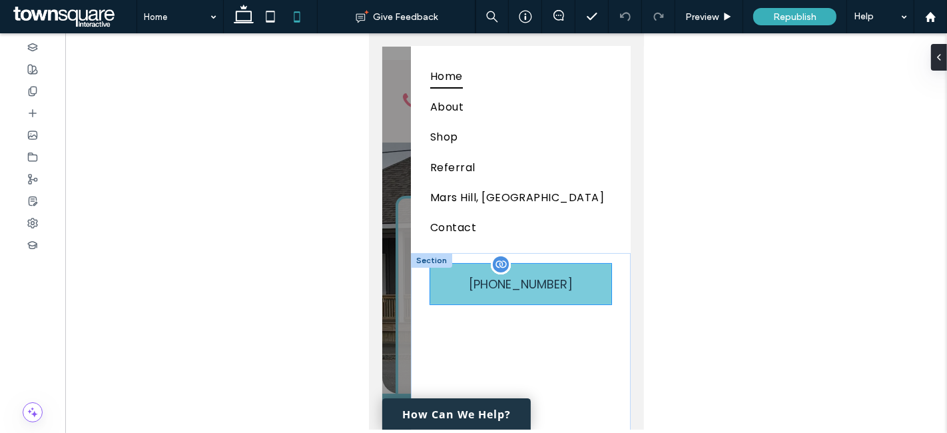
click at [586, 288] on link "(207) 425-1036" at bounding box center [520, 284] width 181 height 41
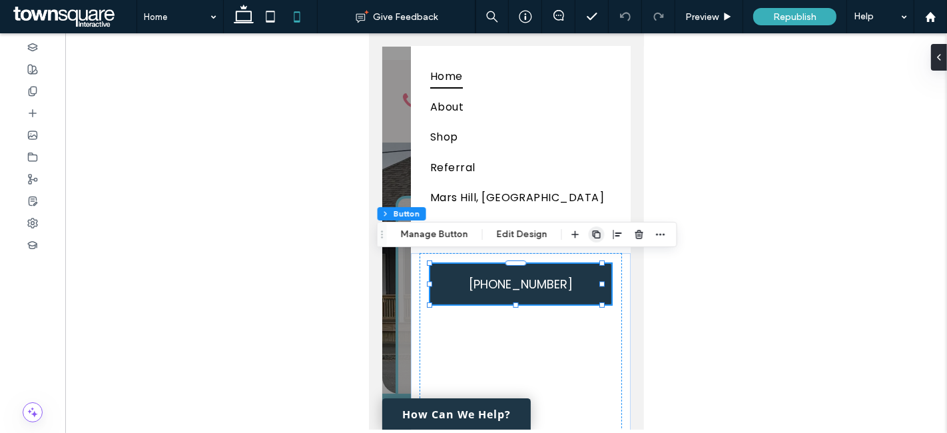
click at [592, 238] on icon "button" at bounding box center [597, 234] width 11 height 11
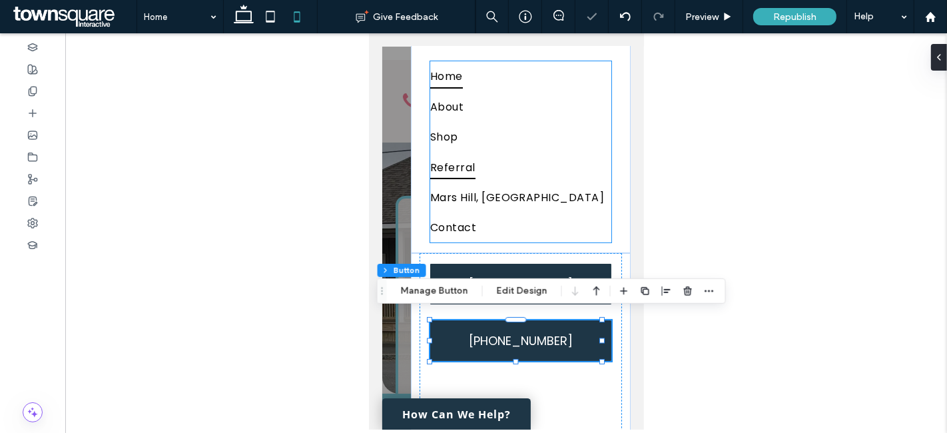
scroll to position [129, 0]
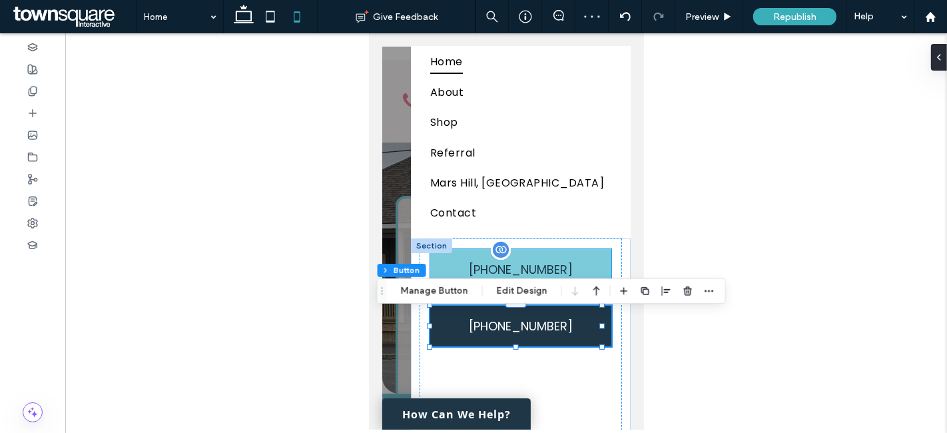
click at [588, 253] on link "(207) 425-1036" at bounding box center [520, 269] width 181 height 41
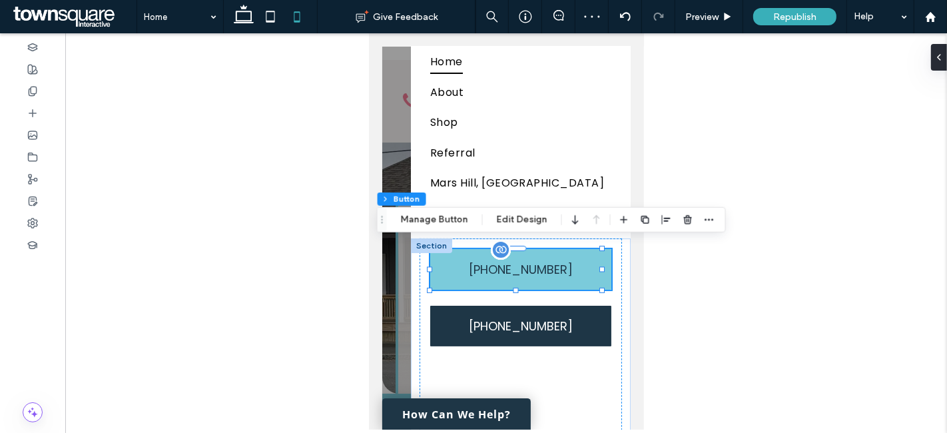
type input "**"
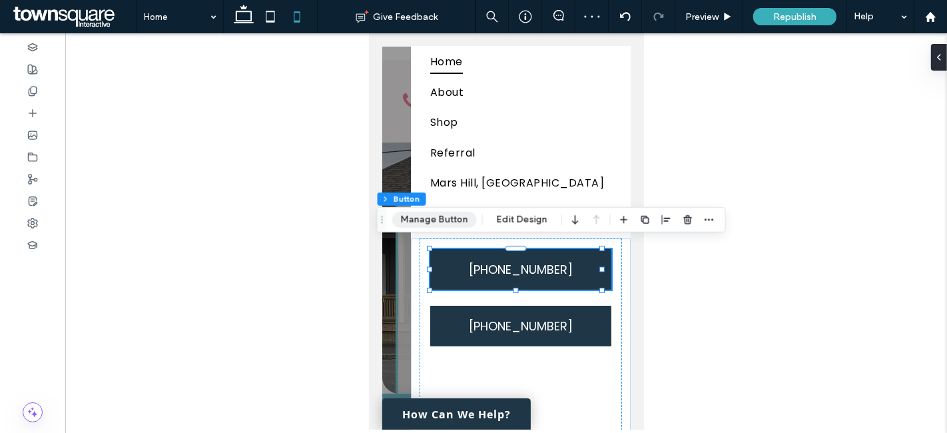
click at [454, 217] on button "Manage Button" at bounding box center [434, 220] width 85 height 16
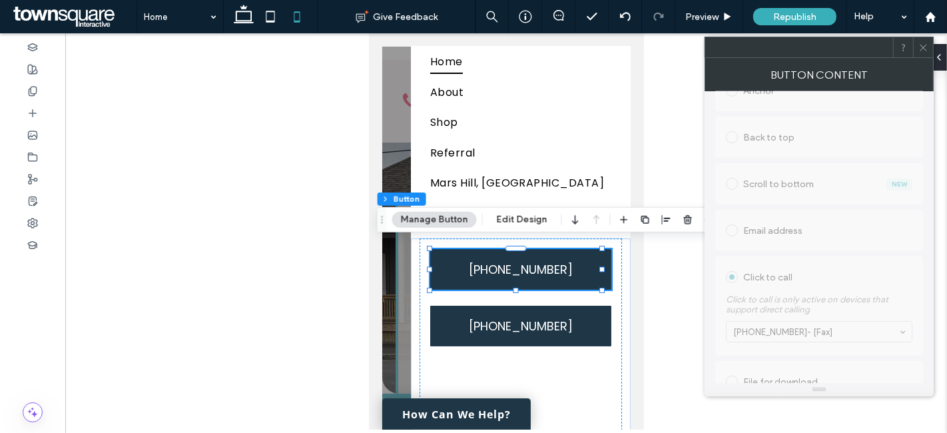
scroll to position [402, 0]
click at [858, 264] on span "Links Audit Tool Take Me There Existing site page Web address Popup Anchor Back…" at bounding box center [819, 119] width 208 height 528
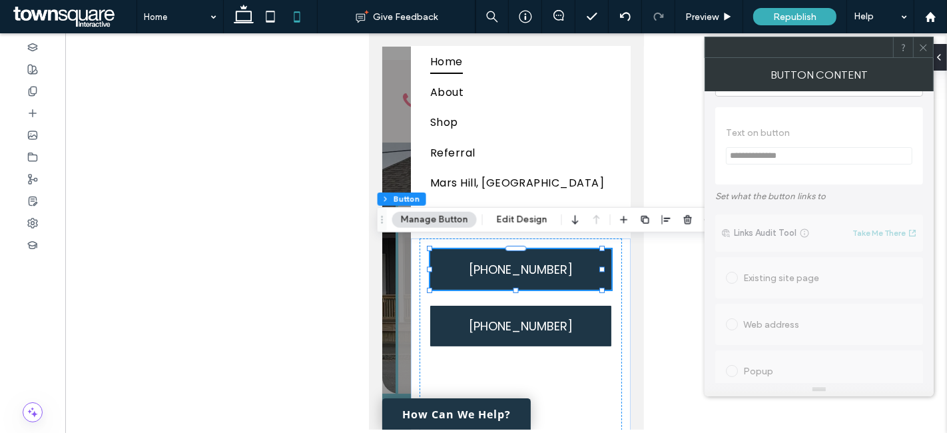
scroll to position [0, 0]
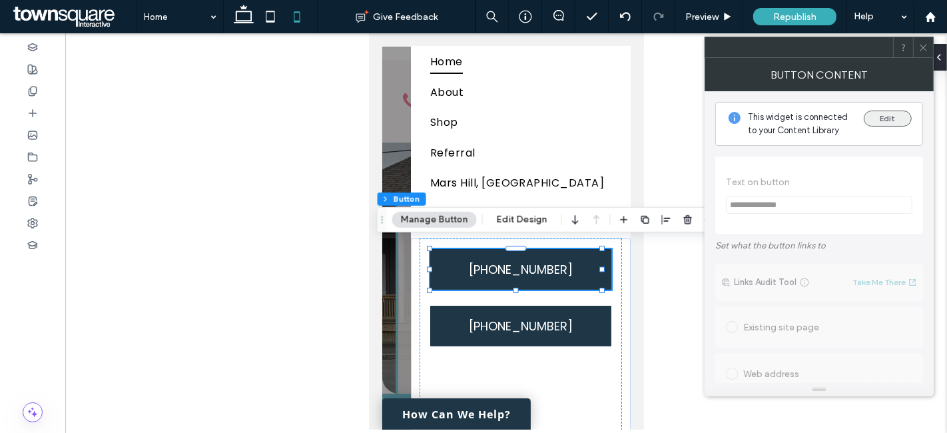
click at [883, 119] on button "Edit" at bounding box center [888, 119] width 48 height 16
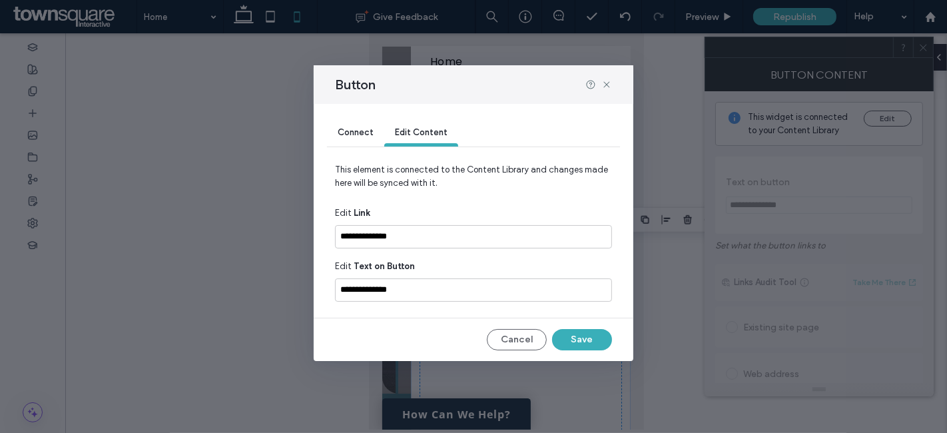
click at [354, 139] on div "Connect" at bounding box center [355, 133] width 57 height 27
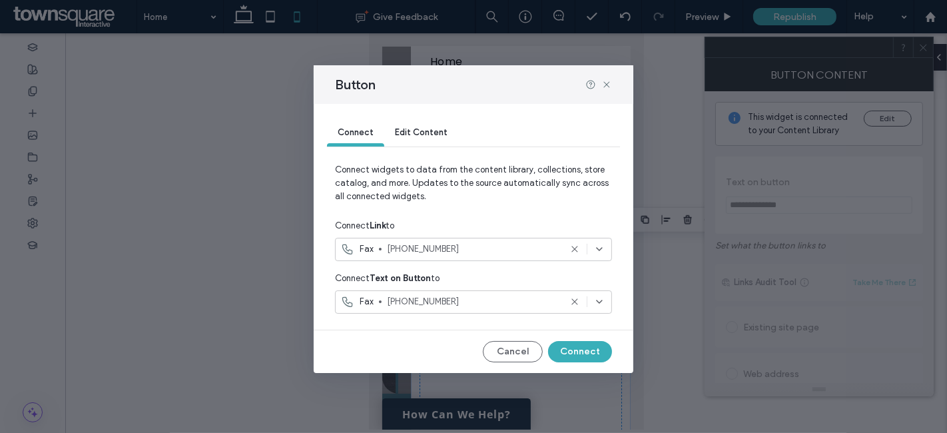
click at [603, 242] on div "Fax (207) 425-1036" at bounding box center [473, 249] width 277 height 23
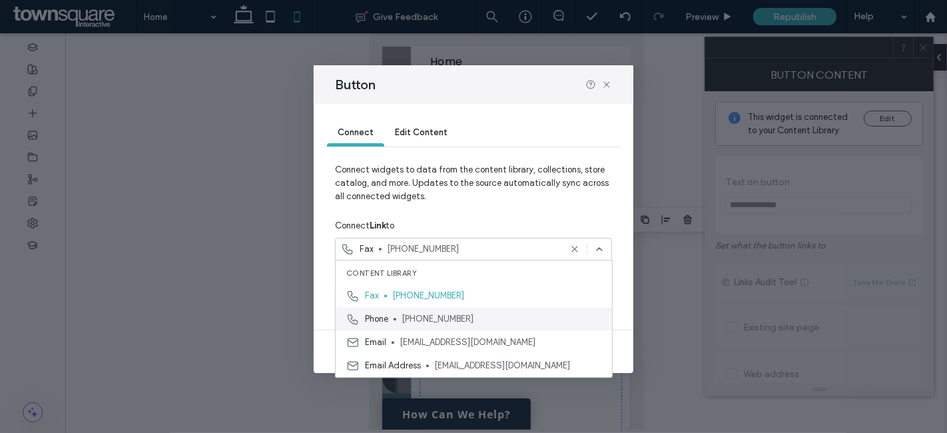
click at [521, 319] on span "(207) 810-4579" at bounding box center [502, 318] width 200 height 13
click at [366, 318] on span "Phone" at bounding box center [376, 318] width 23 height 13
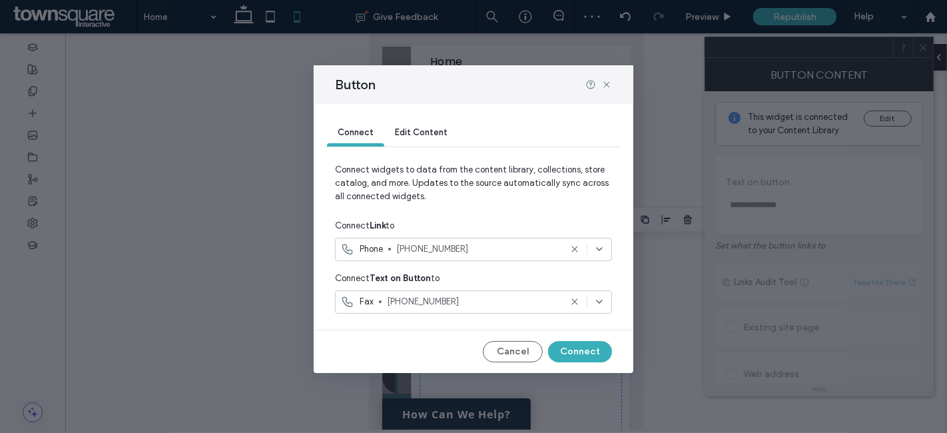
click at [601, 302] on icon at bounding box center [599, 301] width 11 height 11
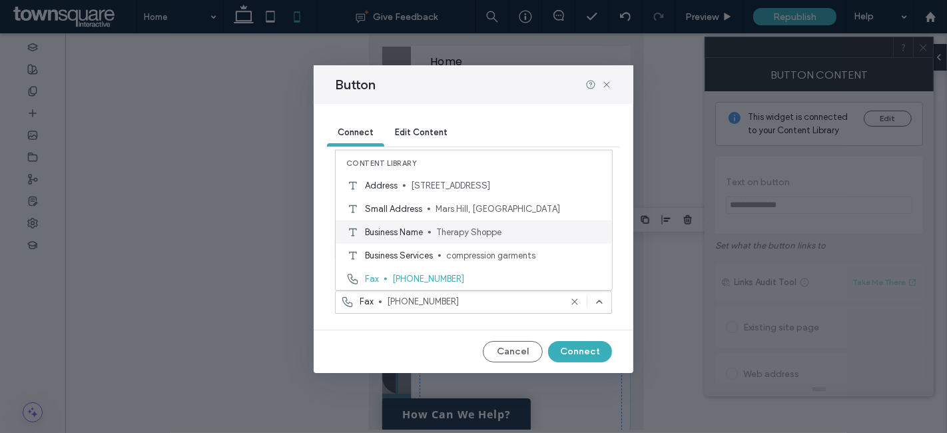
scroll to position [70, 0]
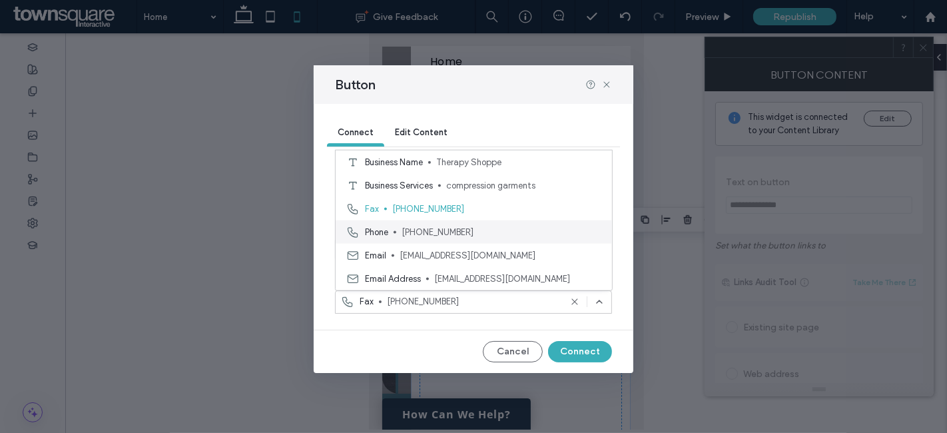
click at [378, 234] on span "Phone" at bounding box center [376, 231] width 23 height 13
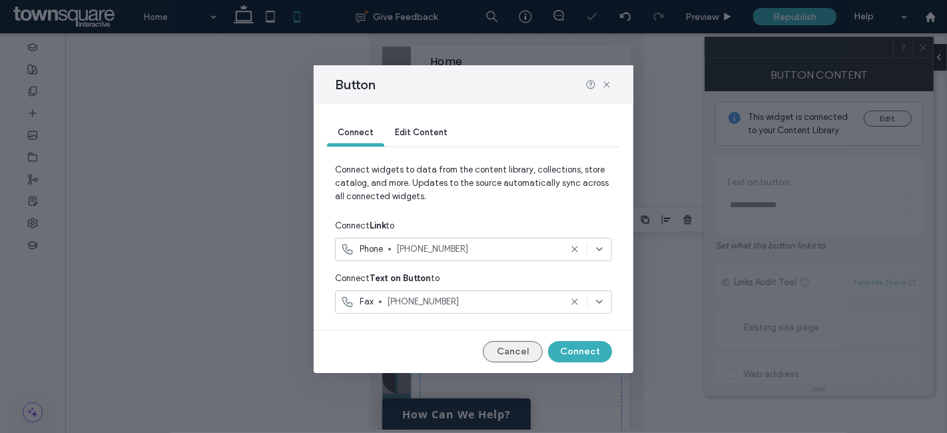
type input "*"
click at [600, 346] on button "Connect" at bounding box center [580, 351] width 64 height 21
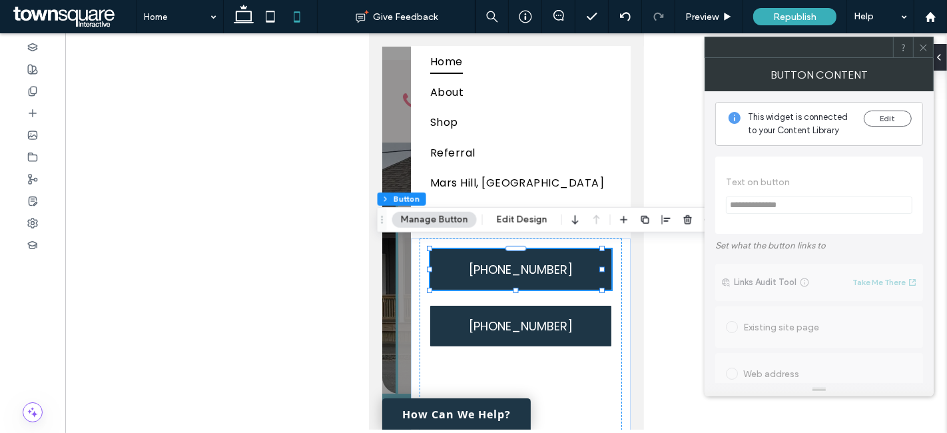
click at [919, 39] on span at bounding box center [924, 47] width 10 height 20
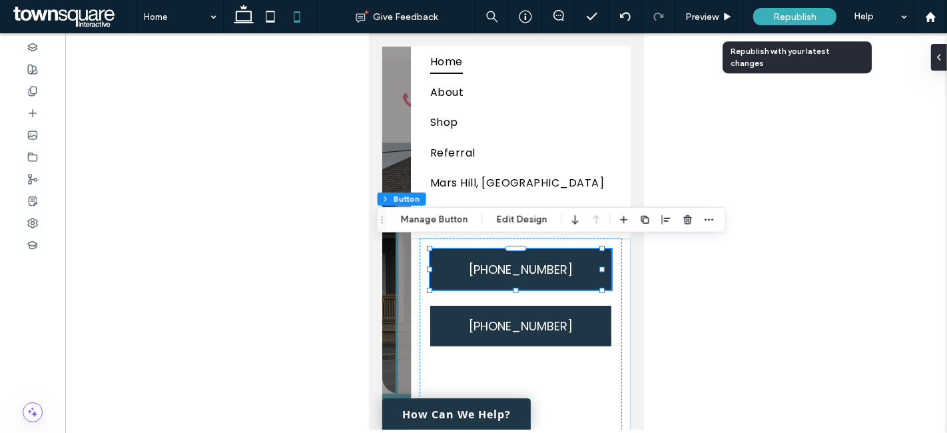
click at [773, 12] on span "Republish" at bounding box center [794, 16] width 43 height 11
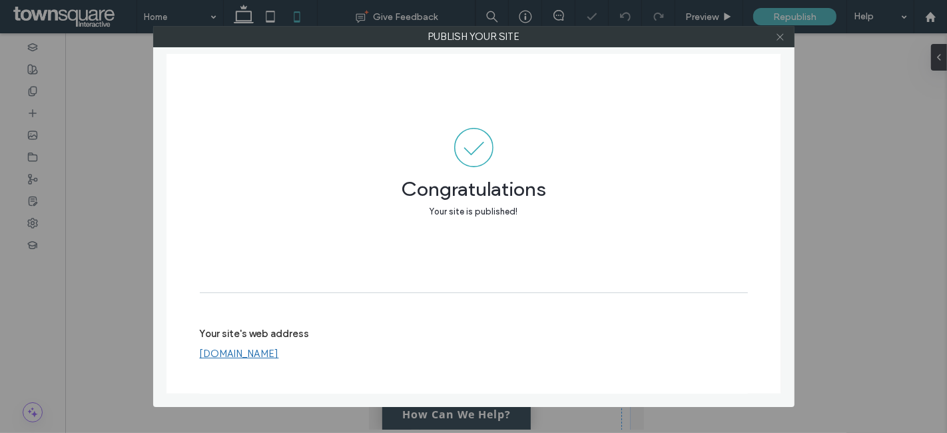
click at [778, 41] on icon at bounding box center [780, 37] width 10 height 10
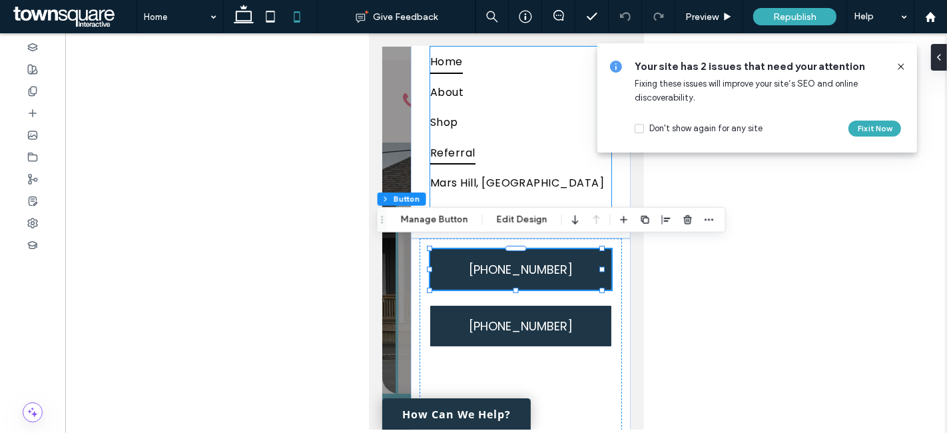
scroll to position [0, 0]
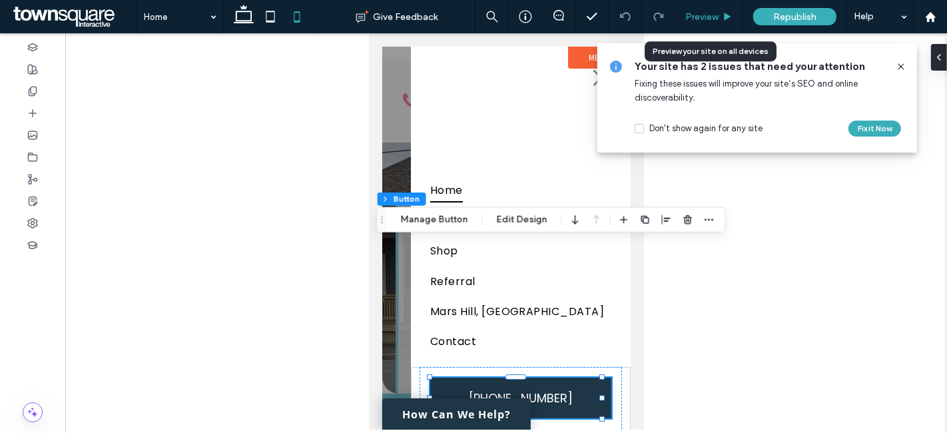
click at [719, 18] on span "Preview" at bounding box center [701, 16] width 33 height 11
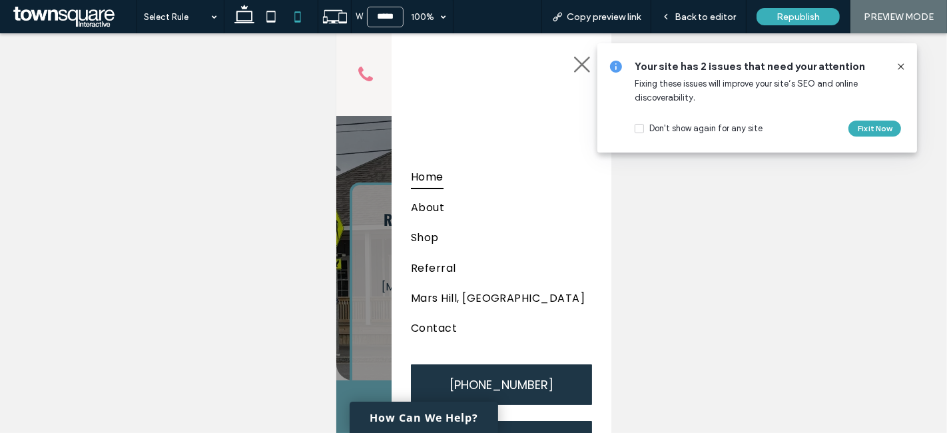
click at [574, 65] on icon at bounding box center [582, 65] width 16 height 16
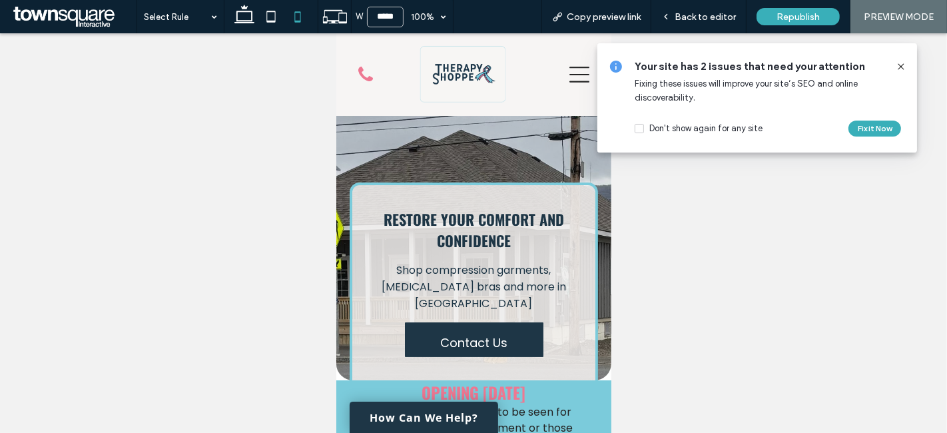
click at [574, 81] on icon at bounding box center [579, 75] width 20 height 20
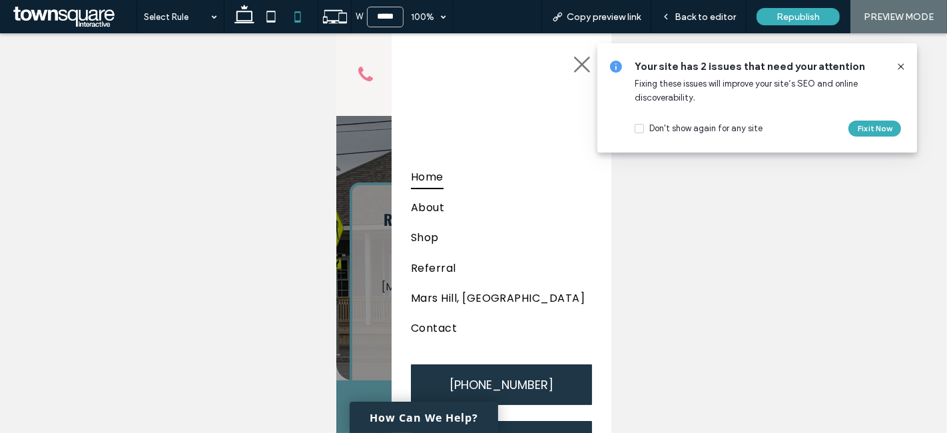
click at [574, 64] on icon at bounding box center [582, 65] width 16 height 16
